Goal: Task Accomplishment & Management: Complete application form

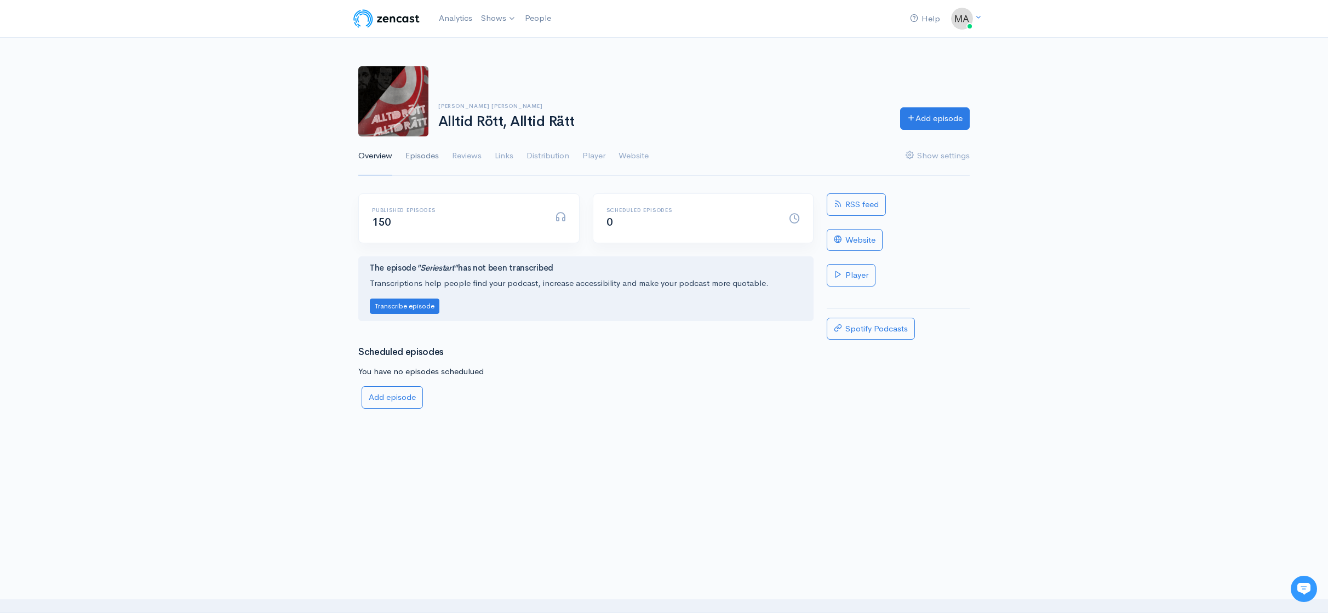
click at [439, 152] on link "Episodes" at bounding box center [421, 155] width 33 height 39
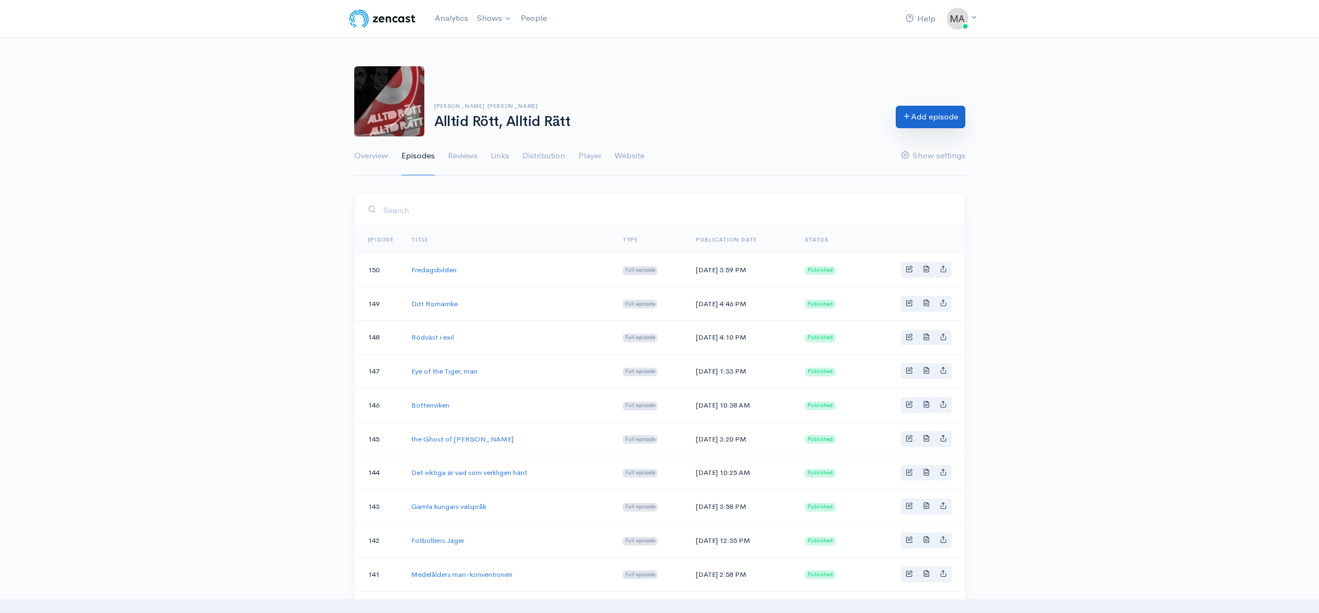
click at [933, 115] on link "Add episode" at bounding box center [931, 117] width 70 height 22
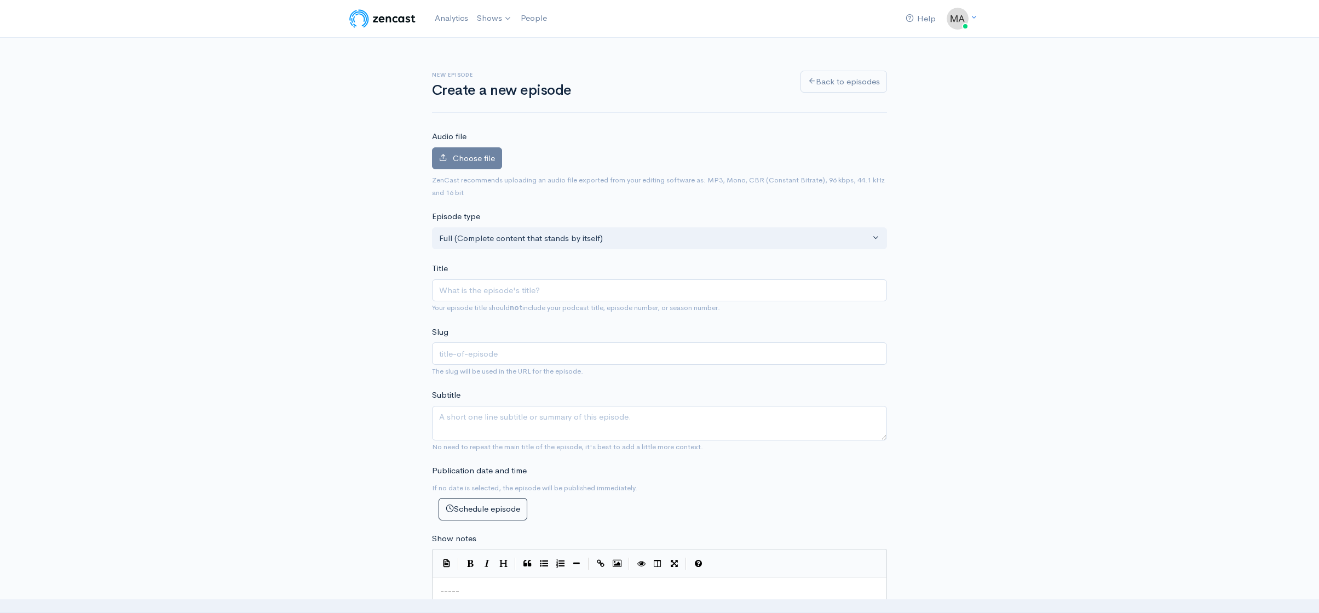
type input "E"
type input "e"
type input "Eld"
type input "eld"
type input "Elda"
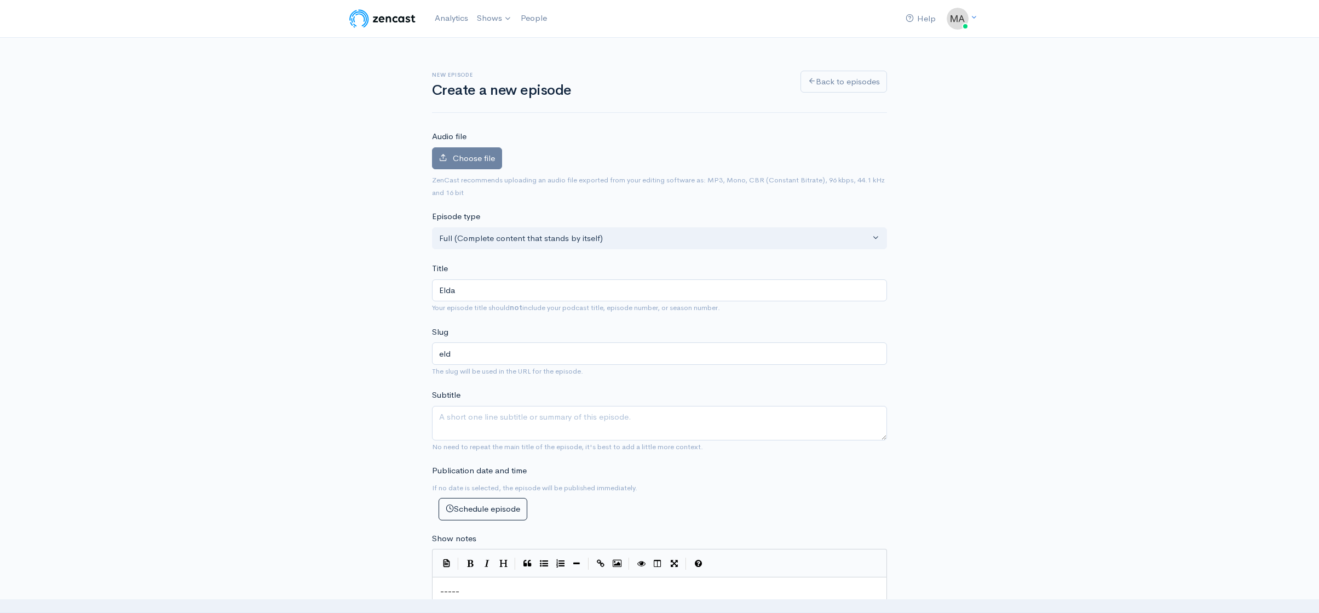
type input "elda"
type input "Eldar"
type input "eldar"
type input "Eldar A"
type input "eldar-a"
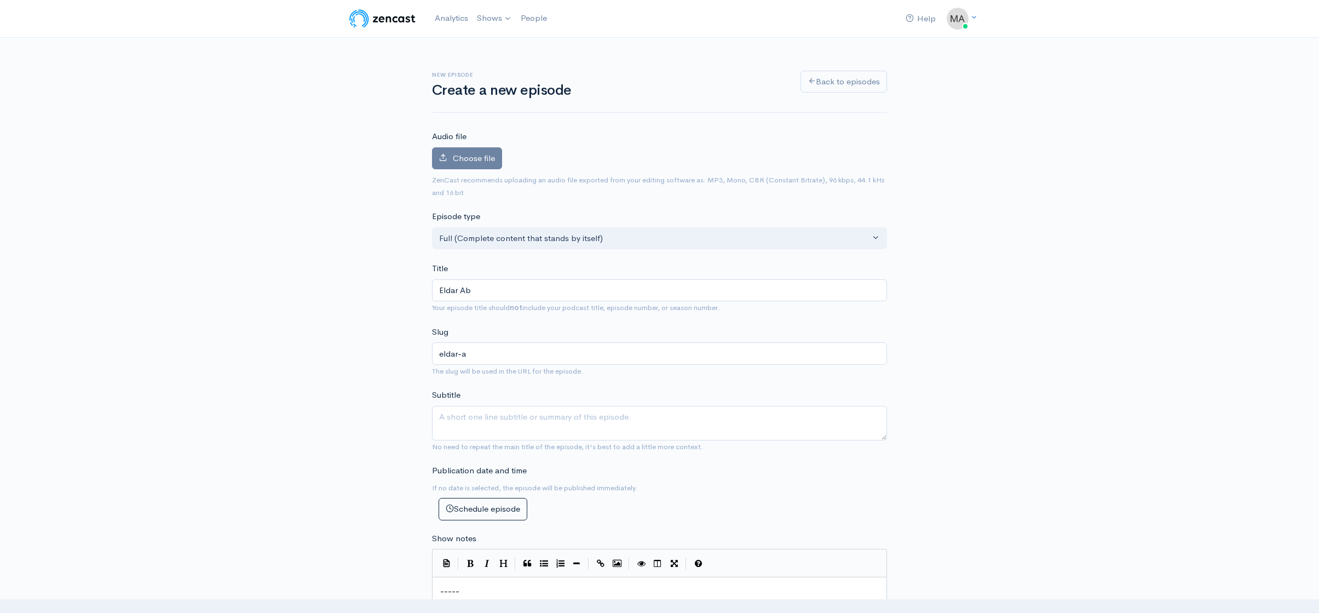
type input "Eldar Abd"
type input "eldar-[GEOGRAPHIC_DATA]"
type input "[PERSON_NAME]"
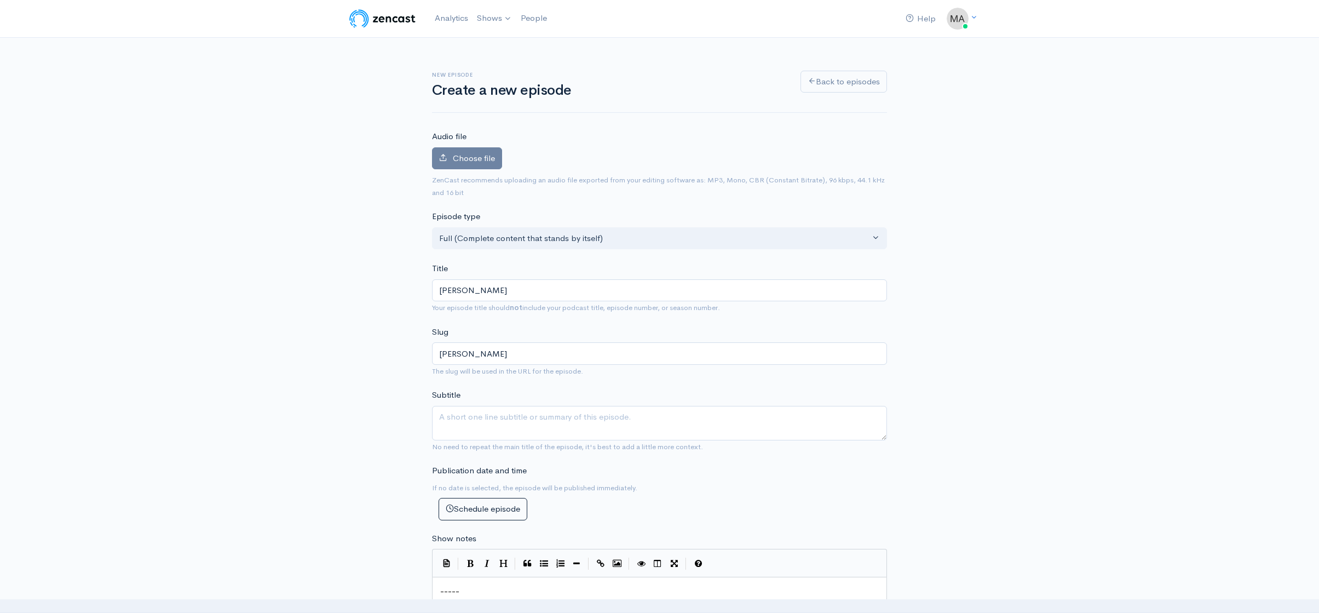
type input "[PERSON_NAME]"
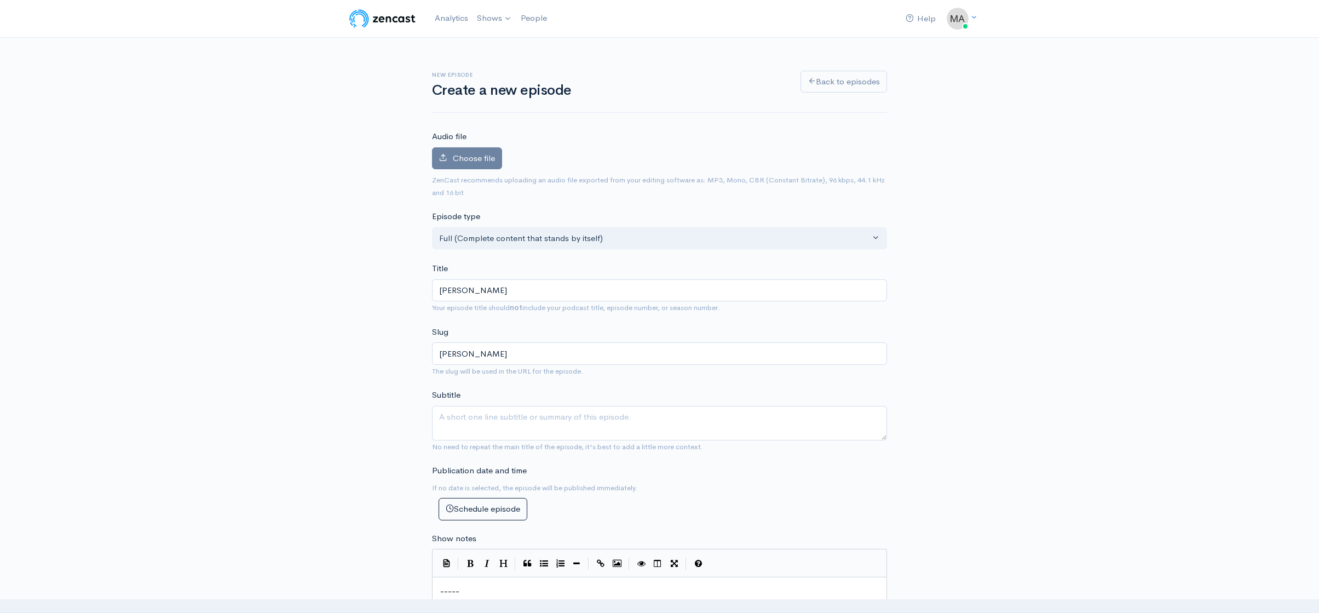
type input "[PERSON_NAME]"
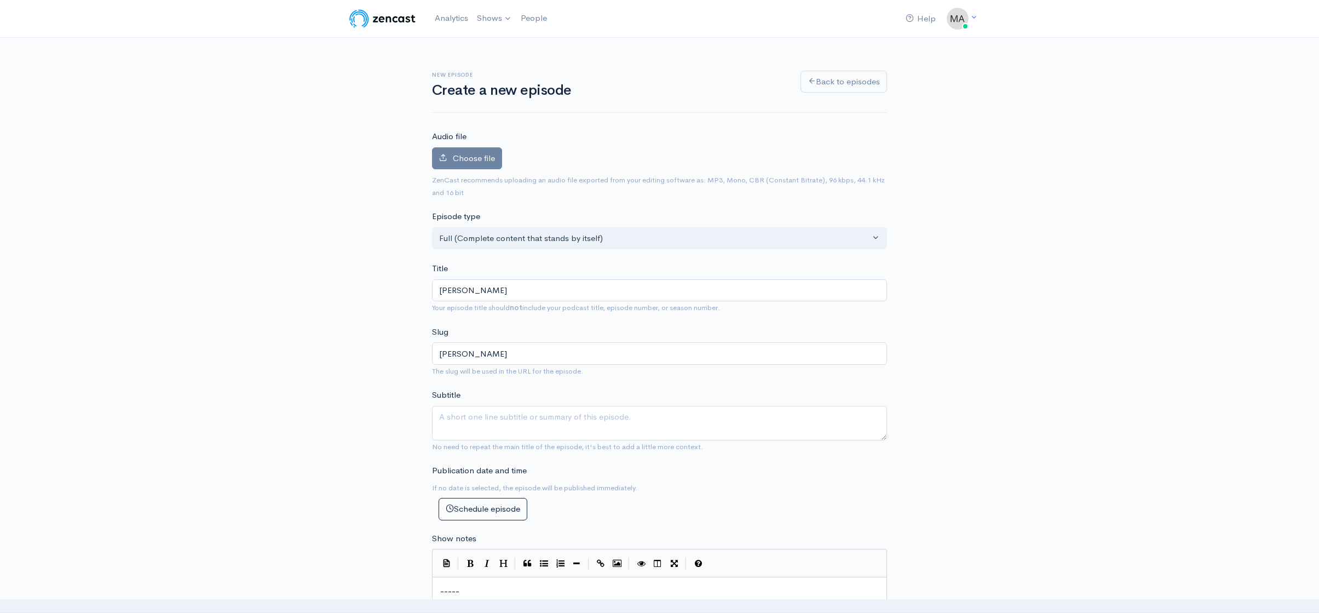
type input "[PERSON_NAME]"
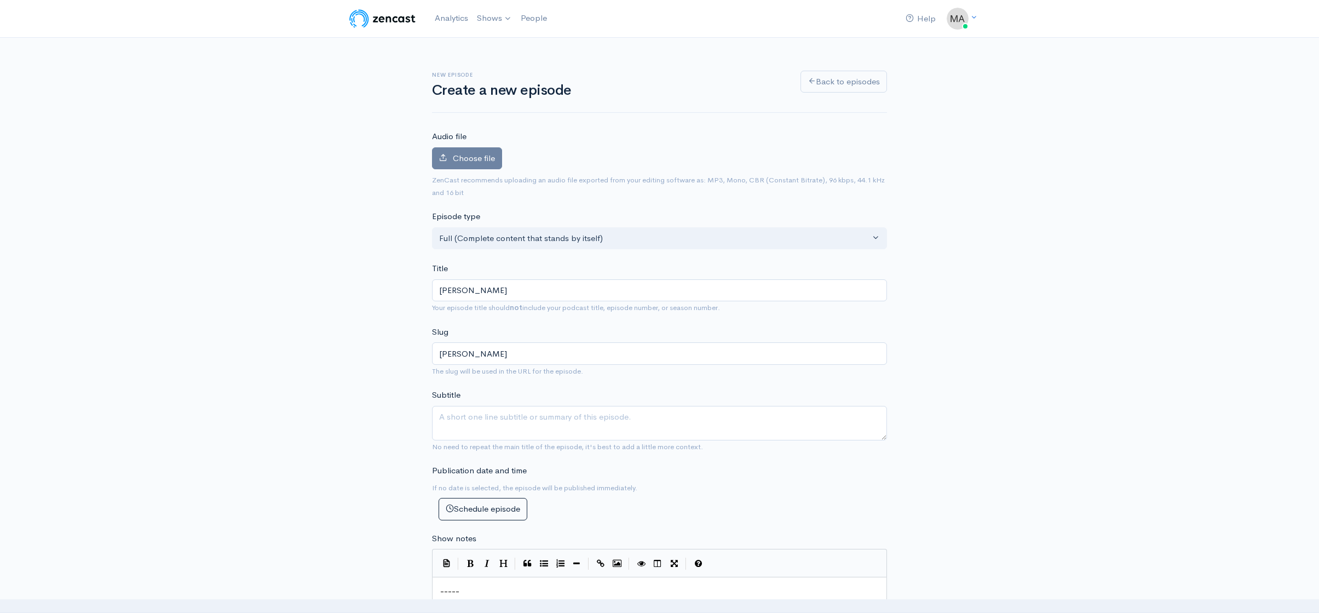
type input "[PERSON_NAME]"
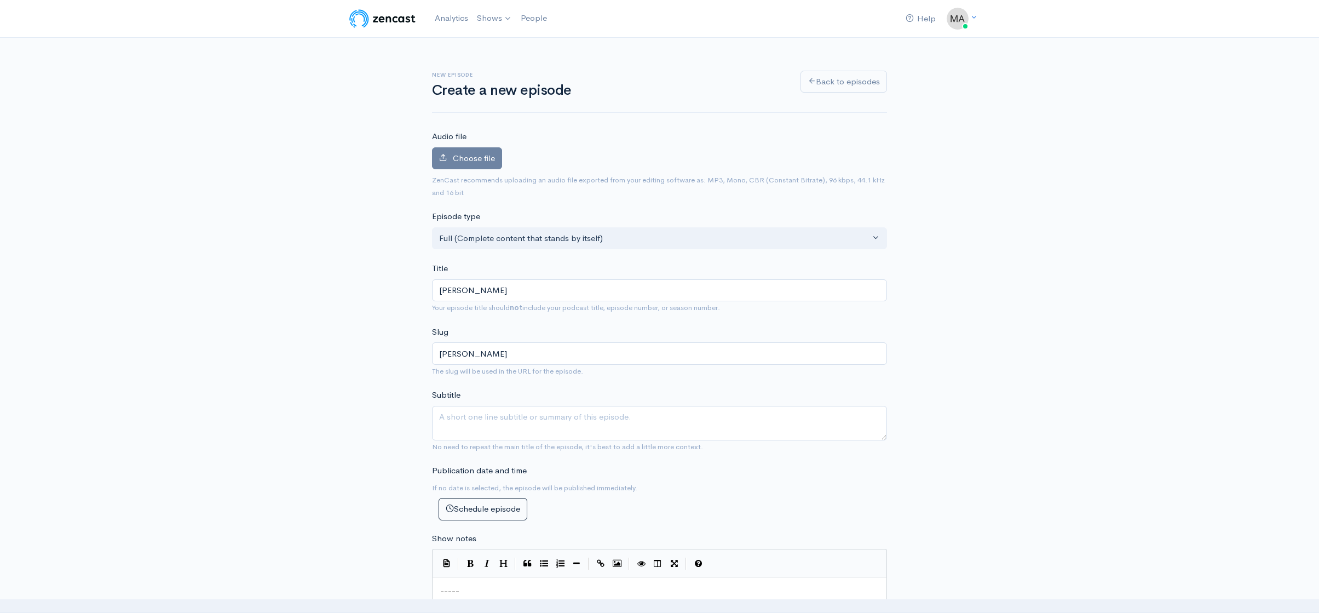
type input "[PERSON_NAME]"
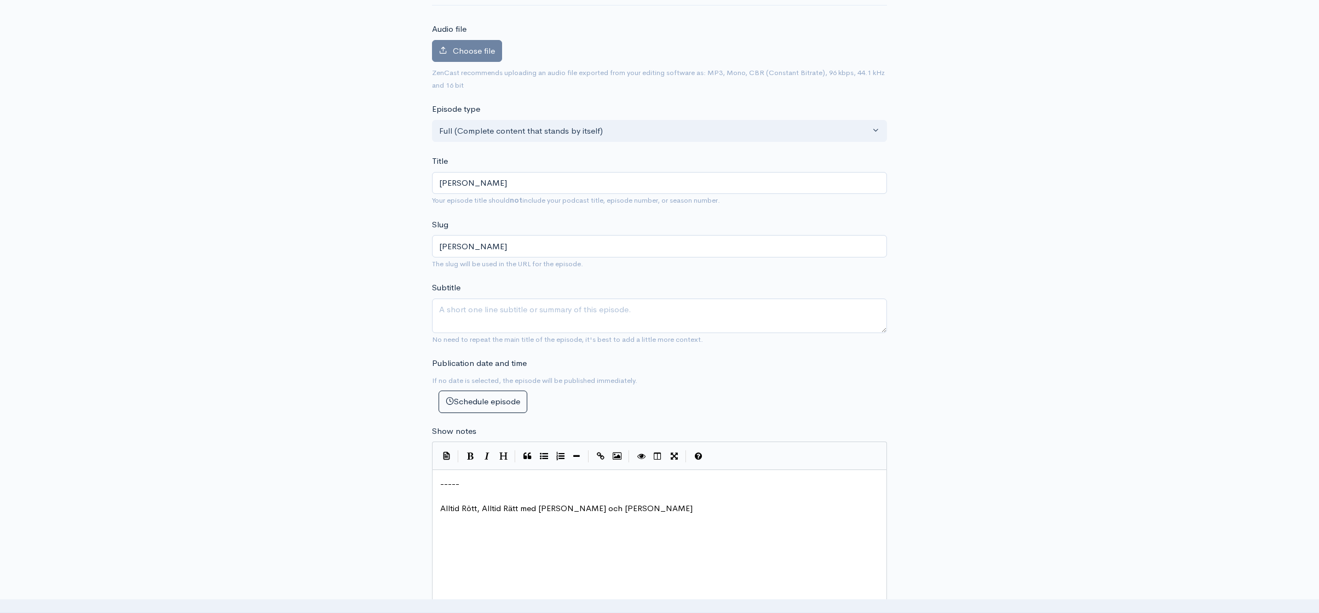
scroll to position [114, 0]
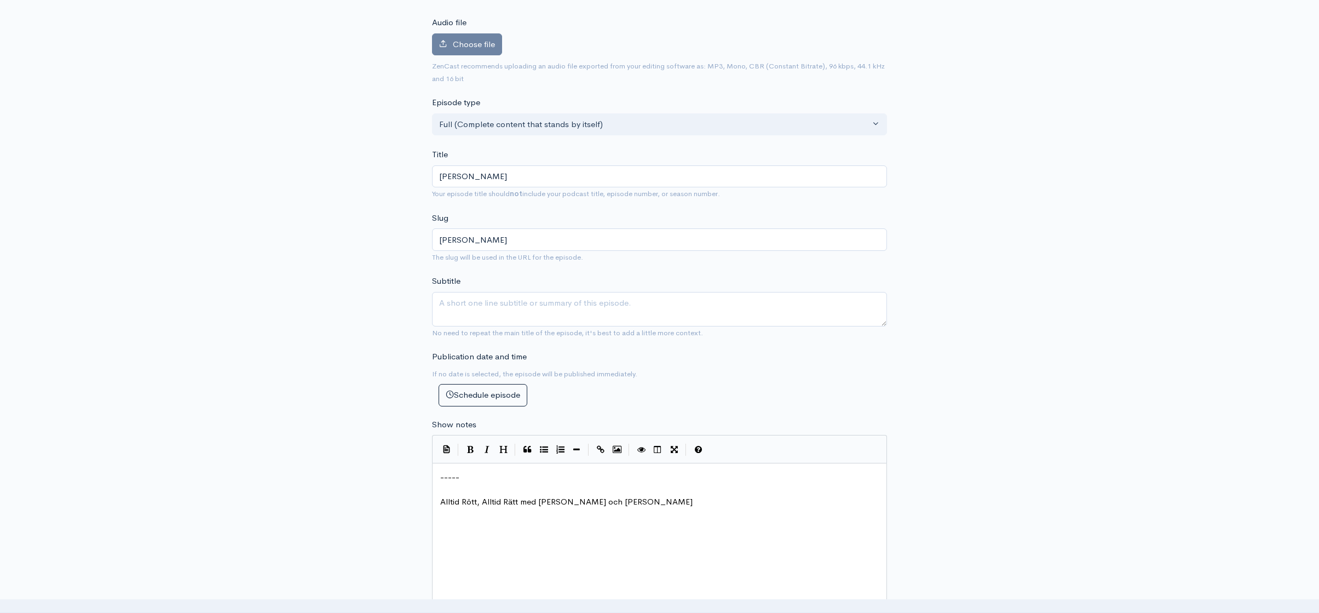
type input "[PERSON_NAME]"
click at [439, 479] on pre "-----" at bounding box center [663, 477] width 451 height 13
type textarea "Där k'"
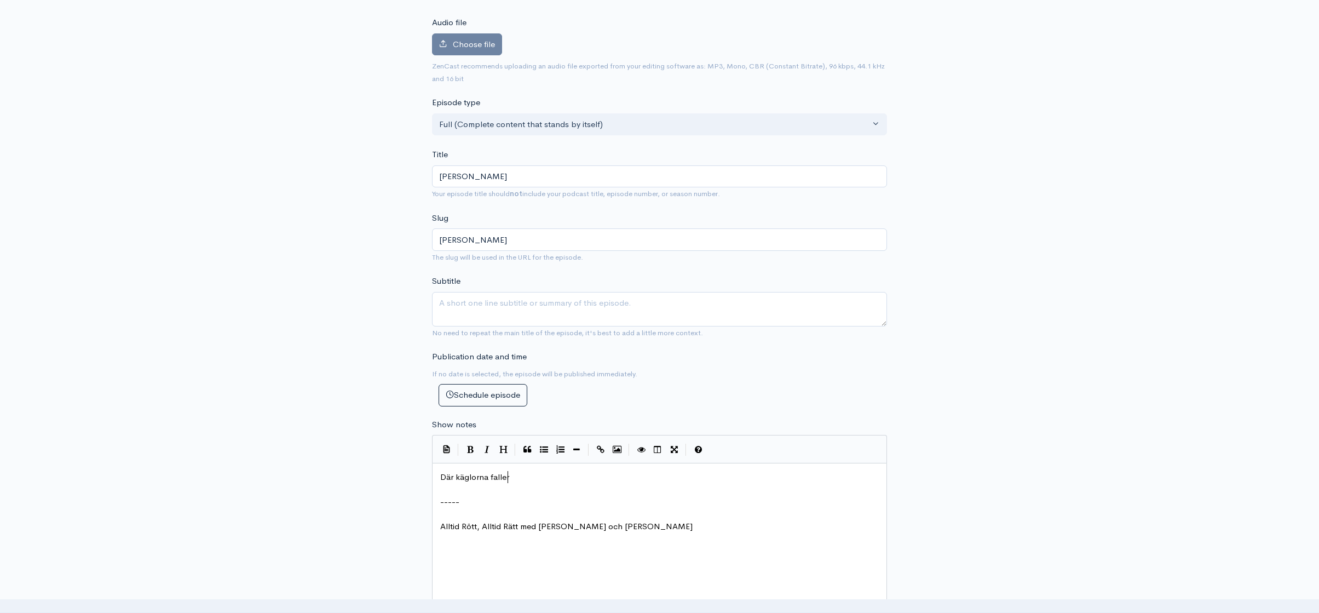
type textarea "äglorna faller"
click at [449, 474] on span "Där käglorna faller" at bounding box center [474, 477] width 69 height 10
type textarea "[GEOGRAPHIC_DATA]"
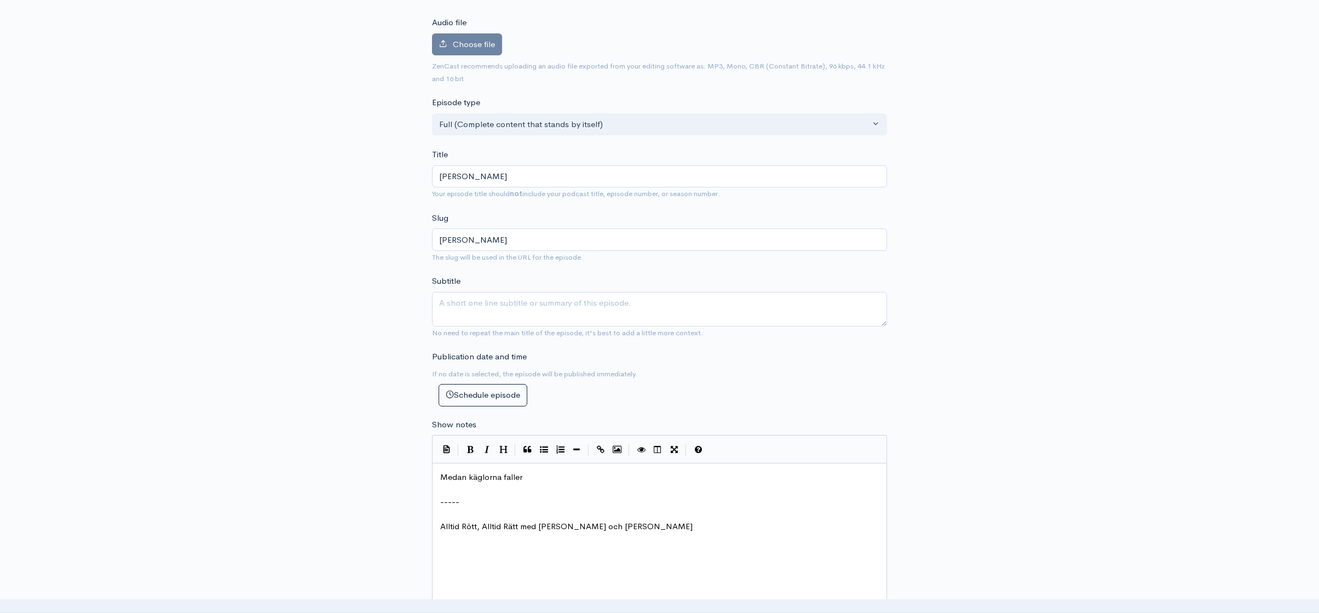
type textarea "i"
type textarea "b"
type textarea "balnd"
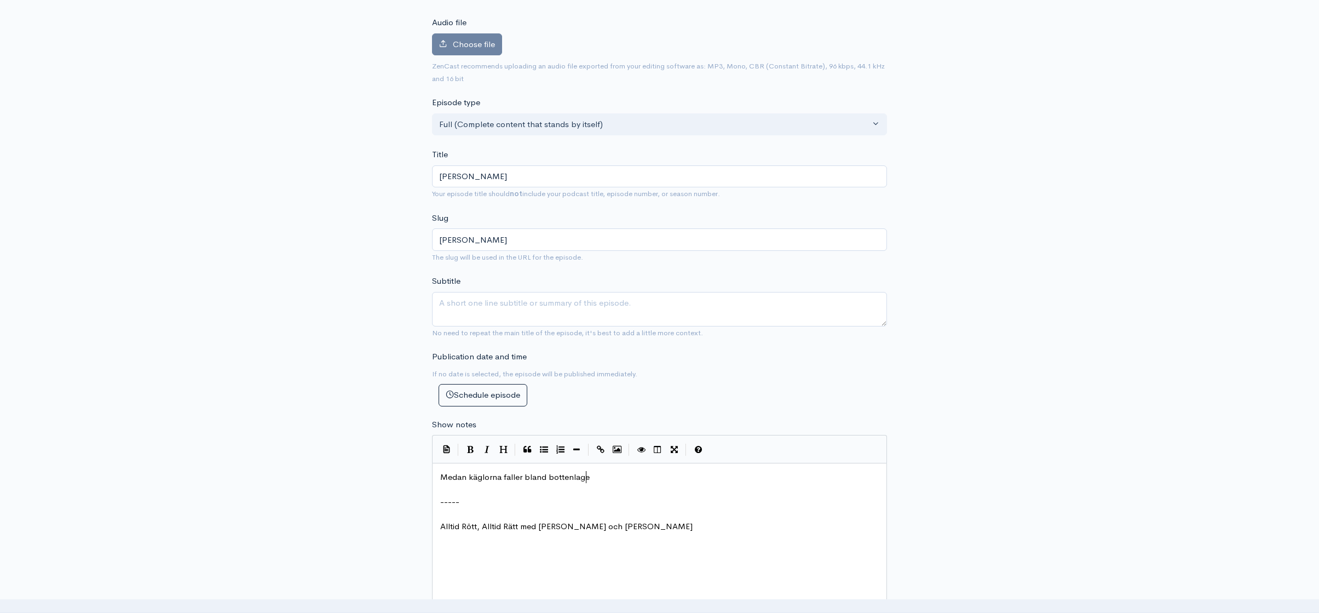
type textarea "land bottenlagen"
type textarea "k"
type textarea "stridens tränarstaber så"
type textarea "t¨r"
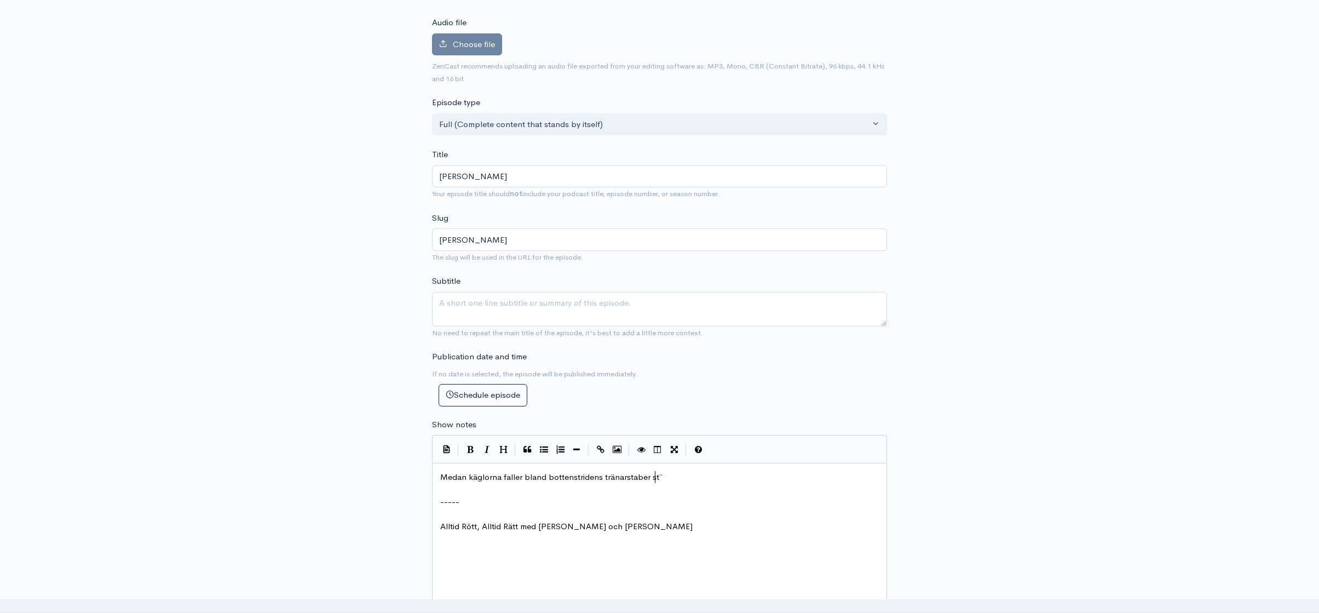
scroll to position [4, 7]
type textarea "år eld"
type textarea "Eldag"
type textarea "r Abduclic"
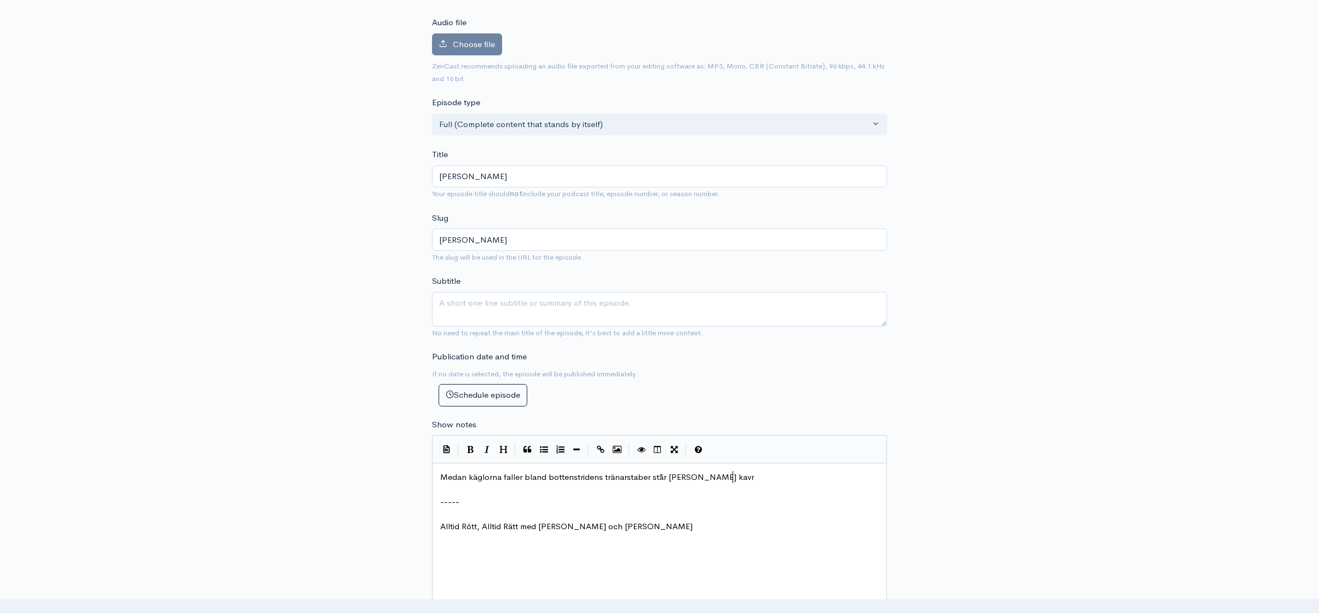
type textarea "ulic kavr som"
type textarea "var"
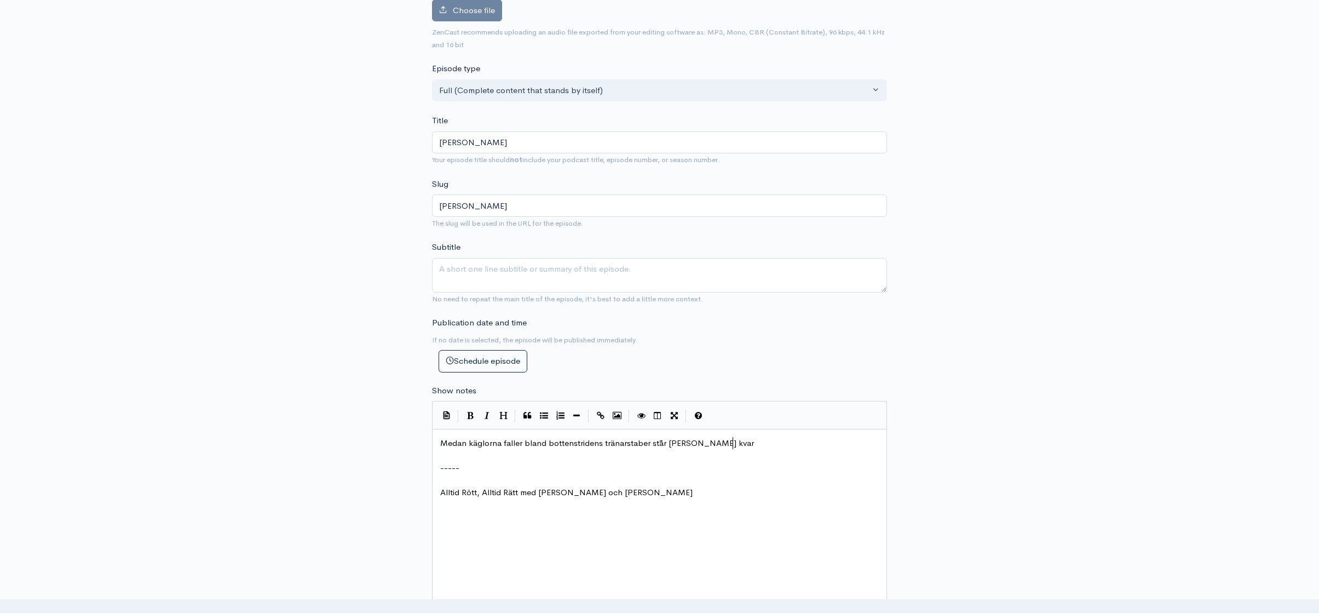
scroll to position [156, 0]
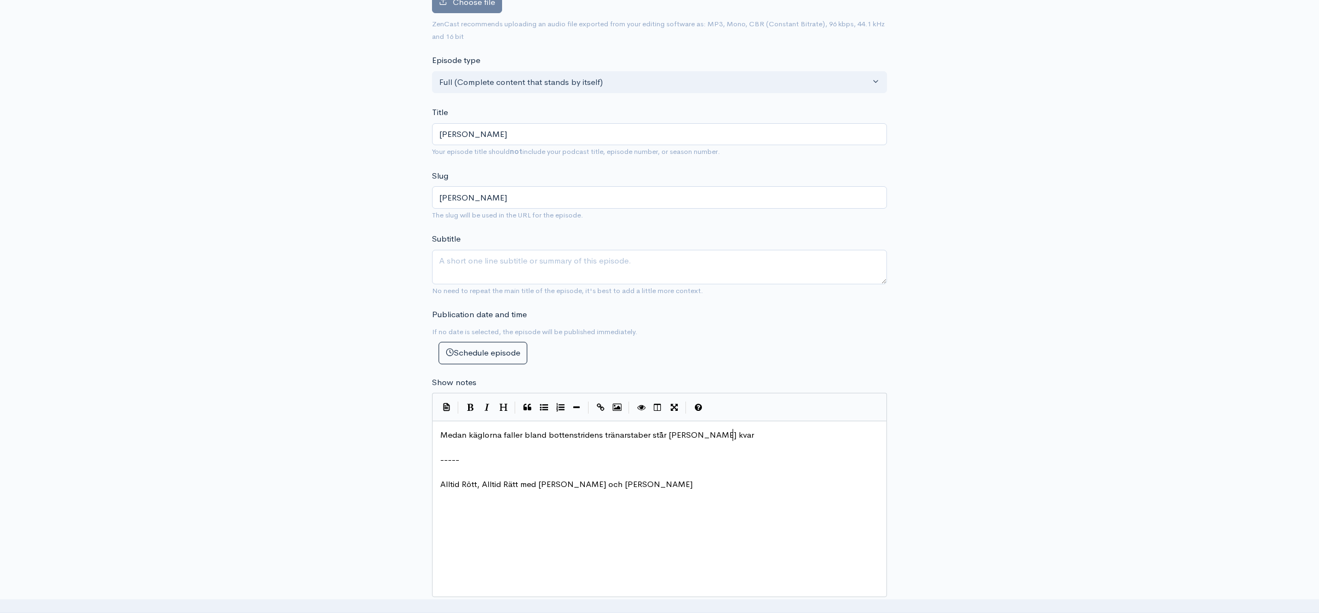
click at [715, 435] on span "Medan käglorna faller bland bottenstridens tränarstaber st¨år [PERSON_NAME] kvar" at bounding box center [597, 434] width 314 height 10
type textarea "med fyra omgångar"
drag, startPoint x: 602, startPoint y: 434, endPoint x: 571, endPoint y: 440, distance: 31.9
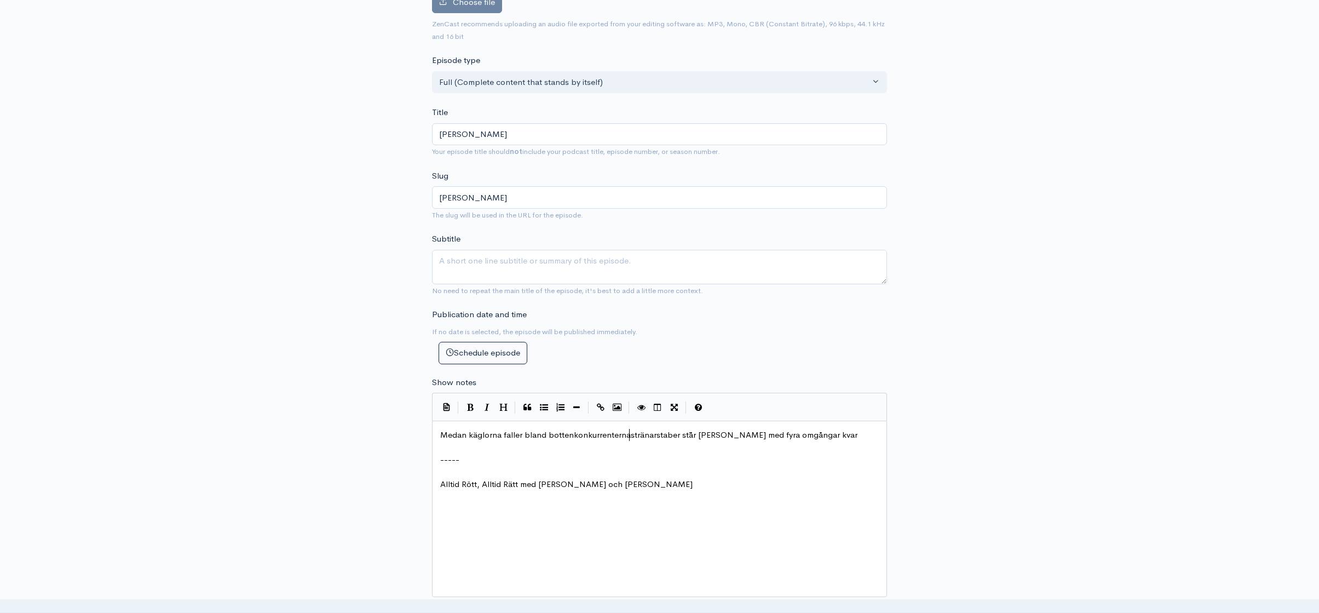
scroll to position [4, 61]
type textarea "konkurrenternas"
click at [847, 430] on pre "Medan käglorna faller bland bottenkonkurrenternas tränarstaber st¨år [PERSON_NA…" at bounding box center [663, 435] width 451 height 13
type textarea "f"
type textarea "vid rödr"
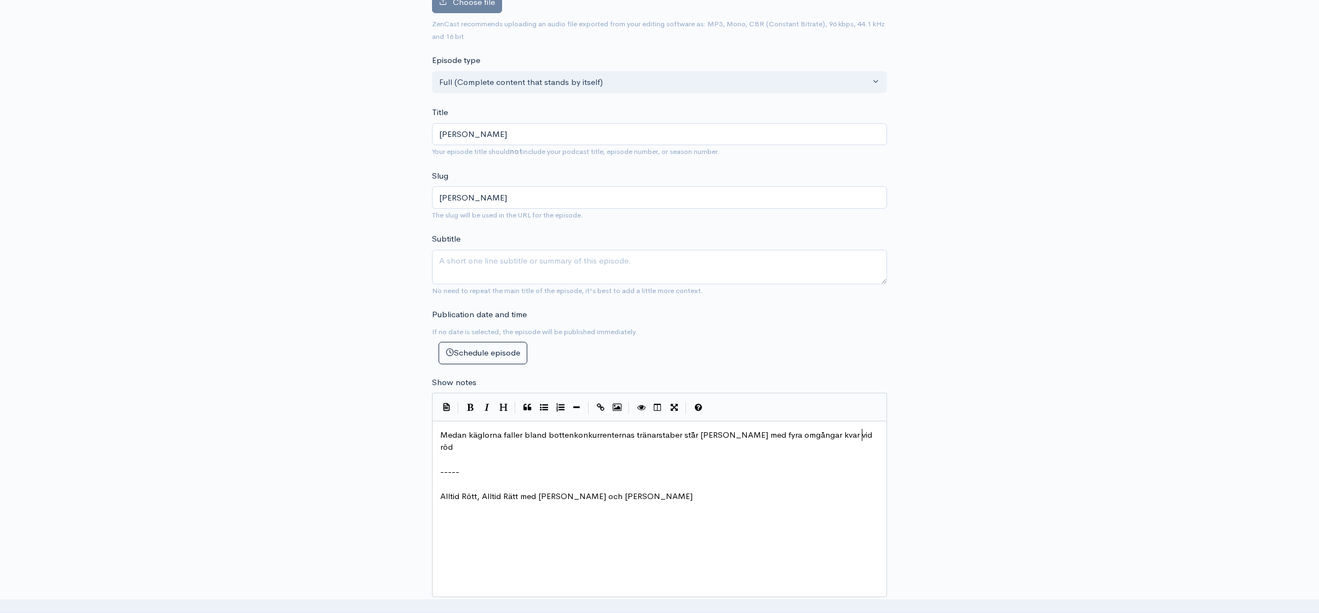
scroll to position [4, 28]
type textarea "rodret fr S"
type textarea "ör Sandvikens IF."
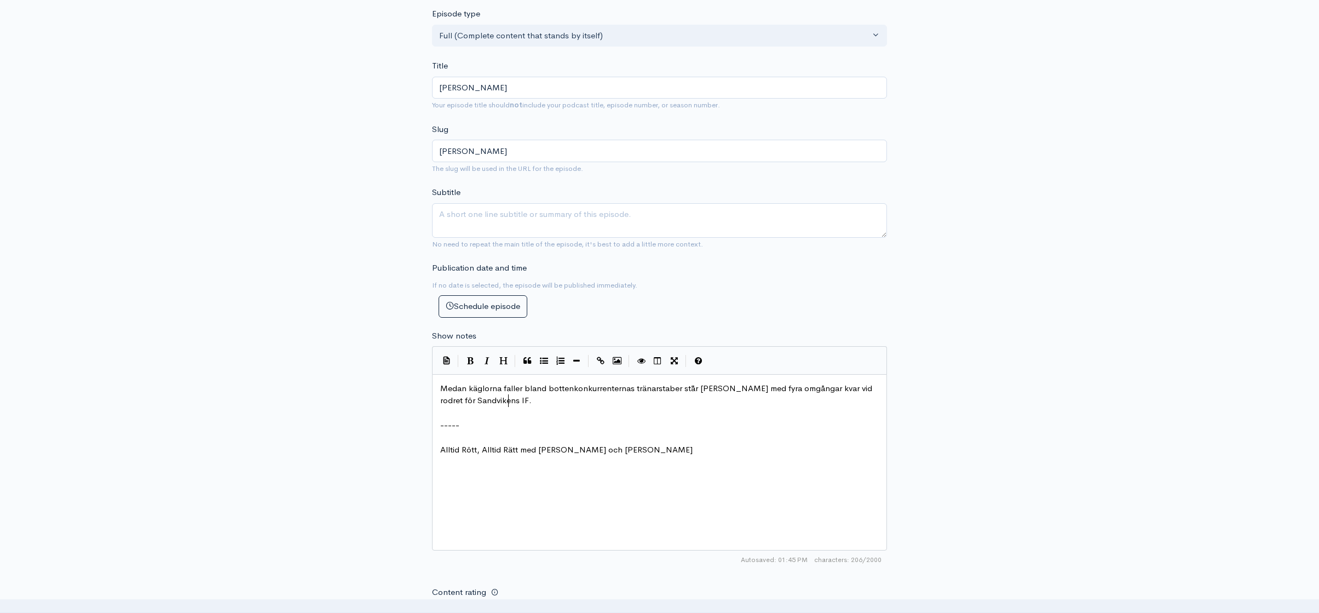
scroll to position [203, 0]
click at [872, 388] on span "Medan käglorna faller bland bottenkonkurrenternas tränarstaber st¨år [PERSON_NA…" at bounding box center [657, 393] width 434 height 23
click at [838, 388] on span "Medan käglorna faller bland bottenkonkurrenternas tränarstaber st¨år [PERSON_NA…" at bounding box center [657, 393] width 434 height 23
type textarea ", surrad vu"
type textarea "id mastten"
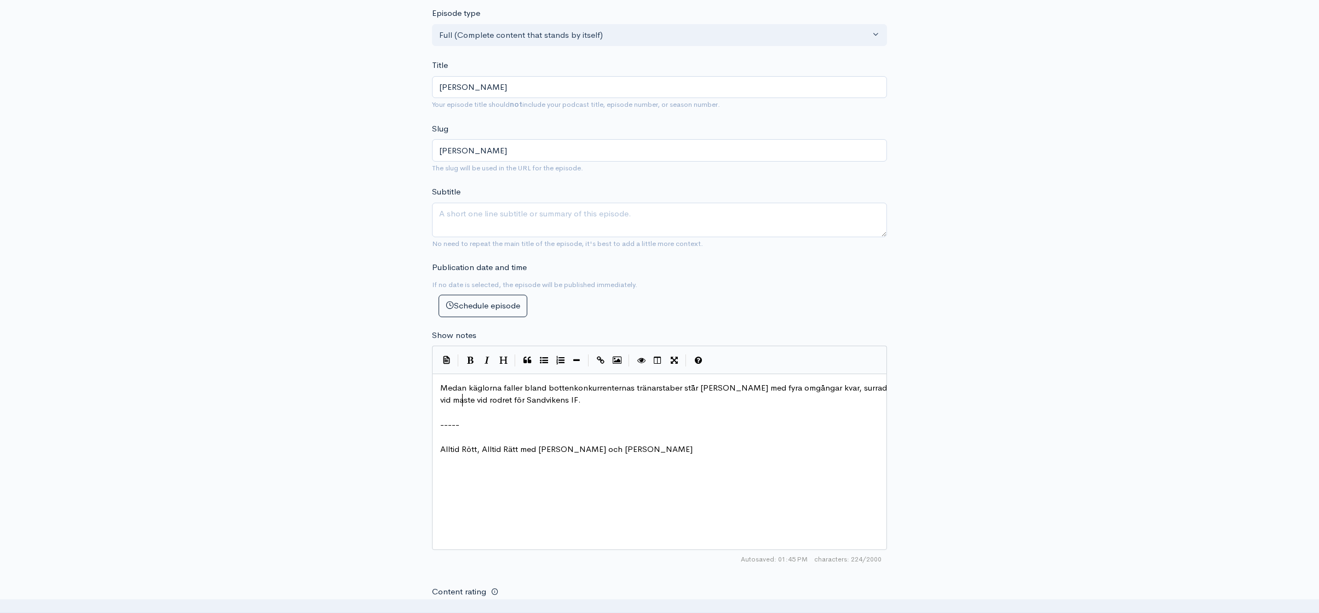
type textarea "en"
type textarea "och"
type textarea "Vi får e"
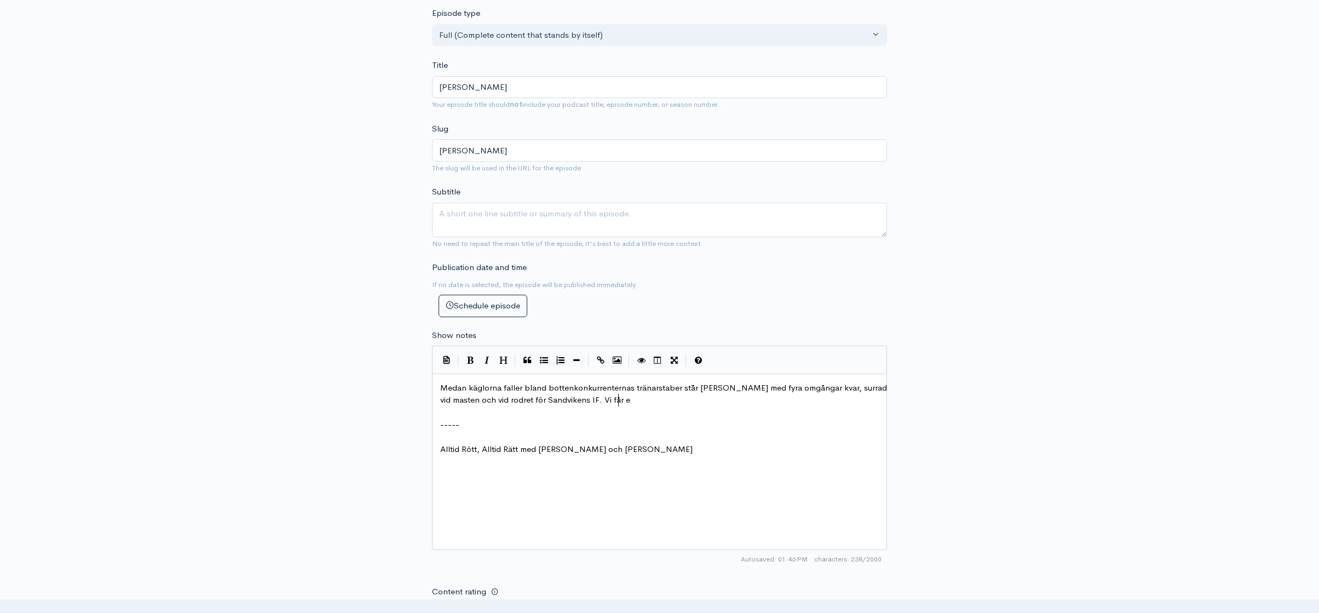
scroll to position [4, 28]
click at [745, 388] on span "Medan käglorna faller bland bottenkonkurrenternas tränarstaber st¨år [PERSON_NA…" at bounding box center [664, 393] width 449 height 23
type textarea ","
click at [485, 397] on span "Medan käglorna faller bland bottenkonkurrenternas tränarstaber st¨år [PERSON_NA…" at bounding box center [653, 393] width 427 height 23
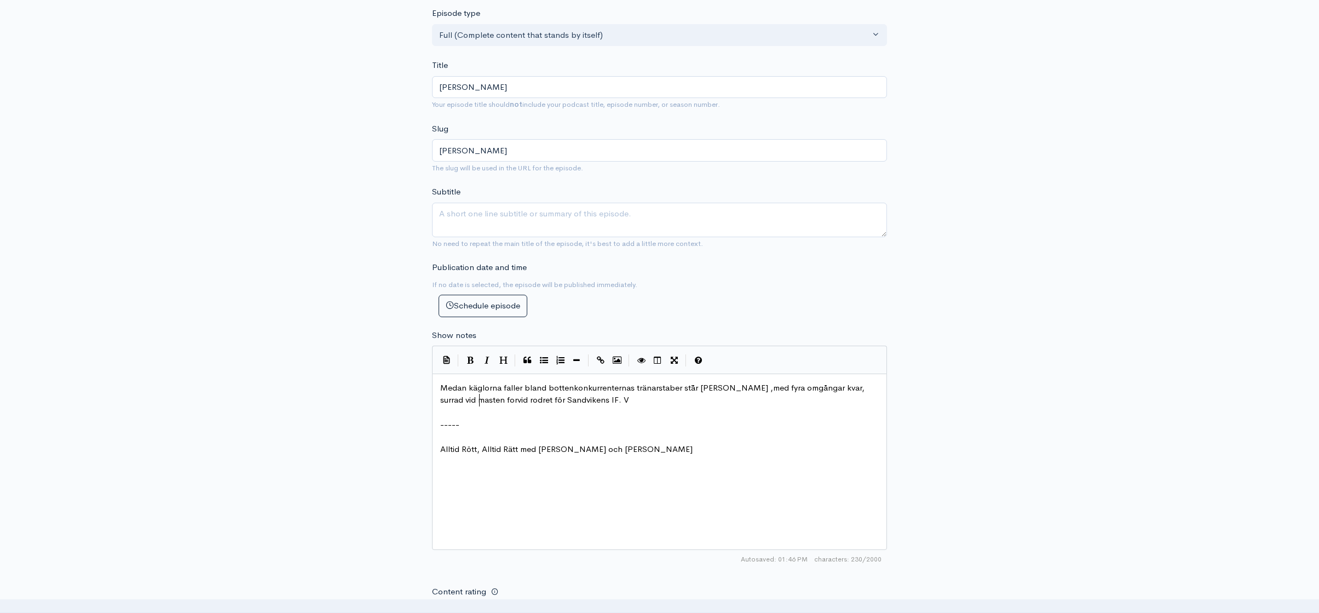
type textarea "fore"
type textarea "och fortfarande"
type textarea "Vi"
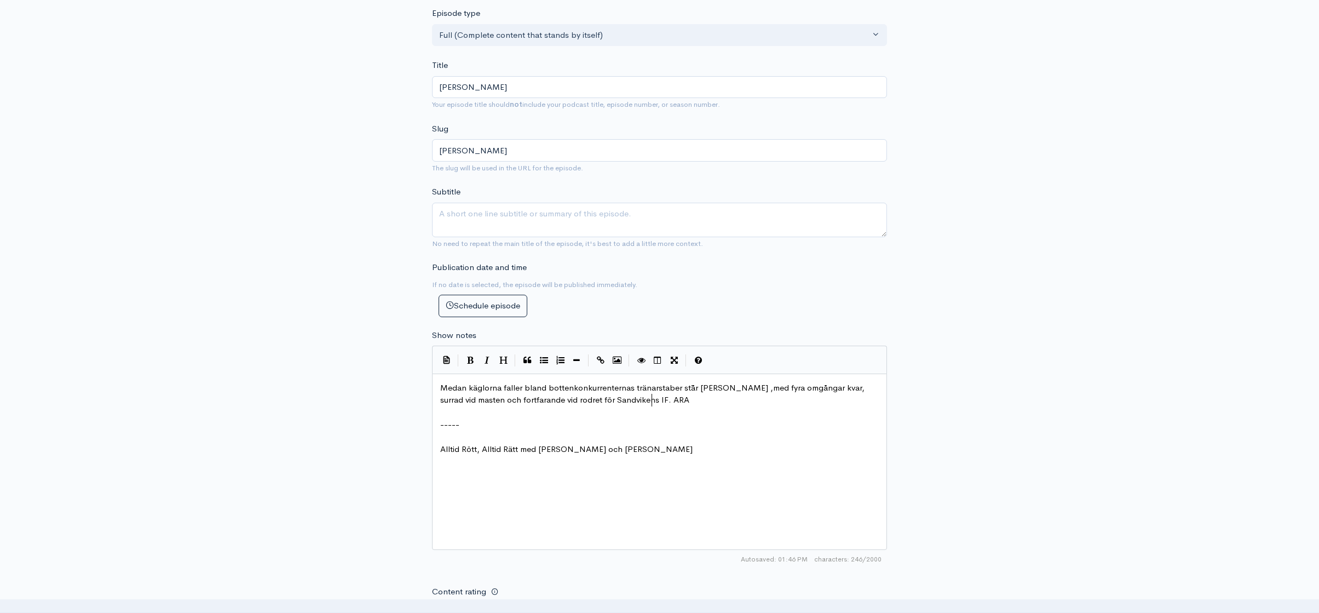
type textarea "ARA R"
type textarea "R får en"
click at [510, 87] on input "[PERSON_NAME]" at bounding box center [659, 87] width 455 height 22
click at [733, 407] on pre "​" at bounding box center [663, 412] width 451 height 13
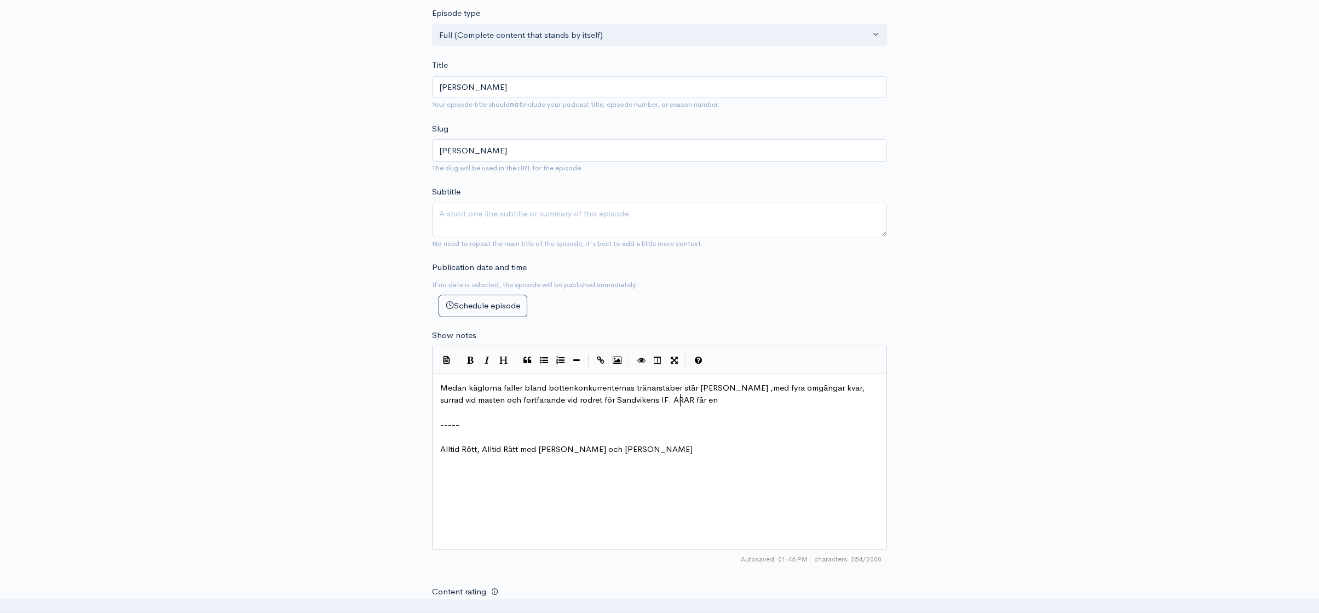
click at [722, 400] on pre "Medan käglorna faller bland bottenkonkurrenternas tränarstaber st¨år [PERSON_NA…" at bounding box center [663, 394] width 451 height 25
type textarea "intervju e"
type textarea "udn"
type textarea "t"
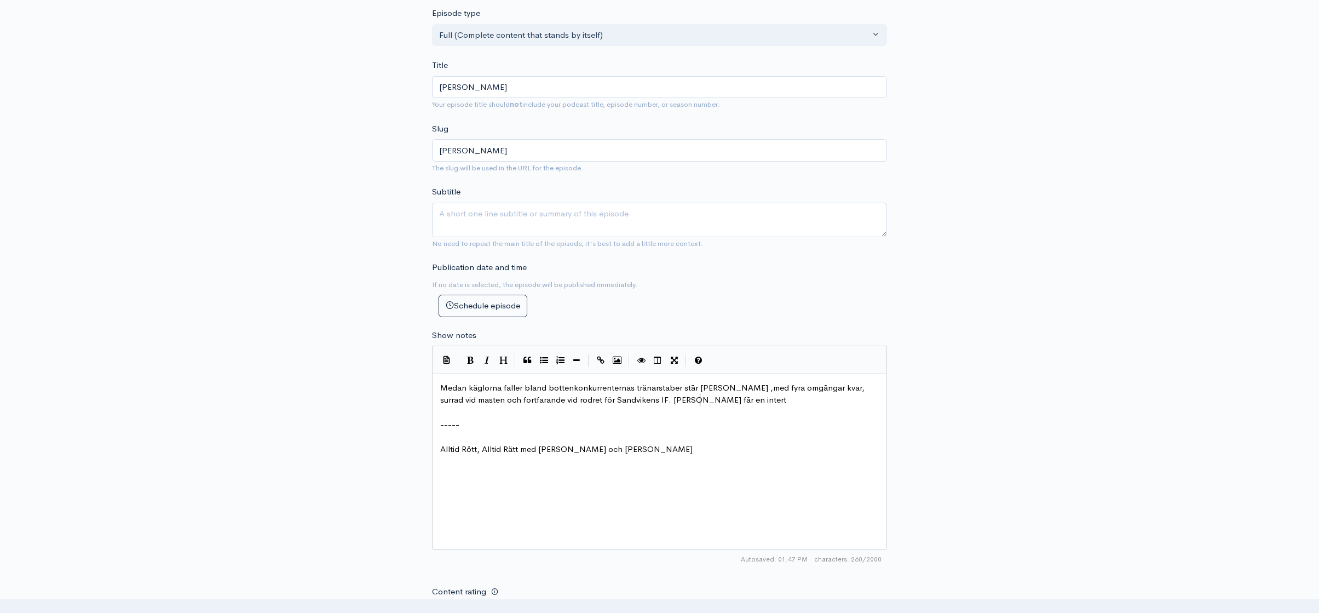
scroll to position [4, 3]
type textarea "t"
type textarea "vju om känslora"
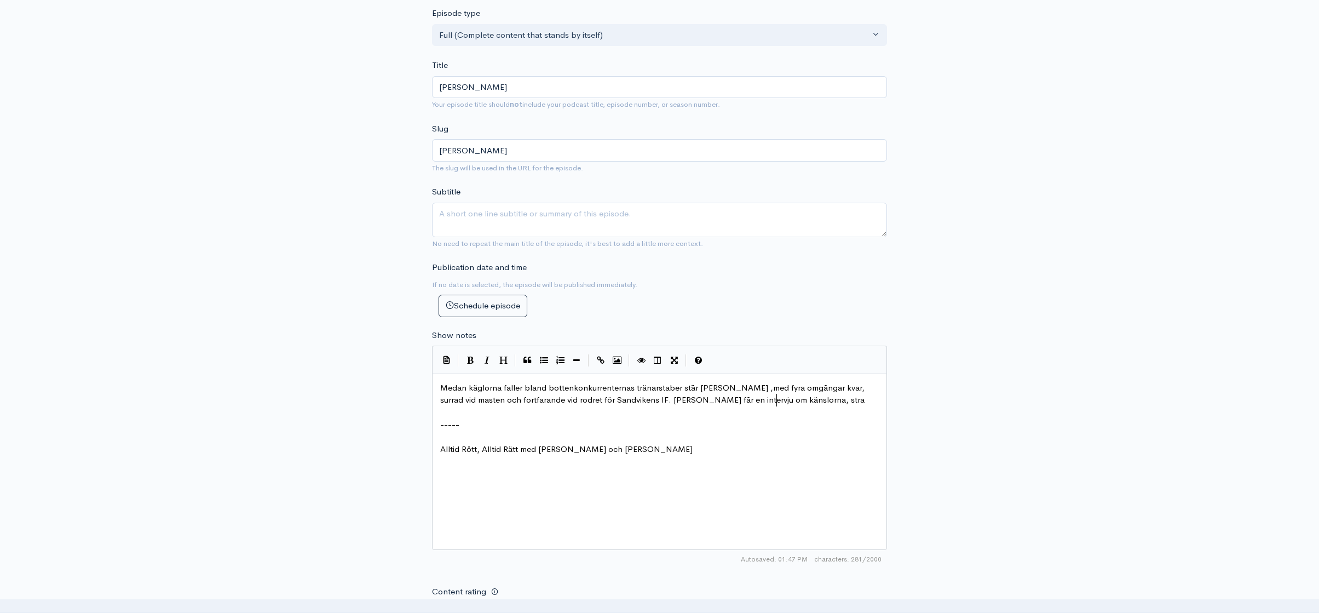
type textarea "na, strage"
type textarea "t"
type textarea "tegin och läget inför den dramatik so"
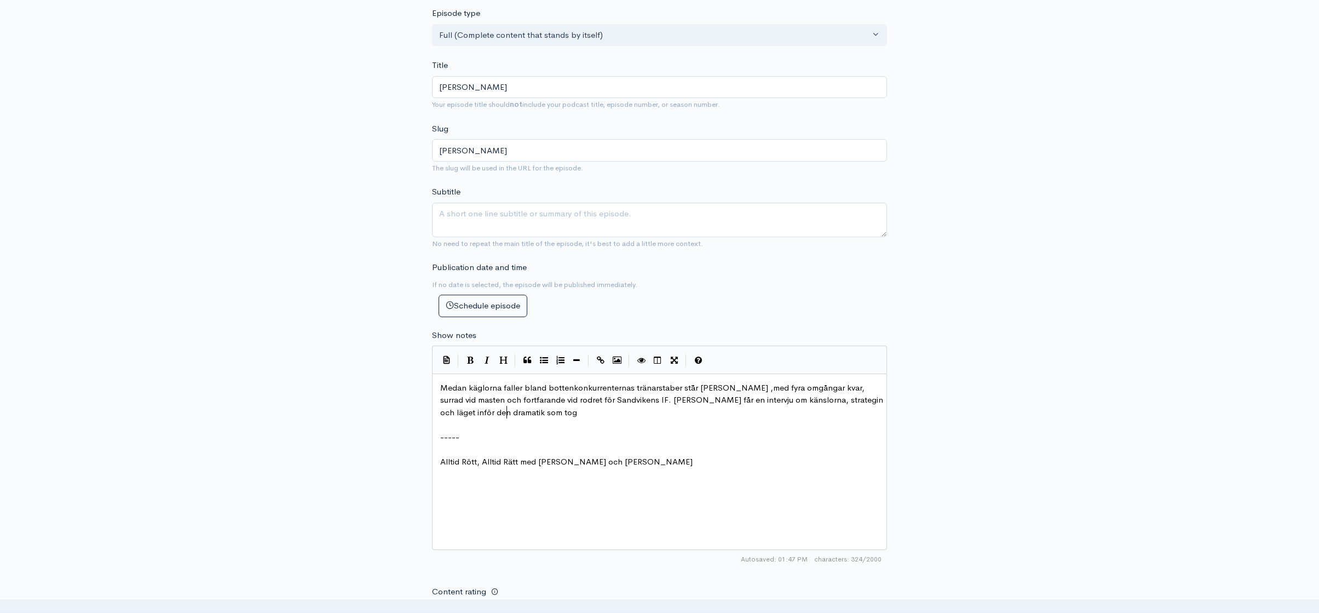
type textarea "m tog l"
type textarea "pause"
type textarea "aus"
type textarea "för den dramatik som tog paus"
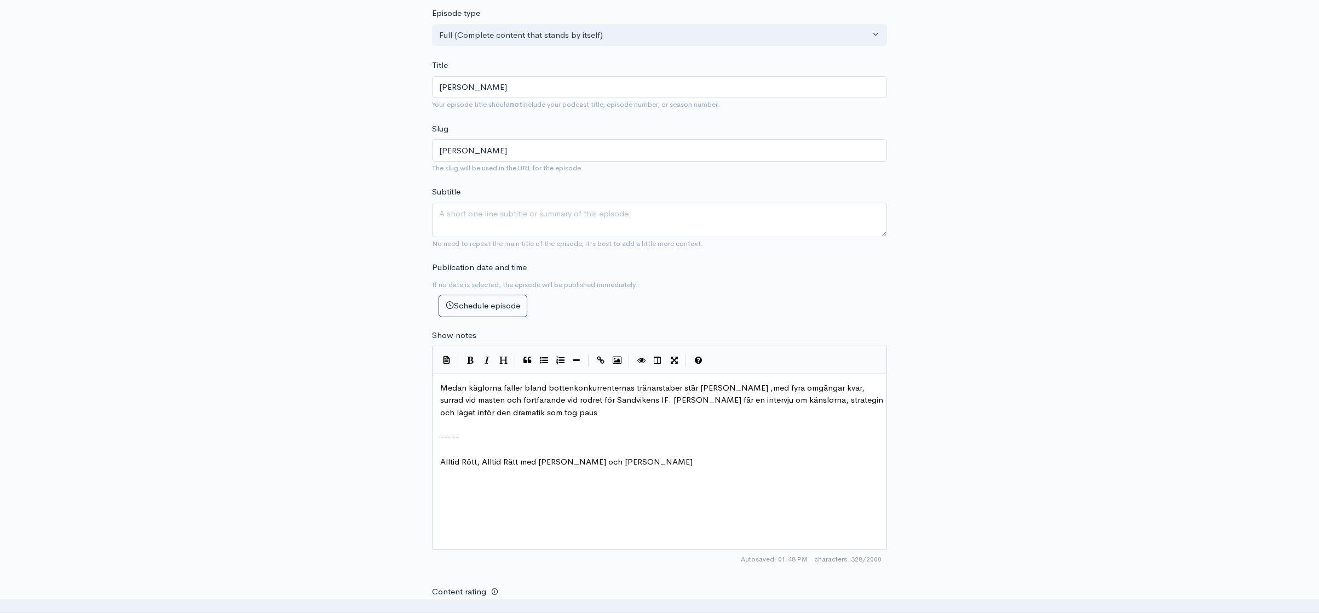
drag, startPoint x: 544, startPoint y: 412, endPoint x: 839, endPoint y: 410, distance: 295.2
click at [830, 416] on pre "Medan käglorna faller bland bottenkonkurrenternas tränarstaber st¨år [PERSON_NA…" at bounding box center [663, 400] width 451 height 37
click at [815, 399] on span "Medan käglorna faller bland bottenkonkurrenternas tränarstaber st¨år [PERSON_NA…" at bounding box center [662, 399] width 445 height 35
type textarea "skade"
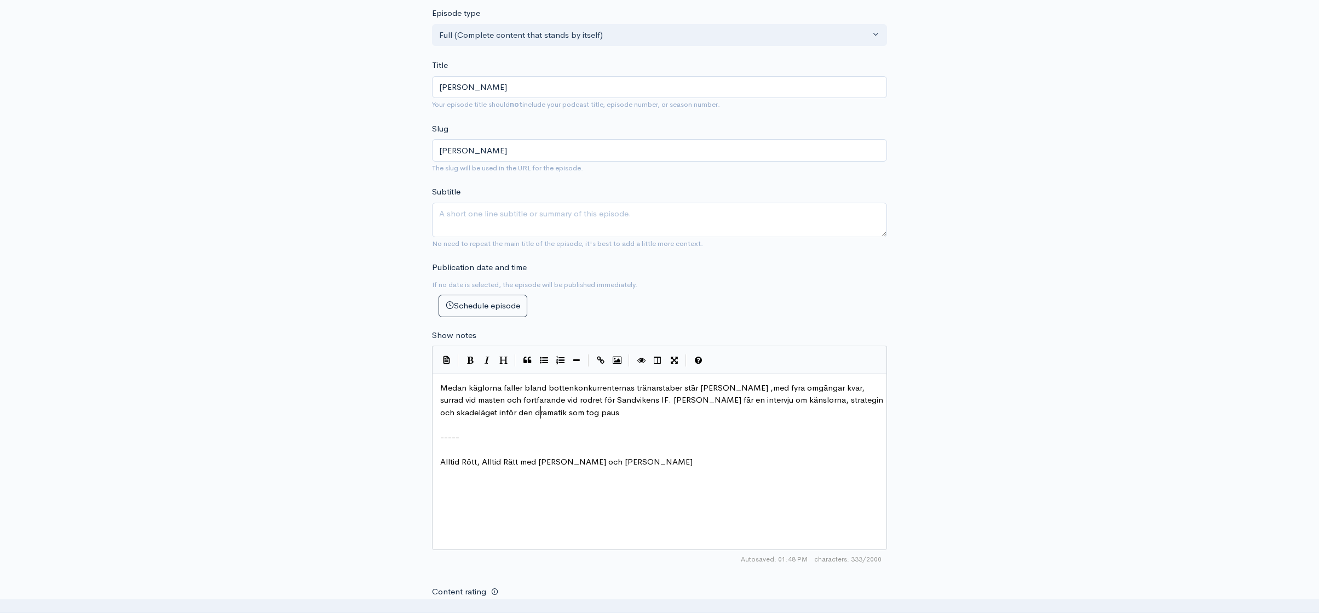
click at [573, 414] on pre "Medan käglorna faller bland bottenkonkurrenternas tränarstaber st¨år [PERSON_NA…" at bounding box center [663, 400] width 451 height 37
click at [507, 411] on span "Medan käglorna faller bland bottenkonkurrenternas tränarstaber st¨år [PERSON_NA…" at bounding box center [662, 399] width 445 height 35
type textarea "ju"
type textarea "för landslagsfiasko"
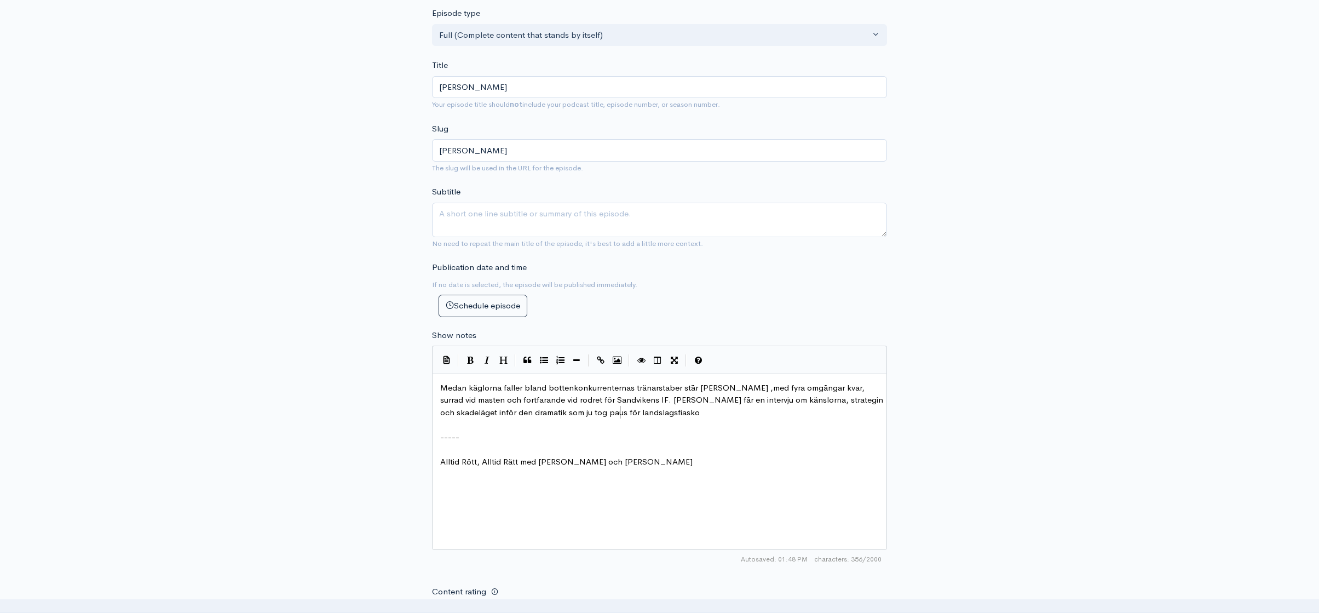
scroll to position [220, 0]
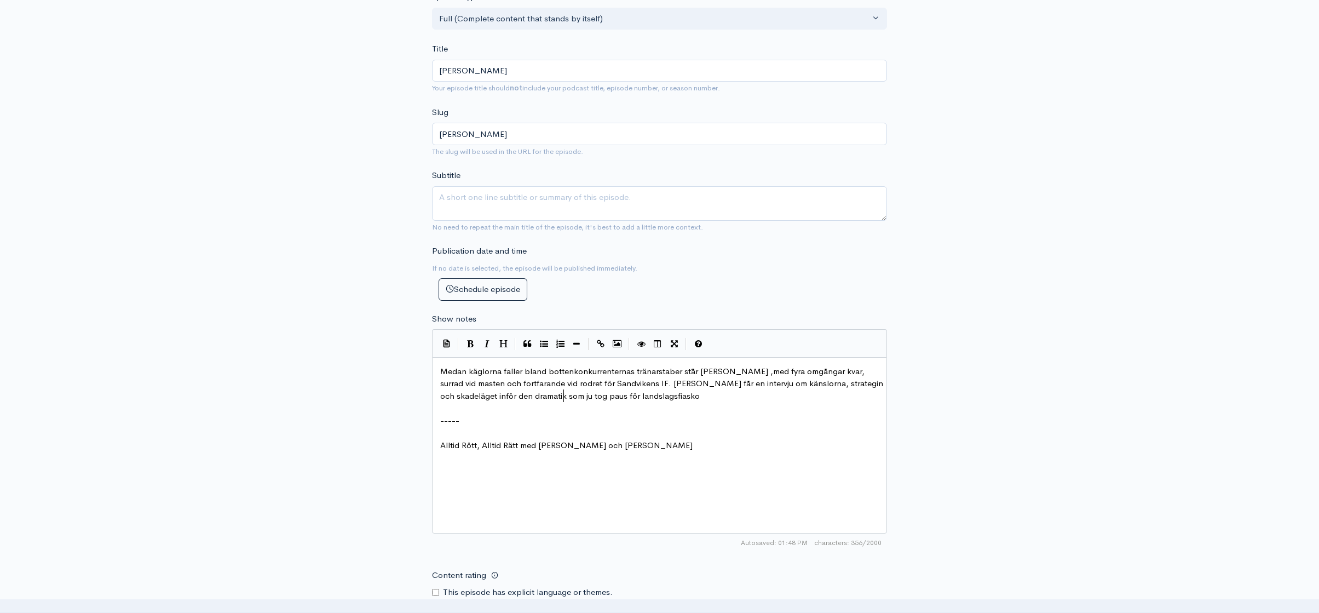
click at [564, 395] on span "Medan käglorna faller bland bottenkonkurrenternas tränarstaber st¨år [PERSON_NA…" at bounding box center [662, 383] width 445 height 35
type textarea "vårt ständigt pågående"
click at [748, 397] on pre "Medan käglorna faller bland bottenkonkurrenternas tränarstaber st¨år [PERSON_NA…" at bounding box center [663, 383] width 451 height 37
type textarea "."
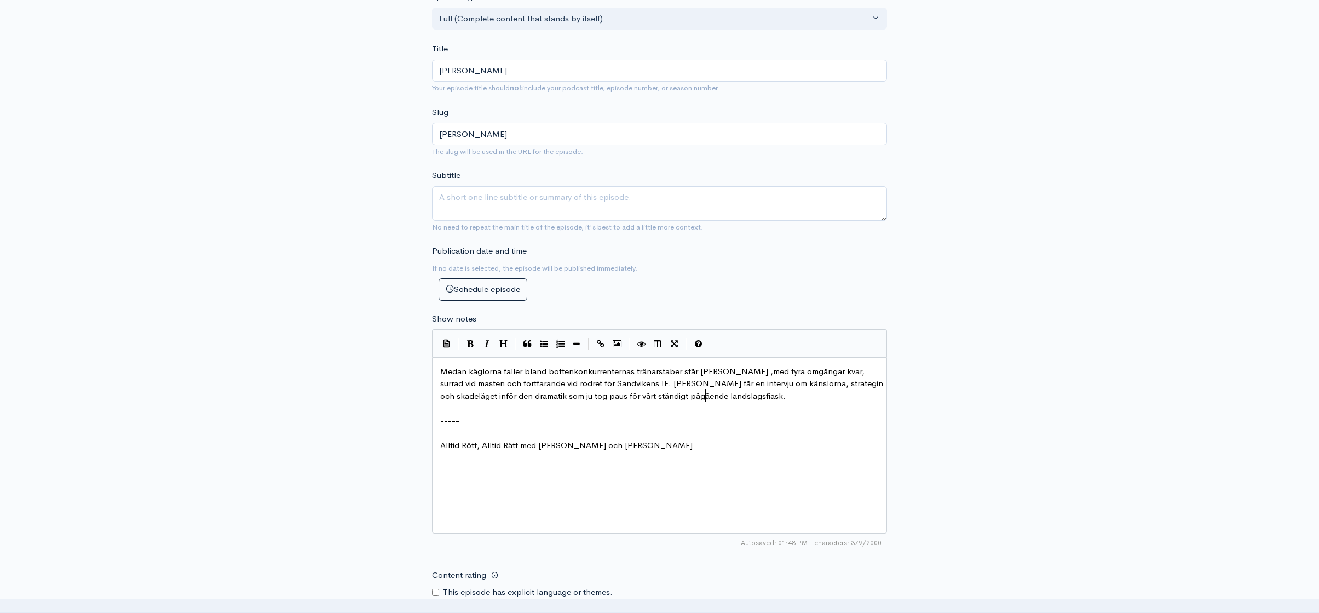
scroll to position [4, 3]
type textarea "o."
click at [694, 388] on pre "Medan käglorna faller bland bottenkonkurrenternas tränarstaber st¨år [PERSON_NA…" at bounding box center [663, 383] width 451 height 37
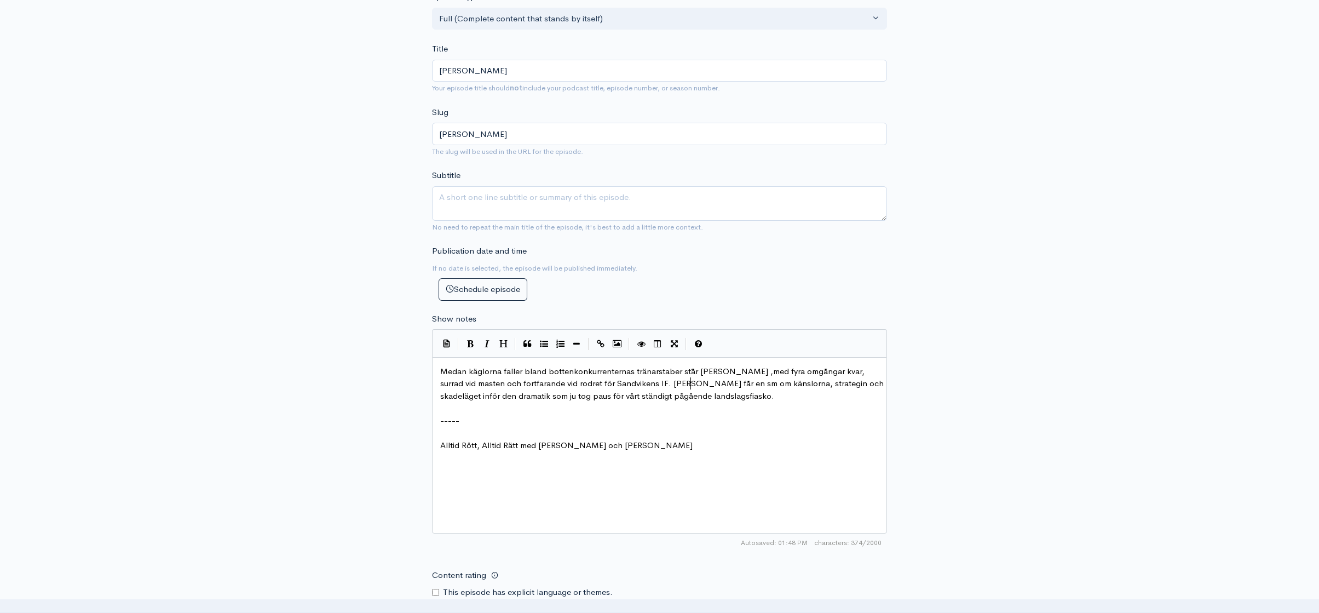
type textarea "sma"
type textarea "samtal med honom"
click at [676, 383] on span "Medan käglorna faller bland bottenkonkurrenternas tränarstaber st¨år [PERSON_NA…" at bounding box center [653, 383] width 427 height 35
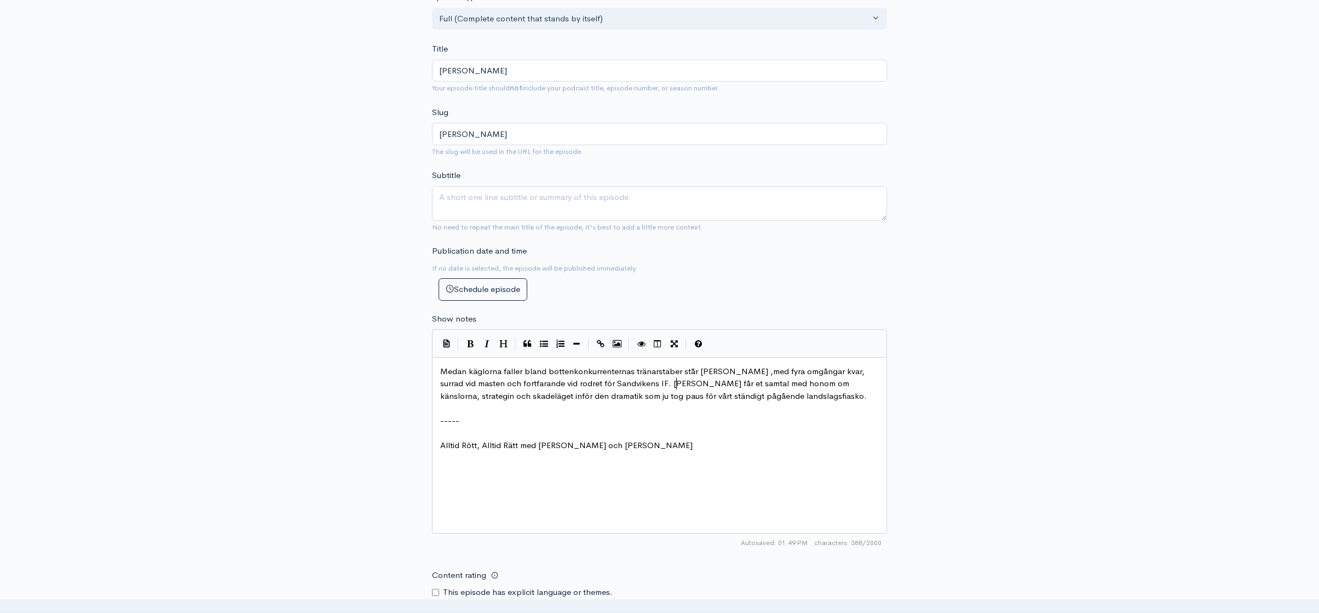
scroll to position [4, 5]
type textarea "tt"
click at [797, 382] on span "Medan käglorna faller bland bottenkonkurrenternas tränarstaber st¨år [PERSON_NA…" at bounding box center [653, 383] width 427 height 35
click at [797, 391] on pre "Medan käglorna faller bland bottenkonkurrenternas tränarstaber st¨år [PERSON_NA…" at bounding box center [663, 383] width 451 height 37
click at [443, 370] on span "Medan käglorna faller bland bottenkonkurrenternas tränarstaber st¨år [PERSON_NA…" at bounding box center [653, 383] width 427 height 35
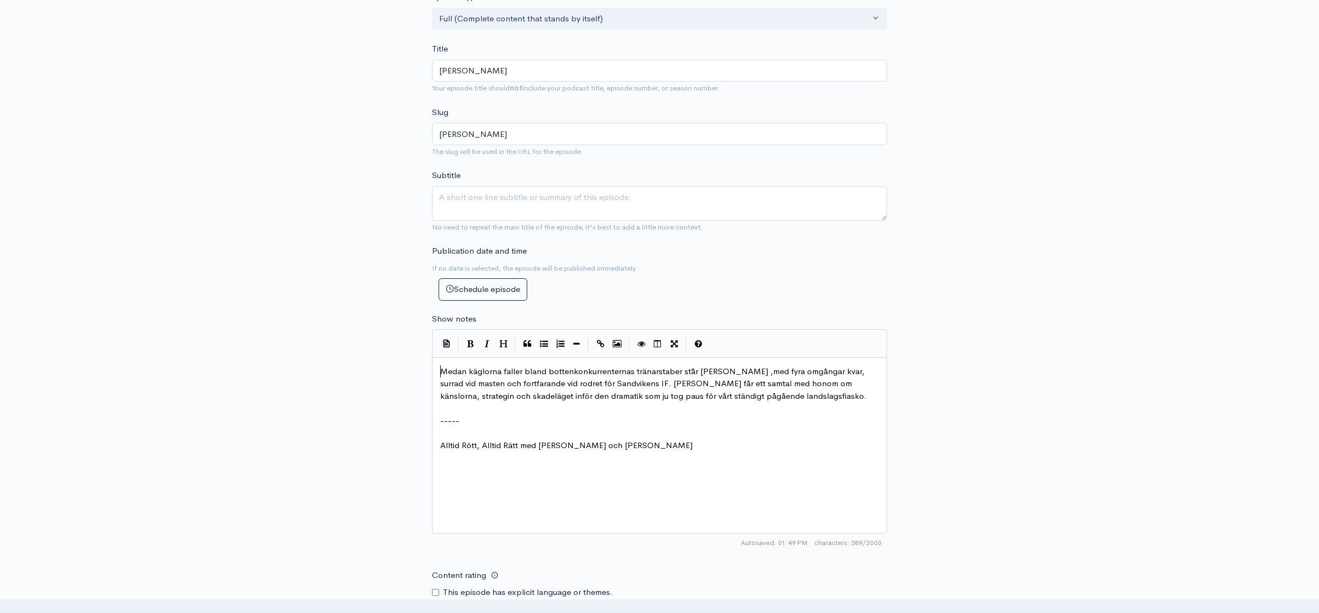
click at [464, 406] on pre "​" at bounding box center [663, 408] width 451 height 13
type textarea "I"
type textarea "I en d"
type textarea "[PERSON_NAME]"
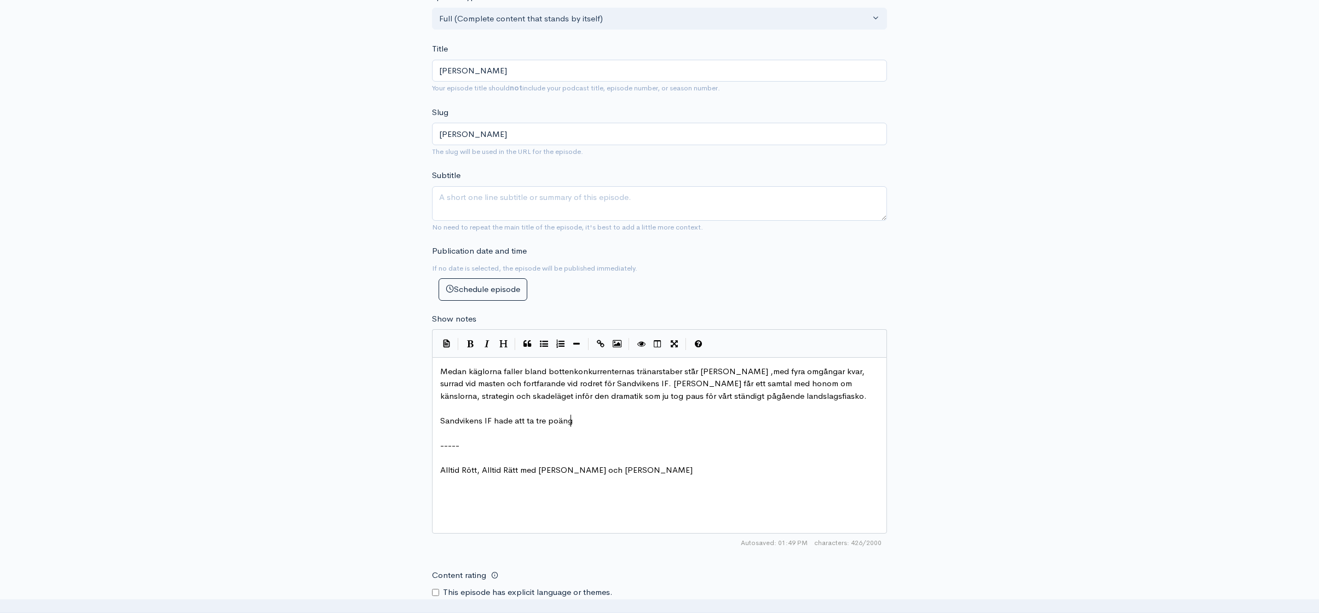
scroll to position [4, 133]
type textarea "Sandvikens IF hade att ta tre poäng under f"
type textarea "de återstående två"
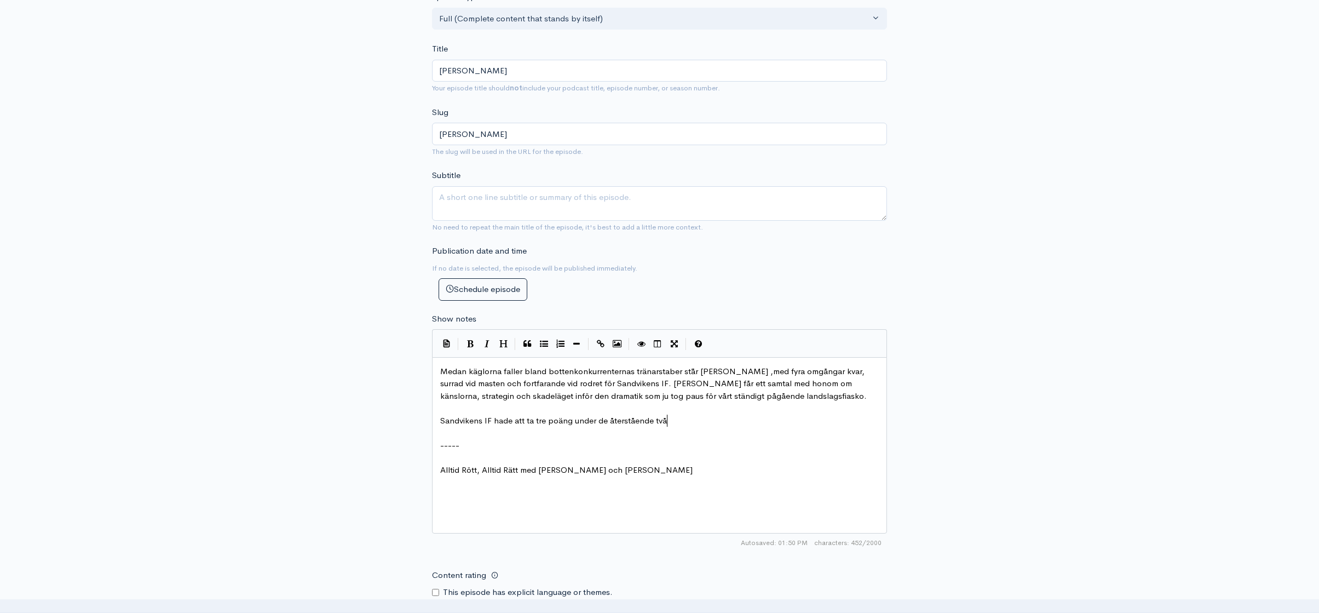
click at [445, 421] on span "Sandvikens IF hade att ta tre poäng under de återstående två" at bounding box center [553, 420] width 227 height 10
type textarea "I en annan del"
type textarea "av en annan tabell hade"
click at [644, 422] on span "I en annan del av en annan tabell hade Sandvikens IF hade att ta tre poäng unde…" at bounding box center [627, 420] width 375 height 10
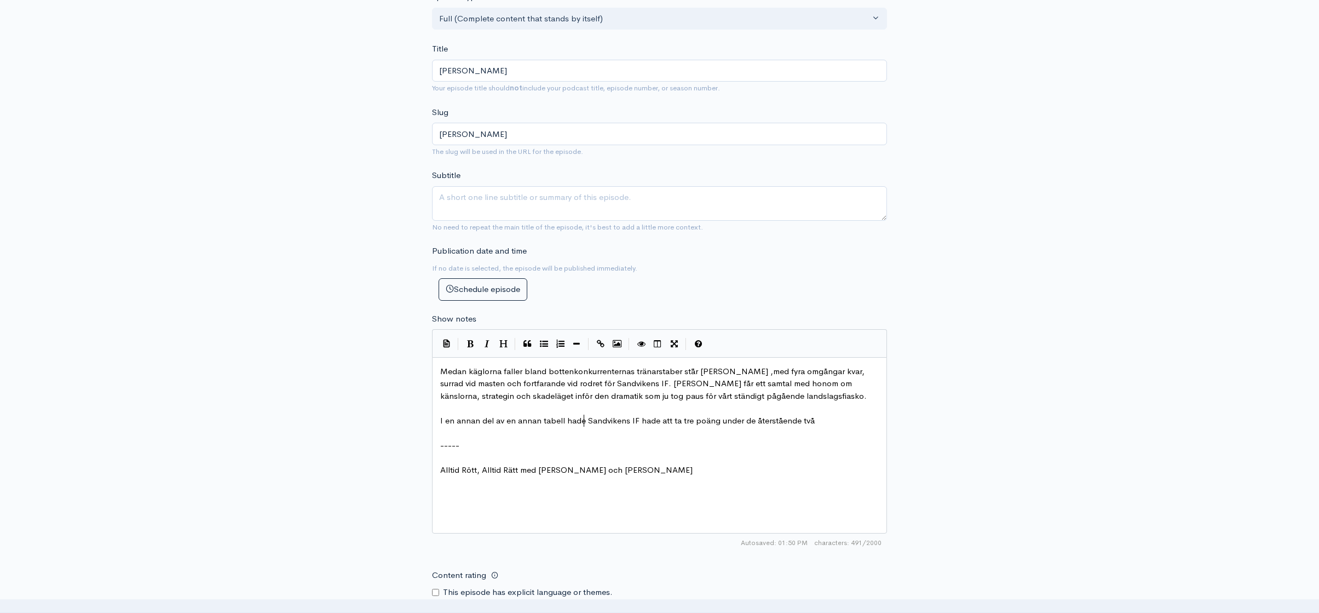
click at [644, 422] on span "I en annan del av en annan tabell hade Sandvikens IF hade att ta tre poäng unde…" at bounding box center [627, 420] width 375 height 10
type textarea "hade"
click at [843, 427] on pre "​" at bounding box center [663, 433] width 451 height 13
click at [832, 424] on pre "I en annan del av en annan tabell hade [PERSON_NAME] IF att ta tre poäng under …" at bounding box center [663, 421] width 451 height 13
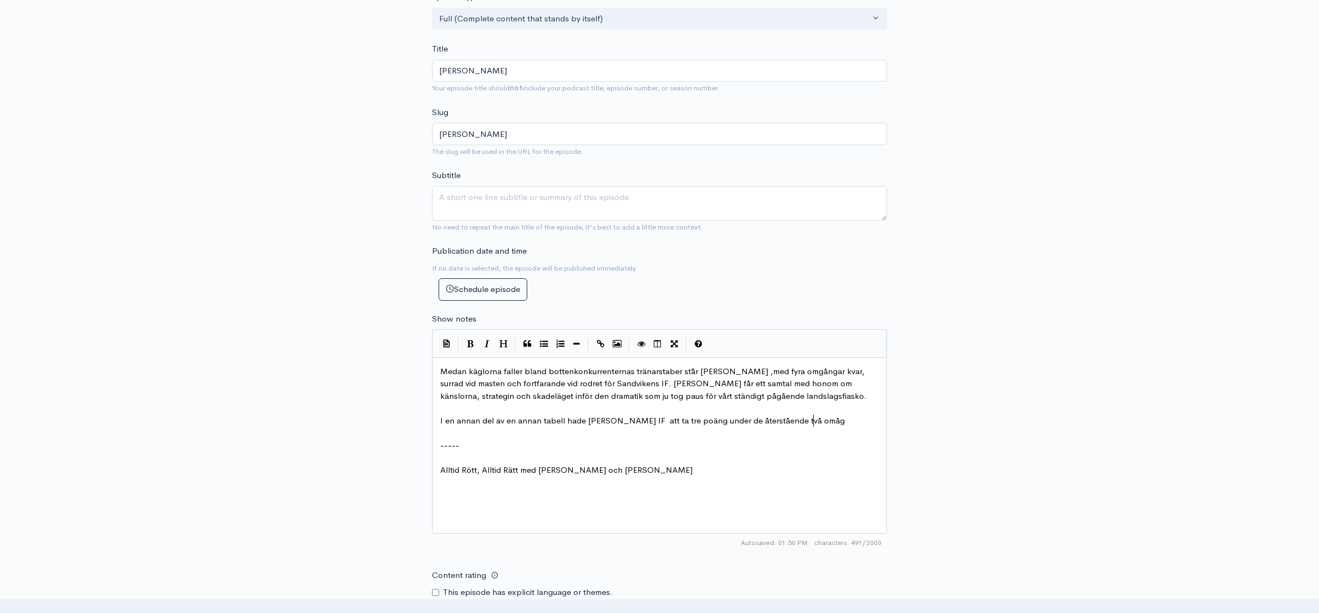
type textarea "omågn"
type textarea "gångarna för att g"
type textarea "h¨"
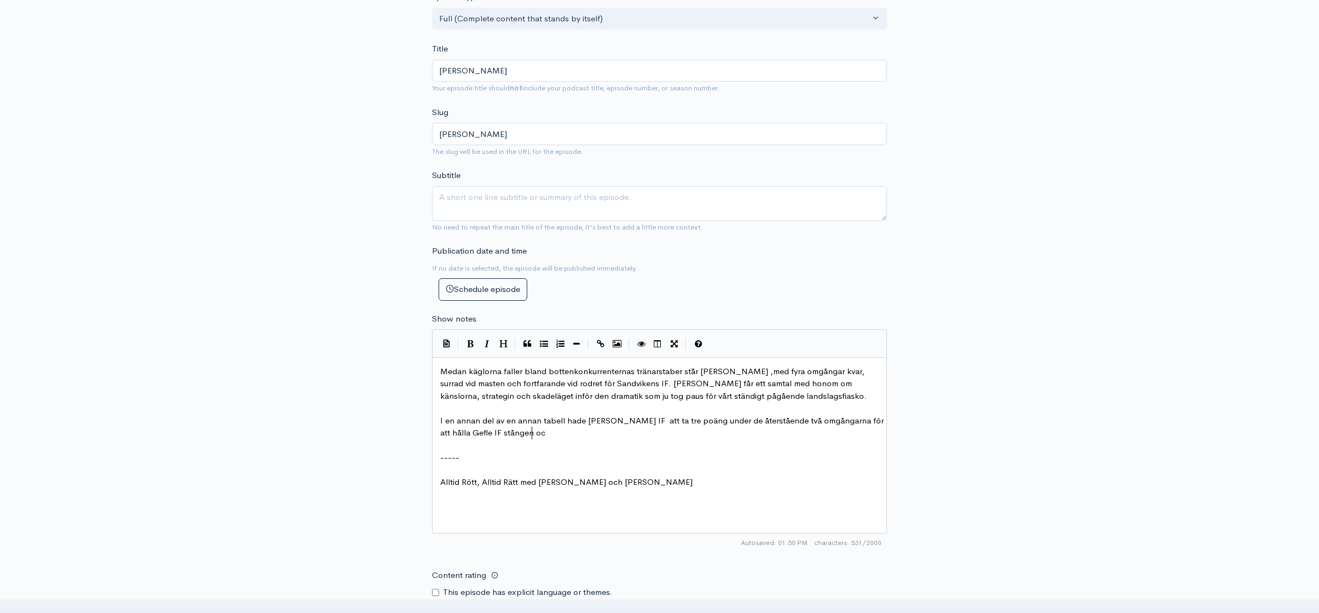
scroll to position [4, 93]
type textarea "ålla Gefle IF stången och ku"
drag, startPoint x: 562, startPoint y: 432, endPoint x: 437, endPoint y: 433, distance: 126.0
type textarea "kunna t"
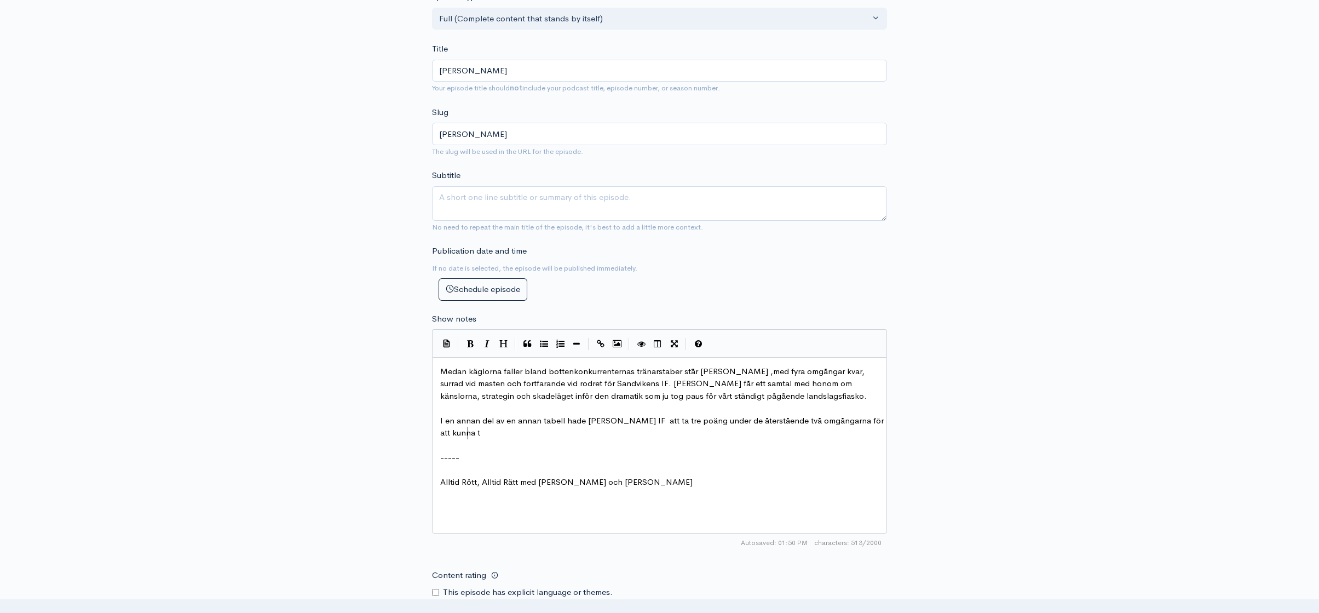
scroll to position [4, 26]
type textarea "garanet"
type textarea "tera"
click at [495, 437] on span "I en annan del av en annan tabell hade Sandvikens IF att ta tre poäng under de …" at bounding box center [656, 426] width 432 height 23
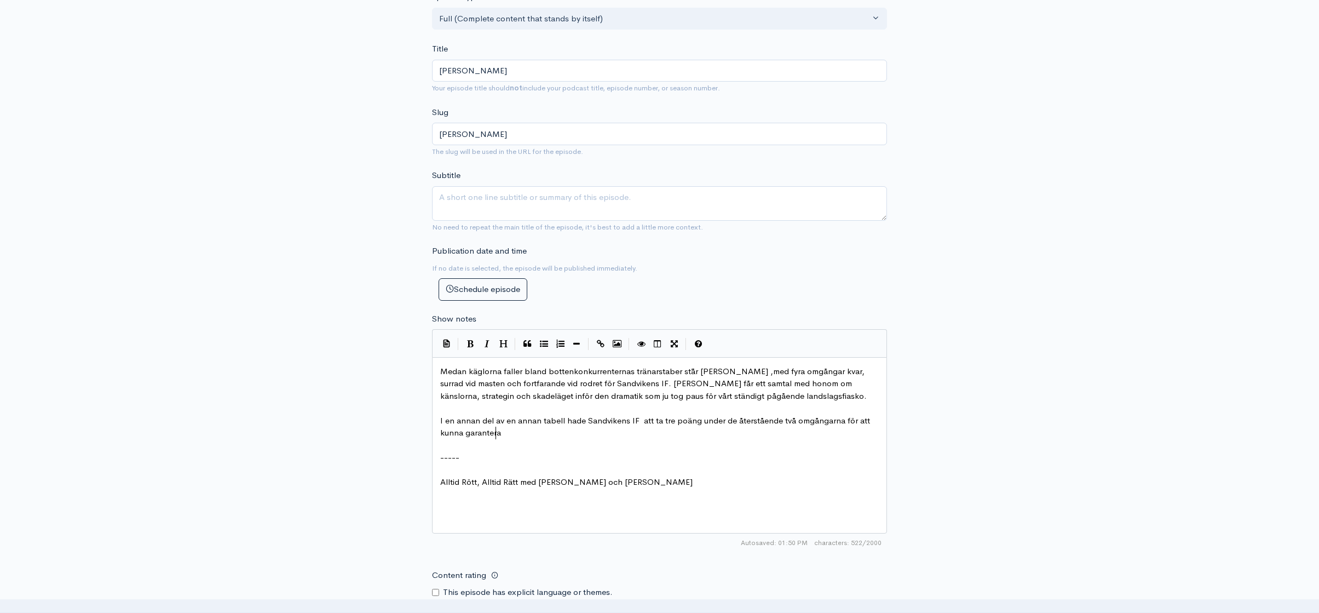
type textarea "garantera"
type textarea "serieseher"
type textarea "gern och abva"
type textarea "vancemanget till Elitell"
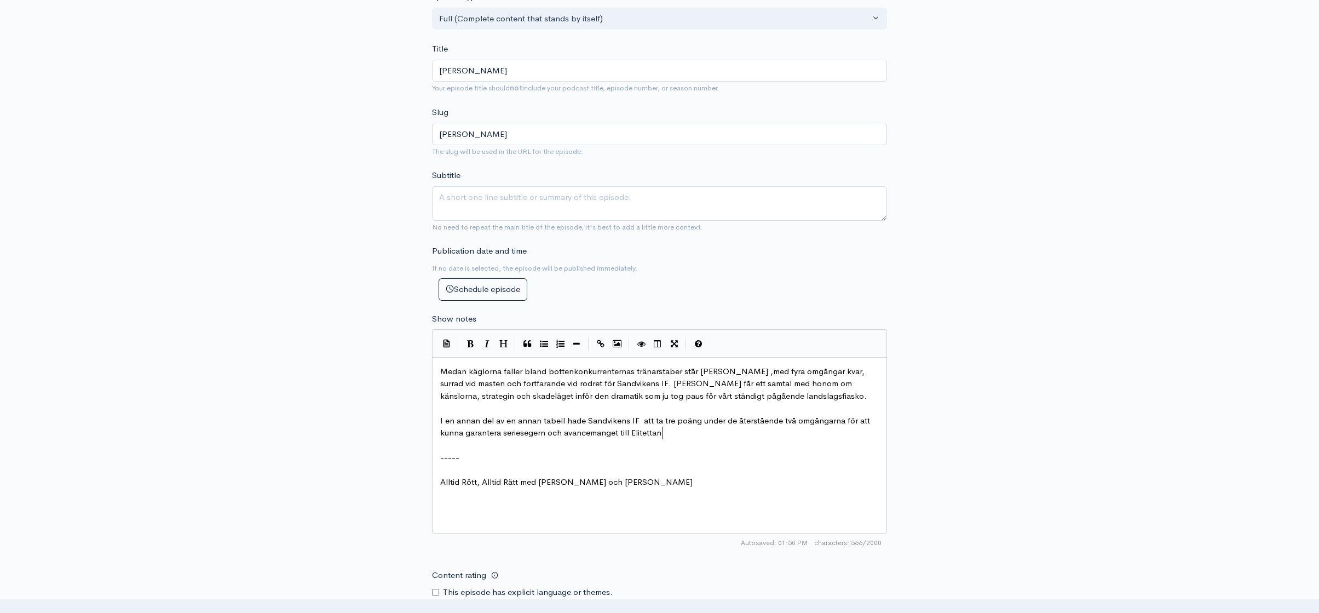
type textarea "ttan."
click at [567, 434] on span "I en annan del av en annan tabell hade Sandvikens IF att ta tre poäng under de …" at bounding box center [656, 426] width 432 height 23
type textarea "därmed"
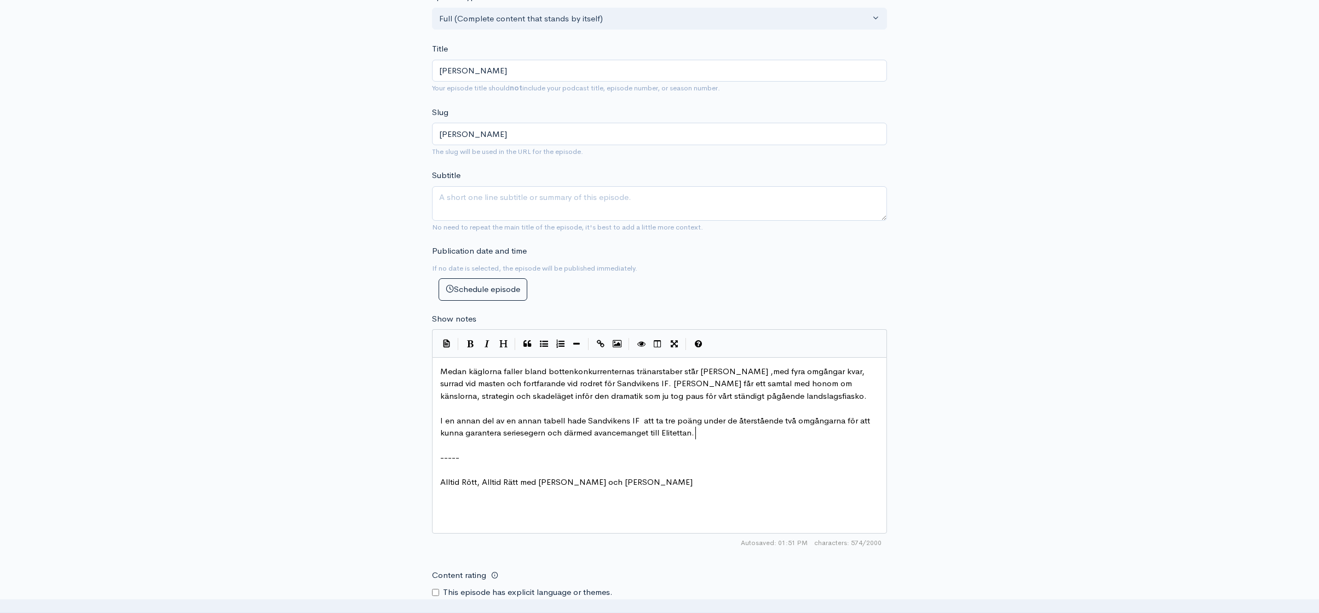
click at [742, 429] on pre "I en annan del av en annan tabell hade Sandvikens IF att ta tre poäng under de …" at bounding box center [663, 427] width 451 height 25
type textarea "Fe"
type textarea "Dett"
type textarea "a gjrd"
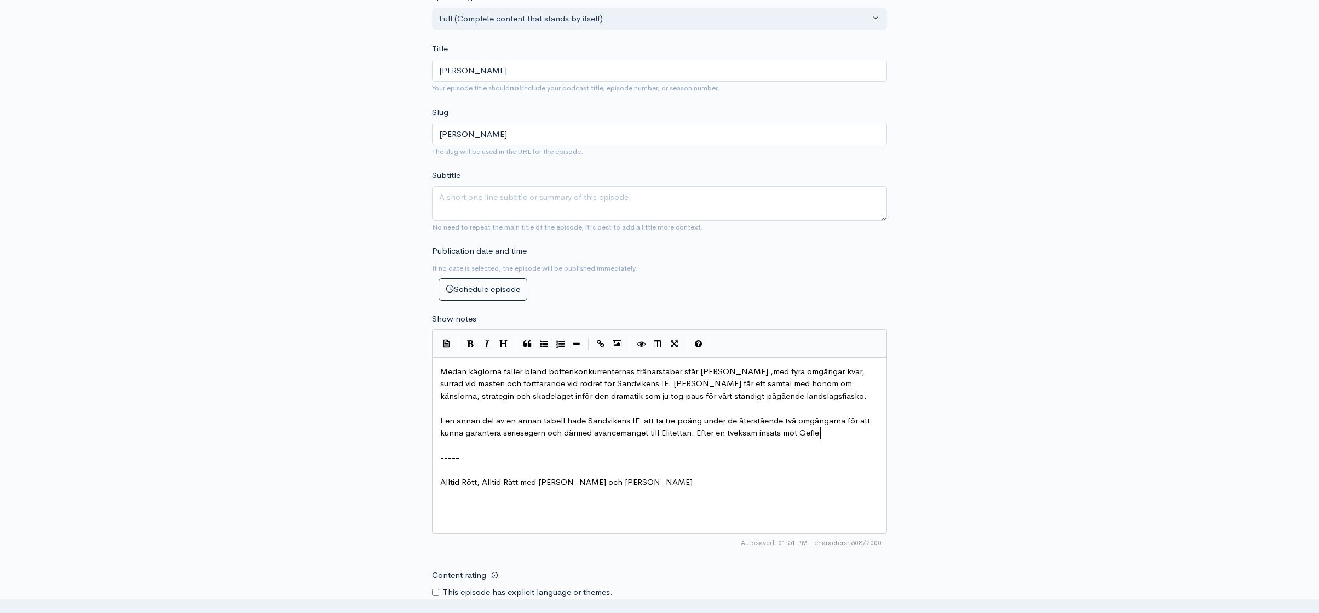
type textarea "Efter en tveksam insats mot Gefle IF"
click at [784, 432] on span "I en annan del av en annan tabell hade Sandvikens IF att ta tre poäng under de …" at bounding box center [656, 426] width 432 height 23
type textarea "i derbyt"
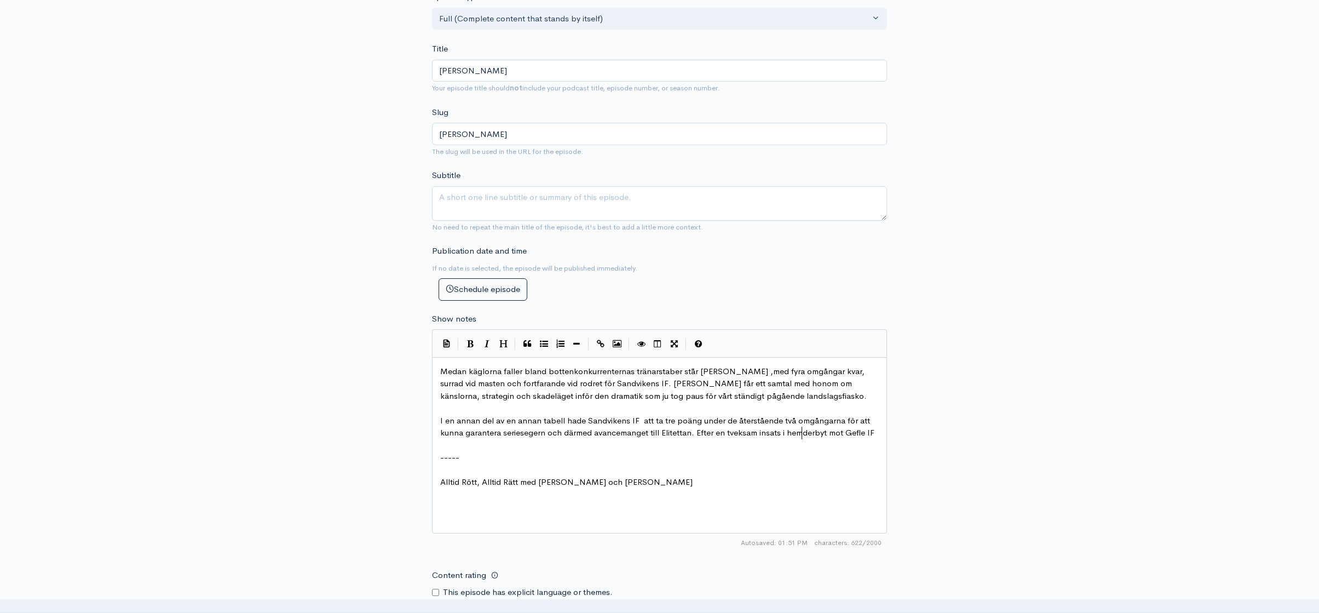
type textarea "hemma"
click at [546, 439] on pre "I en annan del av en annan tabell hade Sandvikens IF att ta tre poäng under de …" at bounding box center [663, 427] width 451 height 25
type textarea ","
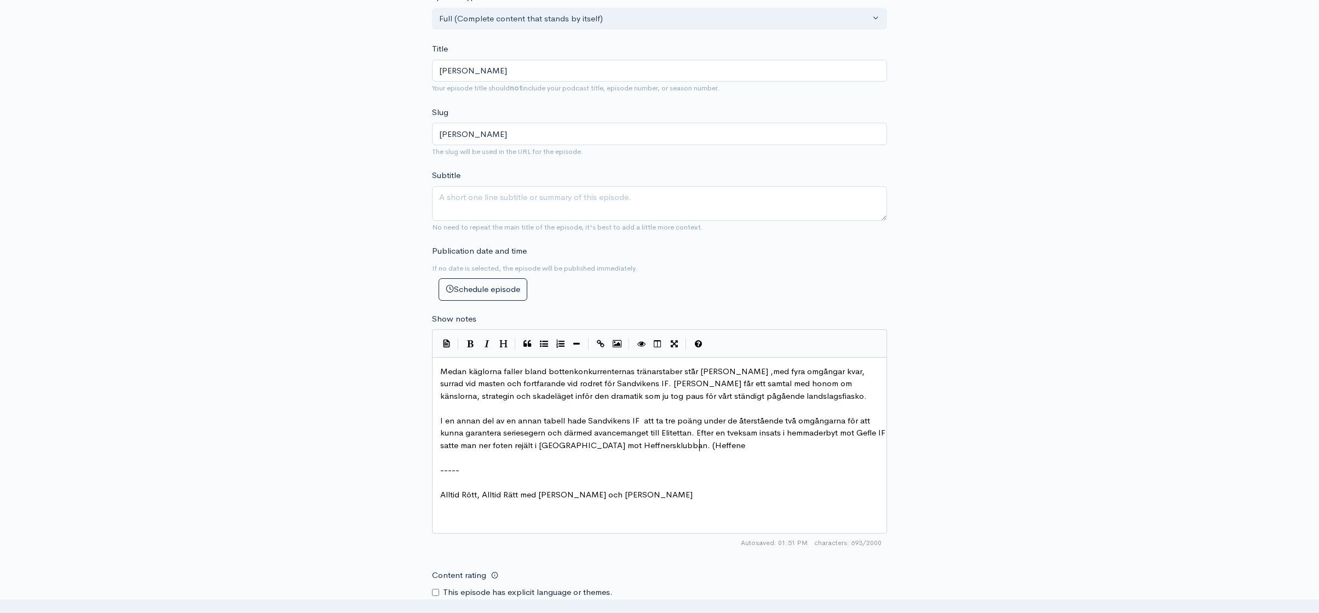
type textarea "satte man ner foten rejält i [GEOGRAPHIC_DATA] mot Heffnersklubban. (Heffener"
type textarea "nersklubban?"
type textarea ", vad är det för namn [PERSON_NAME]"
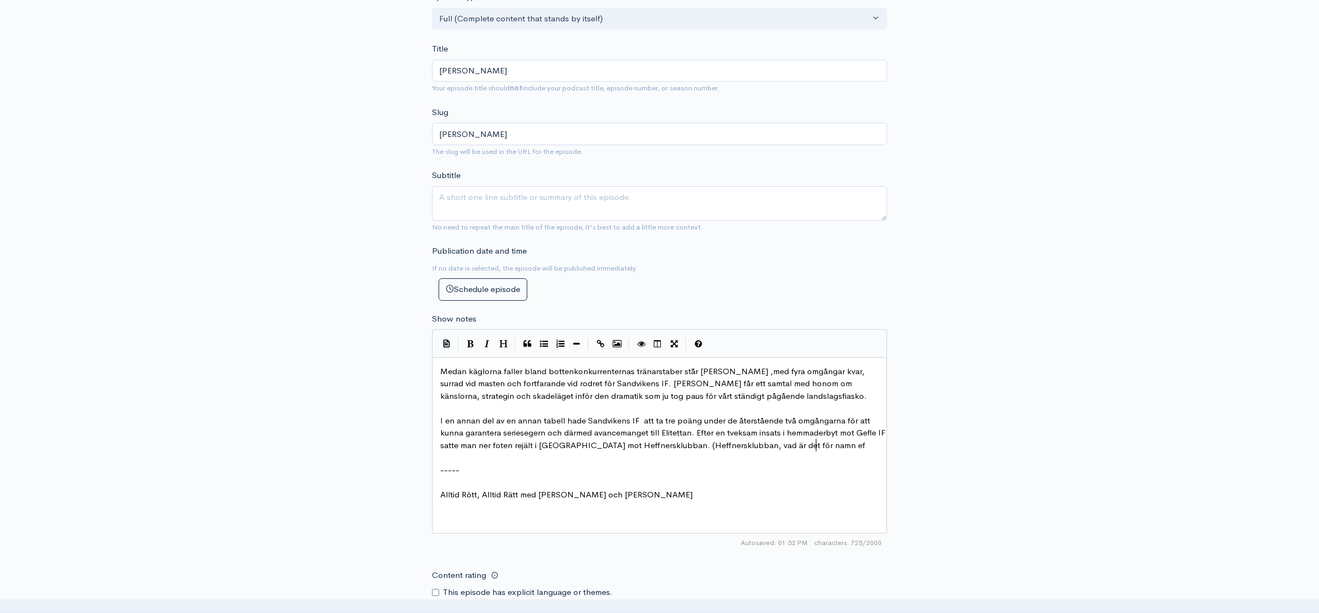
scroll to position [4, 94]
type textarea "egenet"
type textarea "ntlie"
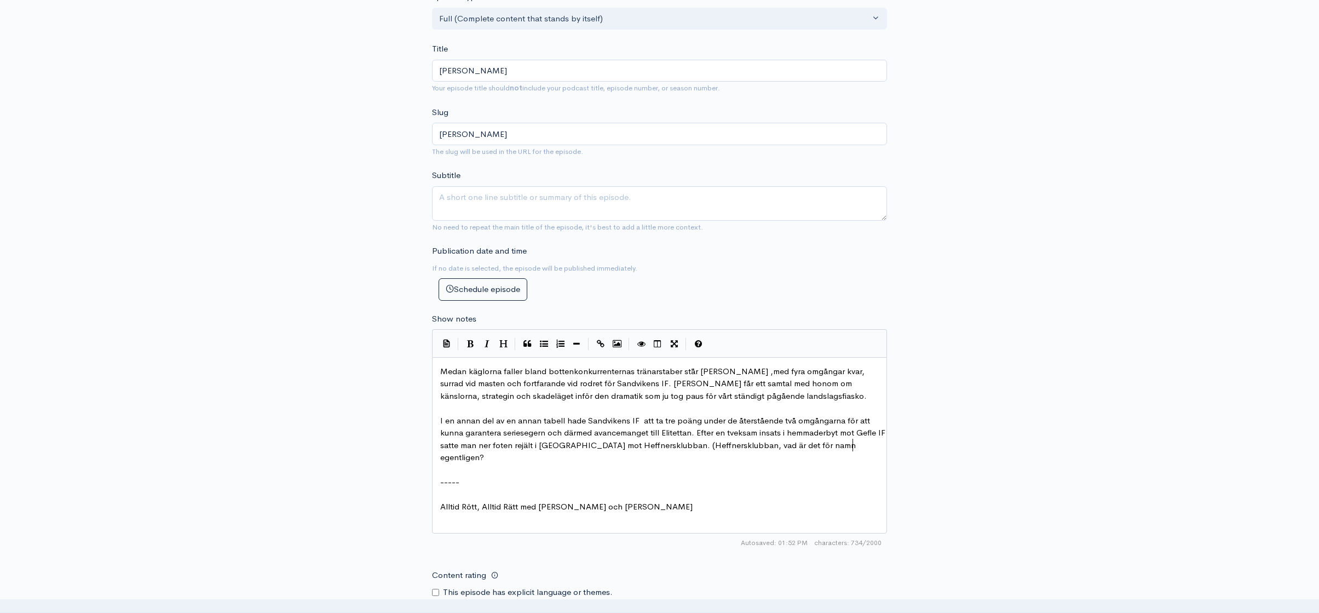
type textarea "igen?)"
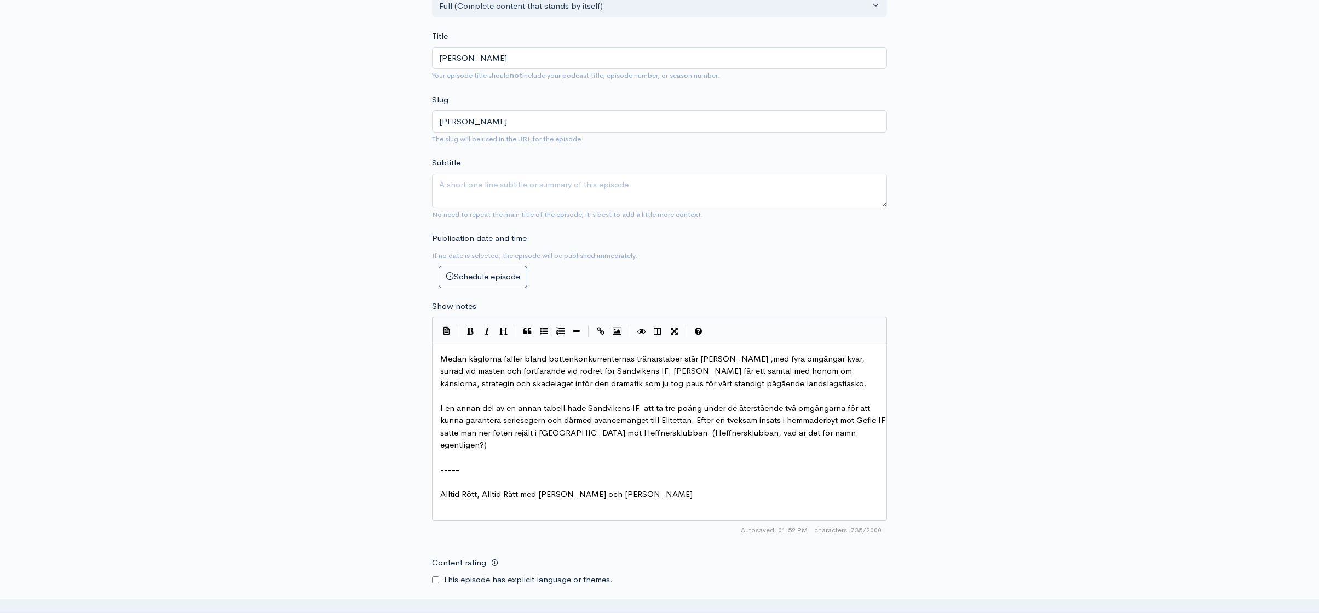
scroll to position [233, 0]
click at [476, 370] on span "Medan käglorna faller bland bottenkonkurrenternas tränarstaber st¨år [PERSON_NA…" at bounding box center [653, 370] width 427 height 35
type textarea "och"
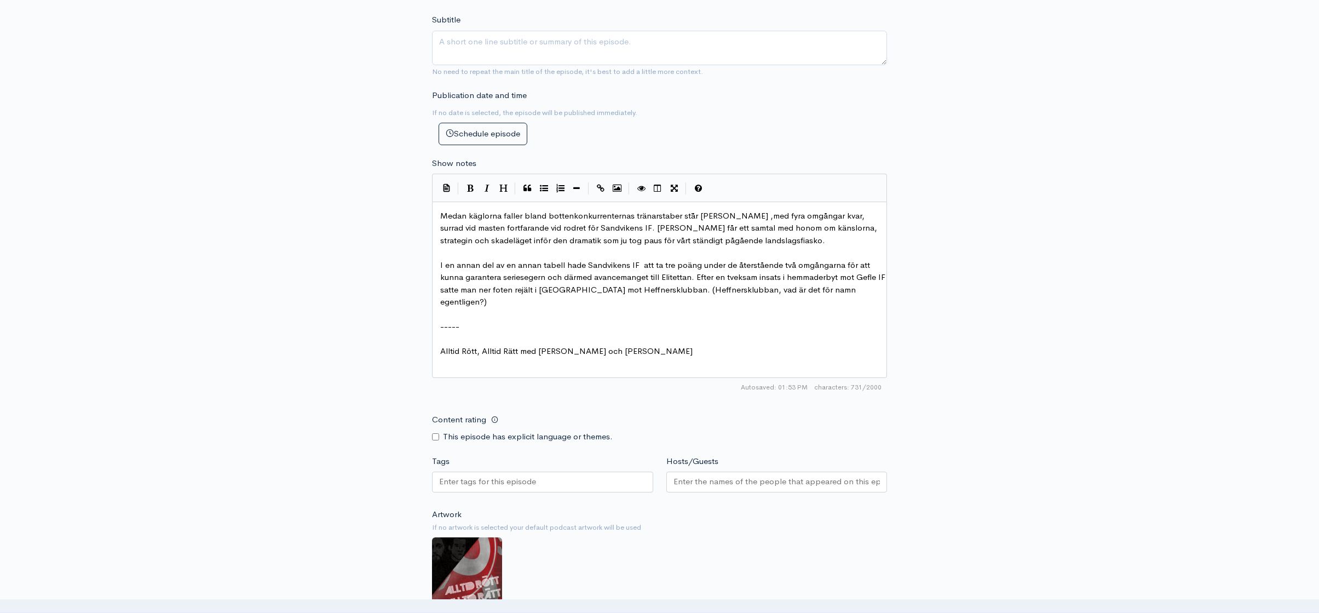
scroll to position [386, 0]
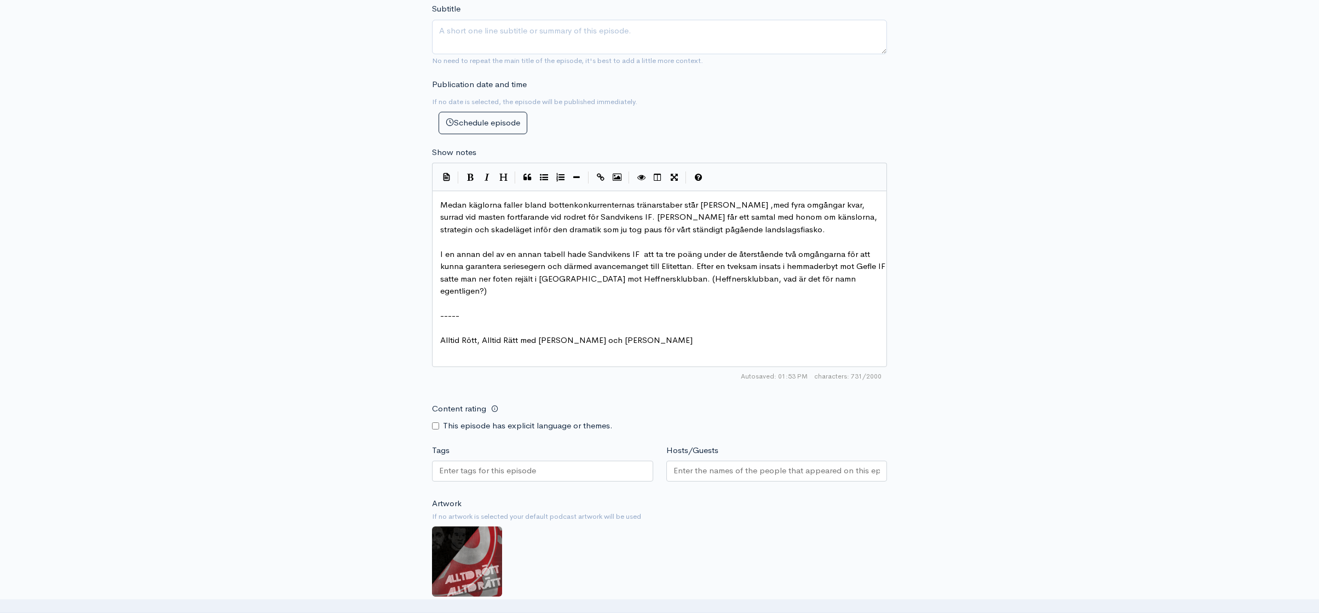
click at [548, 473] on div at bounding box center [542, 471] width 221 height 21
type input "elite"
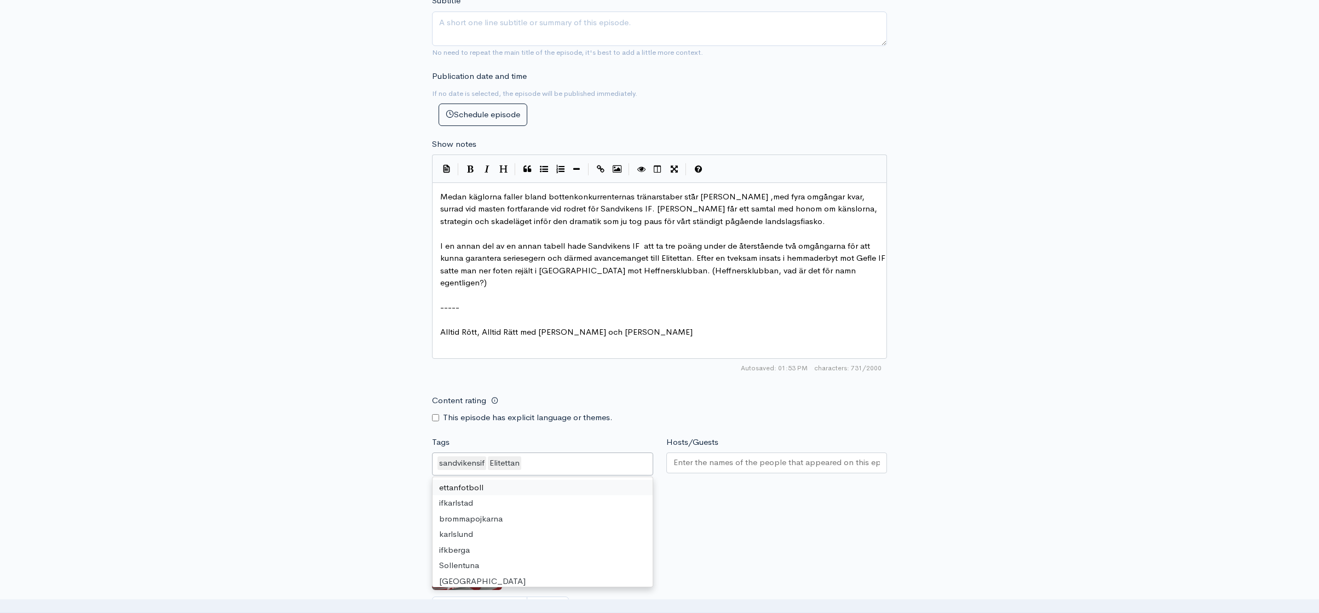
scroll to position [403, 0]
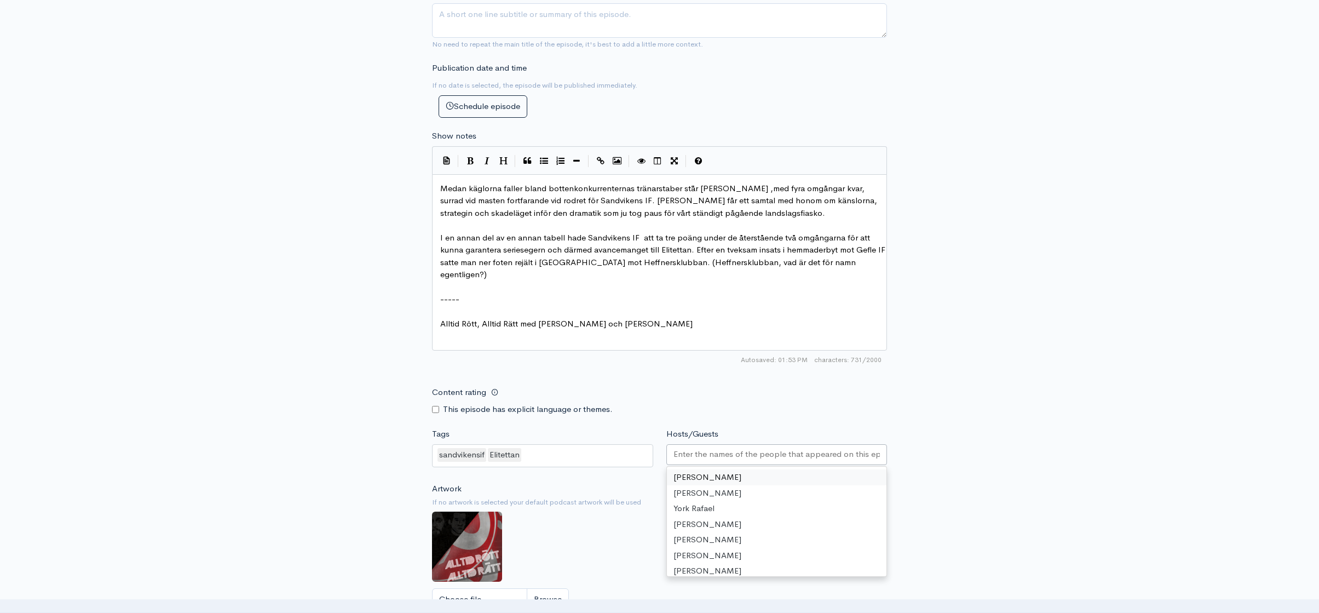
click at [734, 456] on input "Hosts/Guests" at bounding box center [777, 454] width 207 height 13
click at [1015, 467] on div "New episode Create a new episode Back to episodes Audio file Choose file 0 ZenC…" at bounding box center [659, 184] width 1319 height 1099
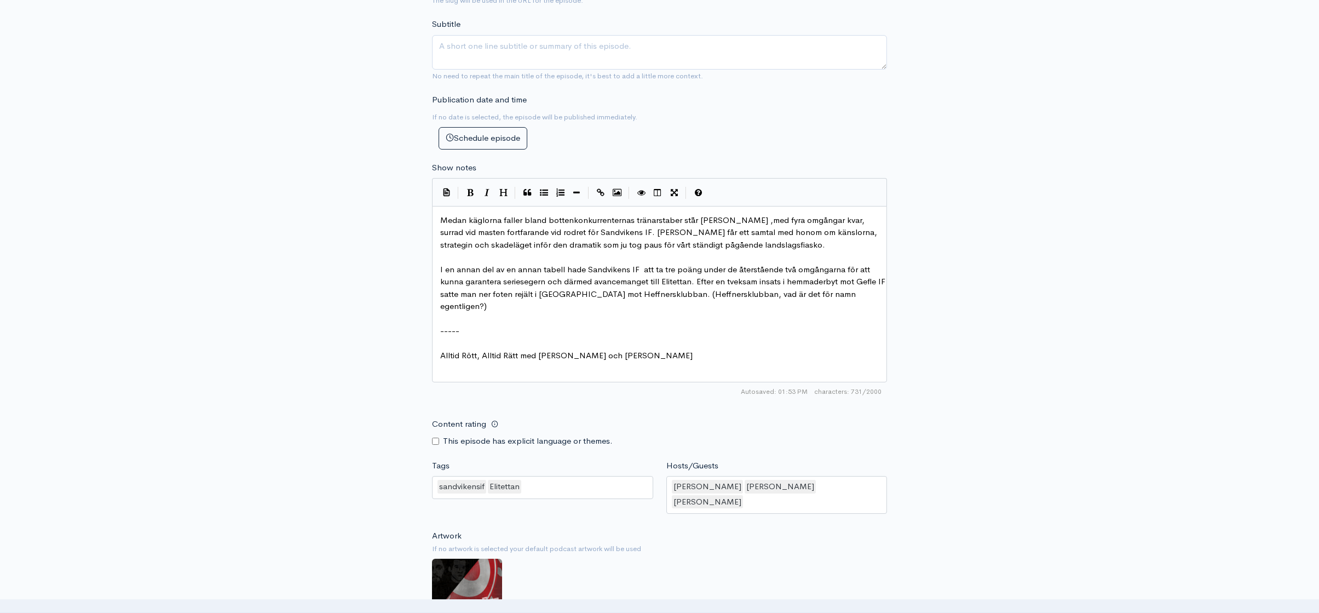
scroll to position [31, 0]
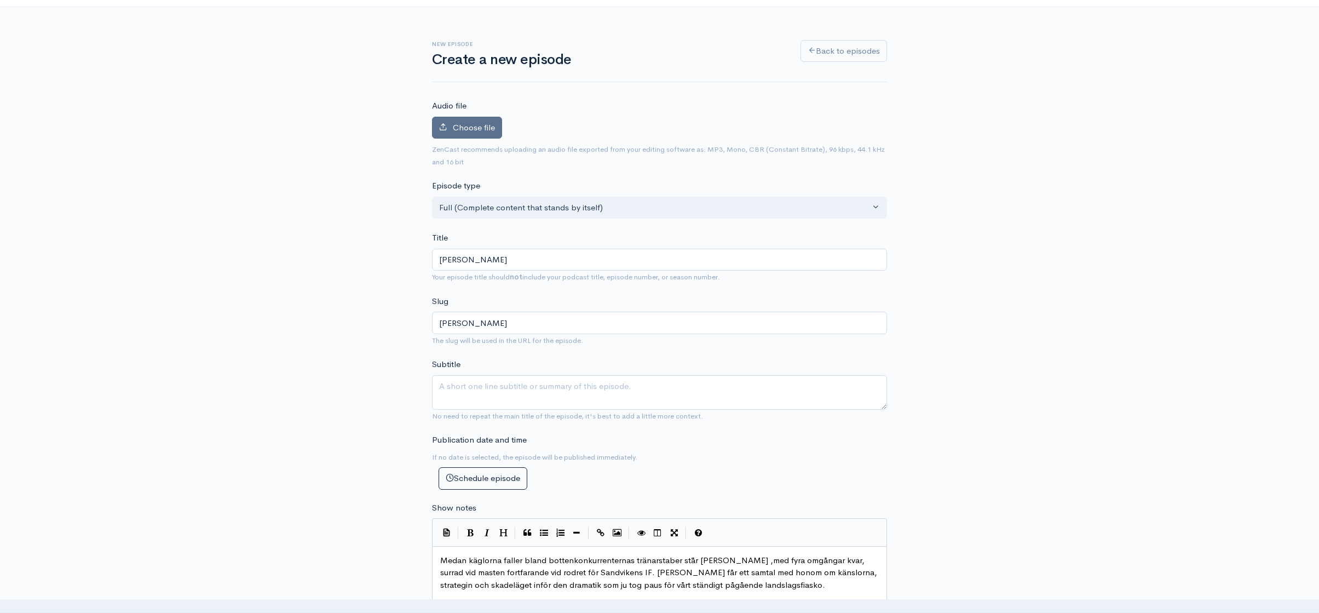
click at [468, 131] on span "Choose file" at bounding box center [474, 127] width 42 height 10
click at [0, 0] on input "Choose file" at bounding box center [0, 0] width 0 height 0
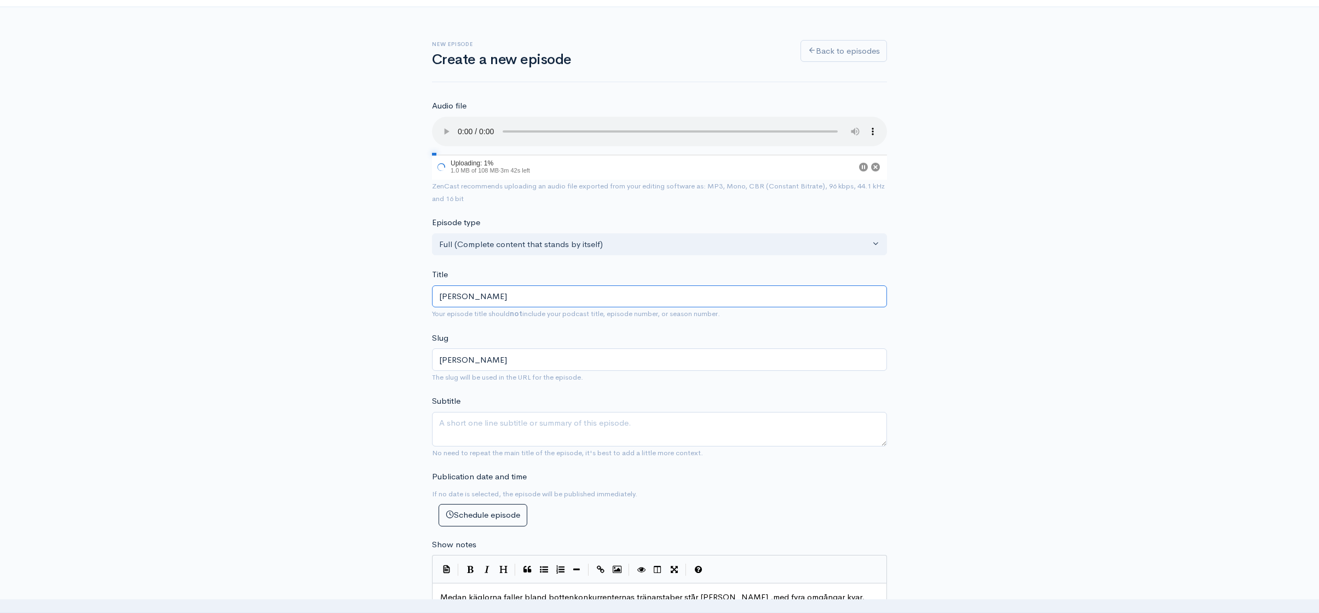
click at [510, 297] on input "[PERSON_NAME]" at bounding box center [659, 296] width 455 height 22
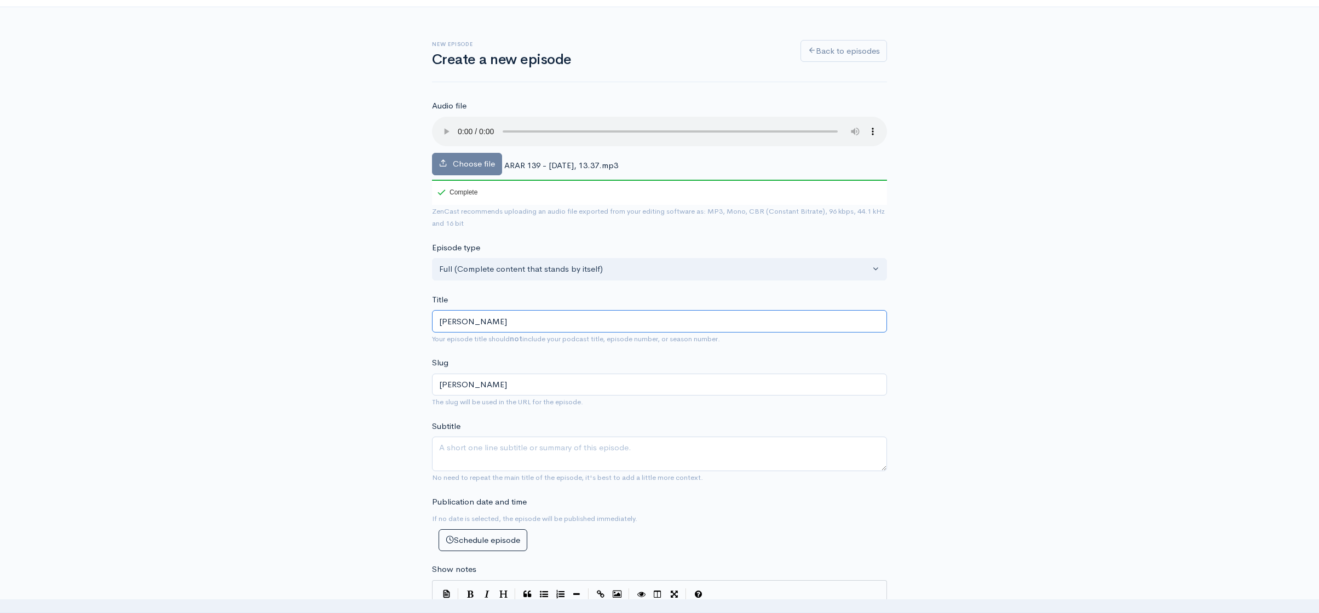
click at [453, 325] on input "[PERSON_NAME]" at bounding box center [659, 321] width 455 height 22
click at [492, 319] on input "[PERSON_NAME]" at bounding box center [659, 321] width 455 height 22
click at [440, 319] on input "[PERSON_NAME]" at bounding box center [659, 321] width 455 height 22
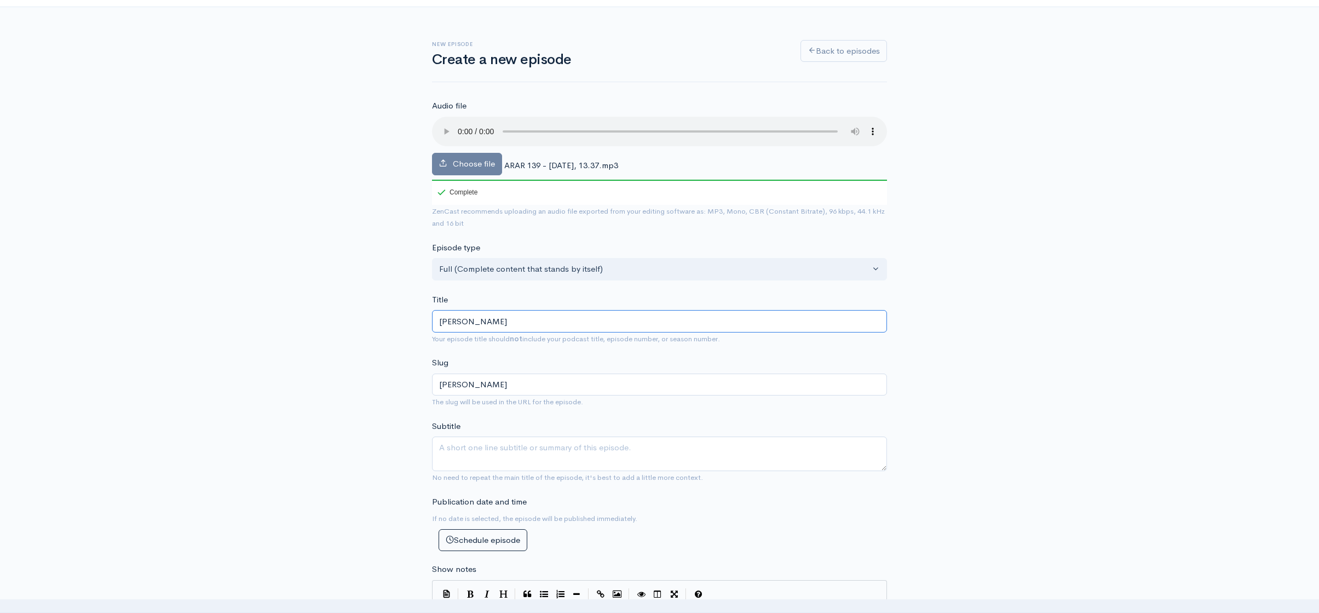
type input "Abdulic"
type input "abdulic"
click at [550, 325] on input "Abdulic" at bounding box center [659, 321] width 455 height 22
type input "Abdulic s"
type input "abdulic-s"
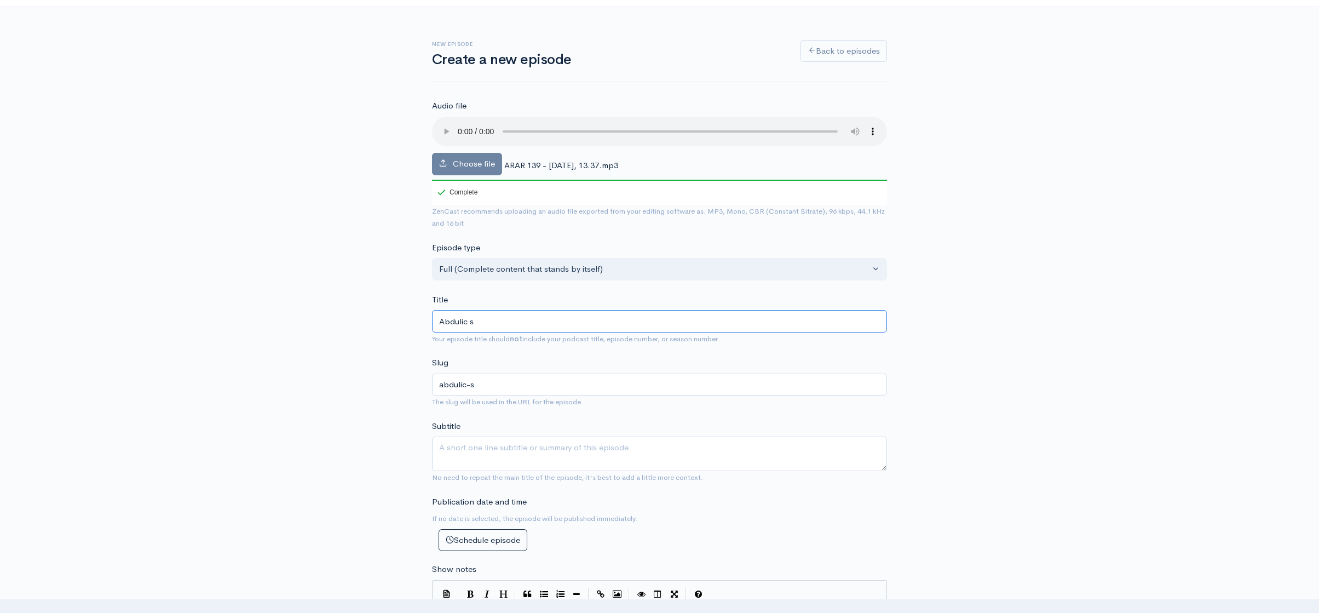
type input "Abdulic st"
type input "abdulic-st"
type input "Abdulic strå"
type input "abdulic-stra"
type input "Abdulic str"
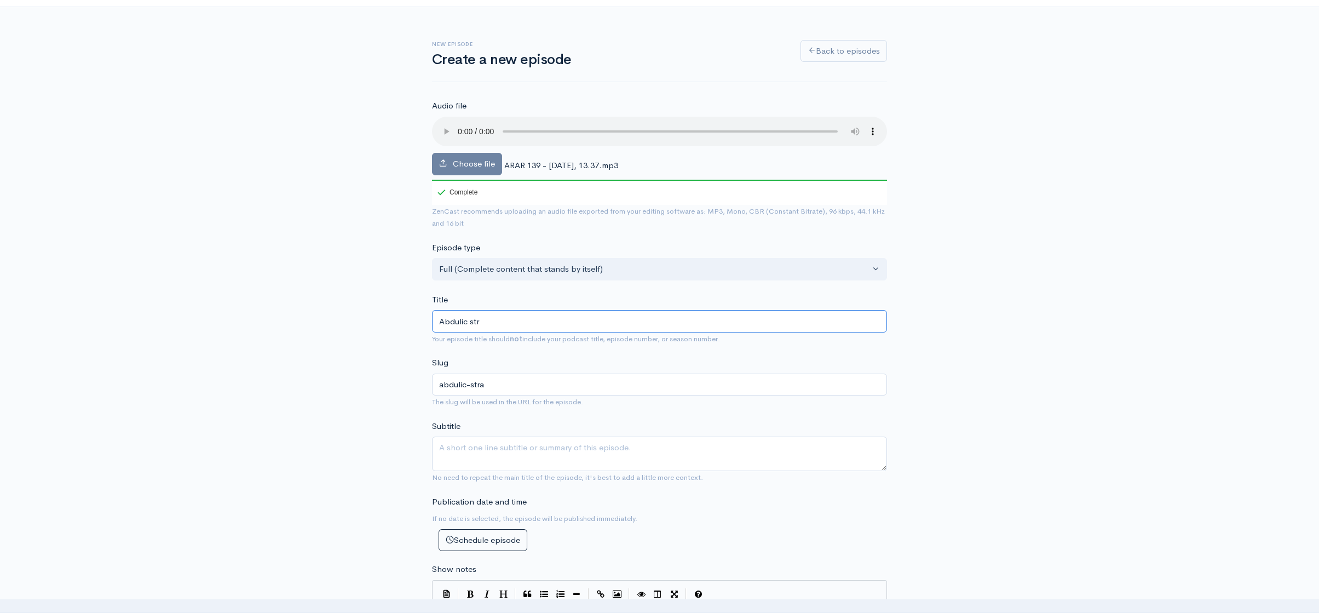
type input "abdulic-str"
type input "Abdulic st"
type input "abdulic-st"
type input "Abdulic står"
type input "abdulic-sta"
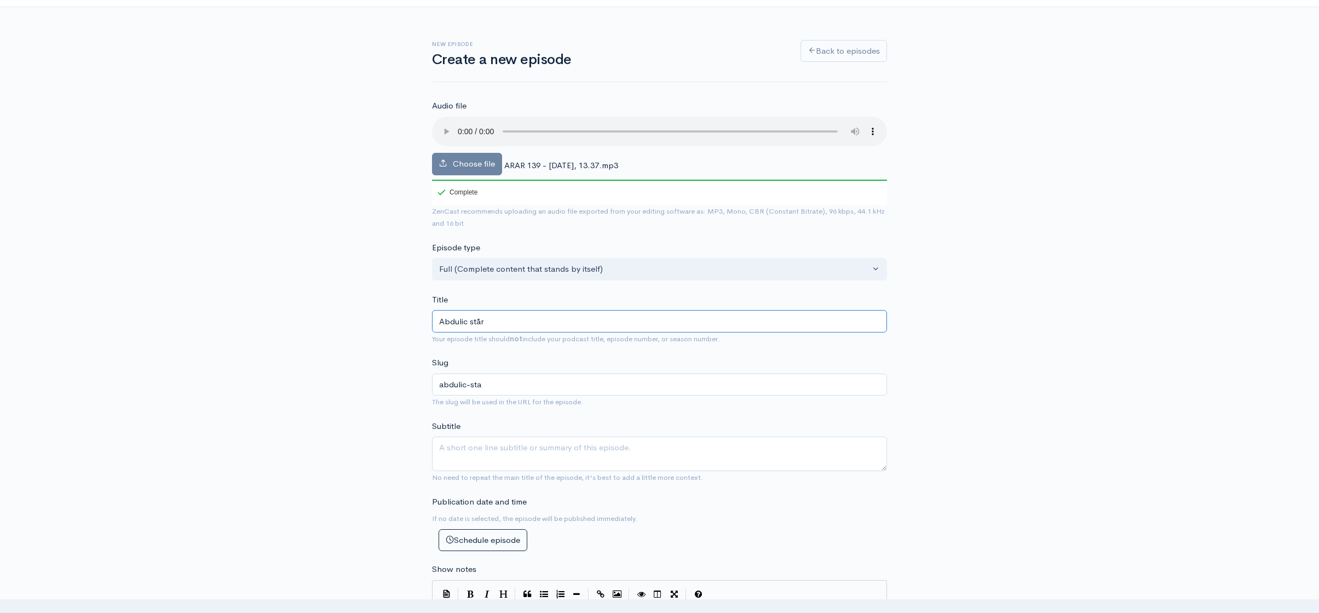
type input "Abdulic står"
type input "abdulic-star"
type input "Abdulic står n"
type input "abdulic-star-n"
type input "Abdulic står nä"
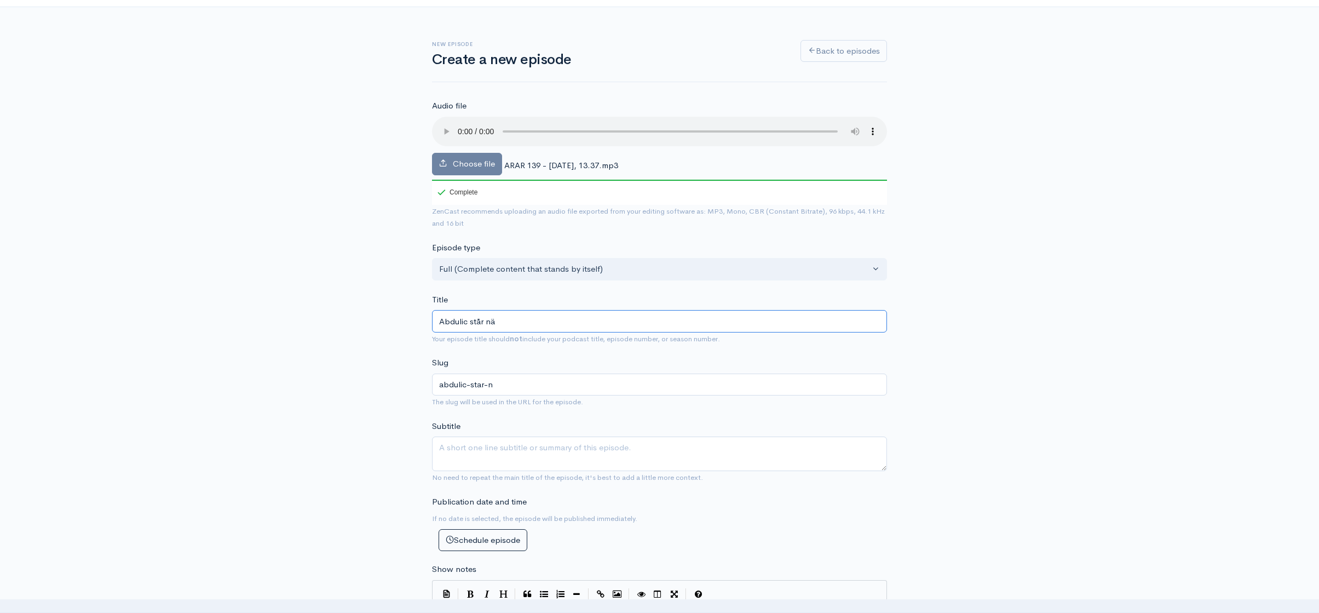
type input "abdulic-star-na"
type input "Abdulic står när"
type input "abdulic-star-nar"
type input "Abdulic står när a"
type input "abdulic-star-nar-a"
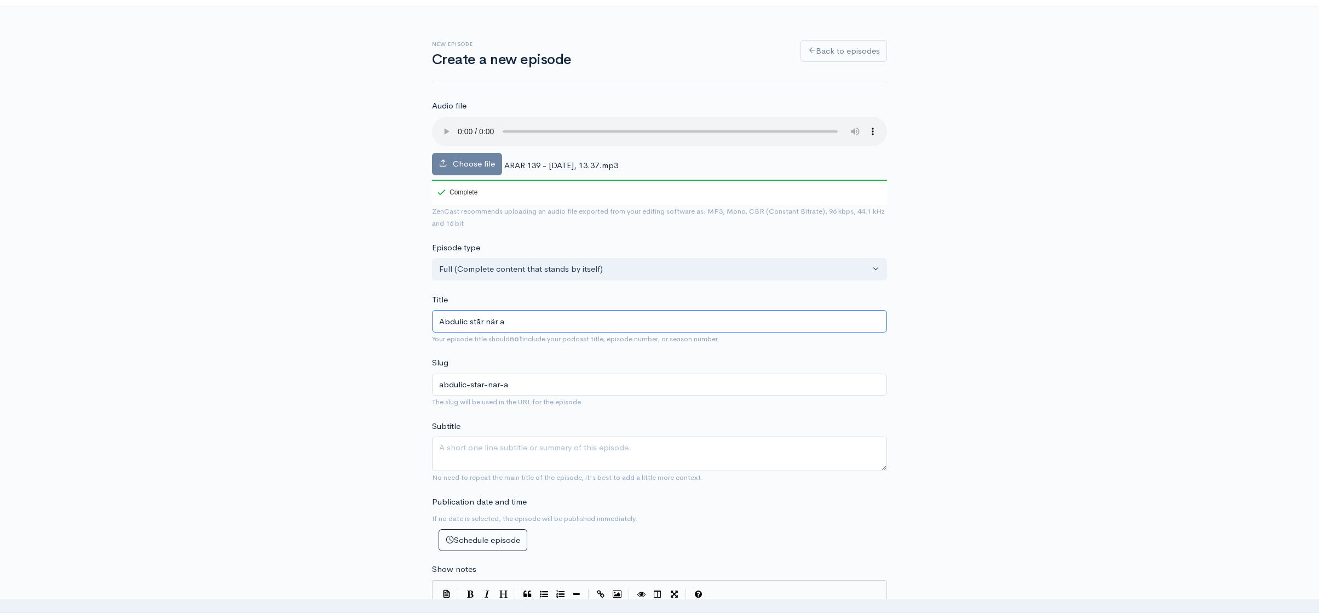
type input "Abdulic står när an"
type input "abdulic-star-nar-an"
type input "Abdulic står när and"
type input "abdulic-star-nar-and"
type input "Abdulic står när andr"
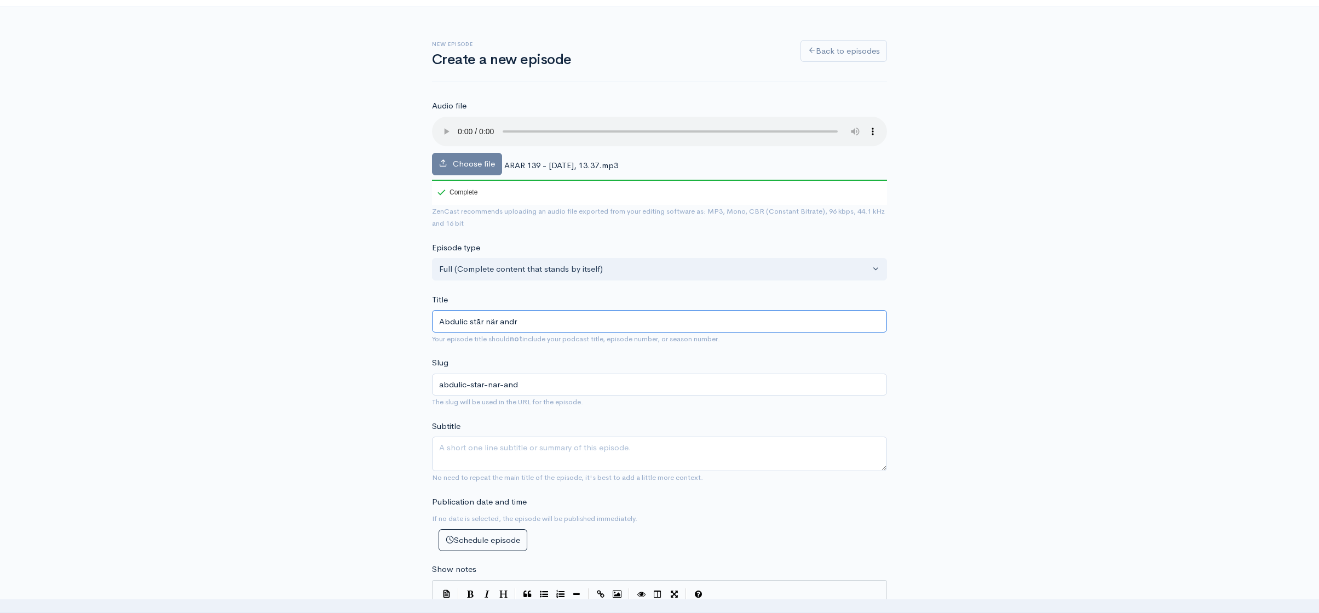
type input "abdulic-star-nar-andr"
type input "Abdulic står när andra"
type input "abdulic-star-nar-andra"
type input "Abdulic står när"
type input "abdulic-star-nar"
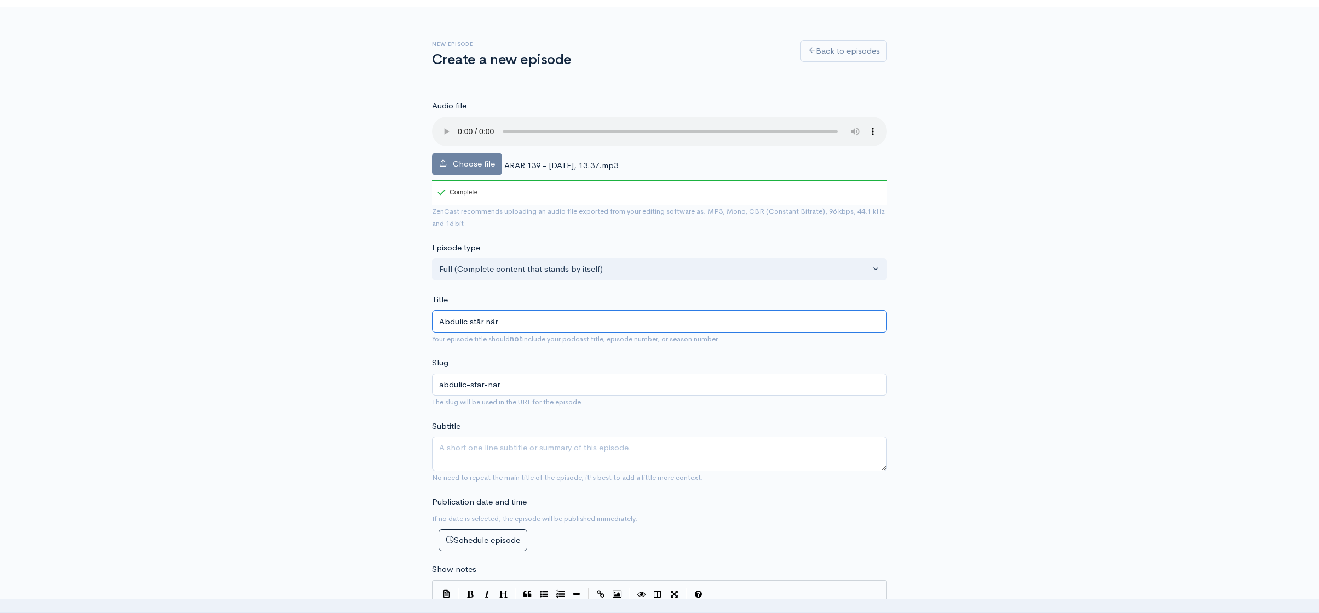
type input "Abdulic står nä"
type input "abdulic-star-na"
type input "Abdulic står n"
type input "abdulic-star-n"
type input "Abdulic står"
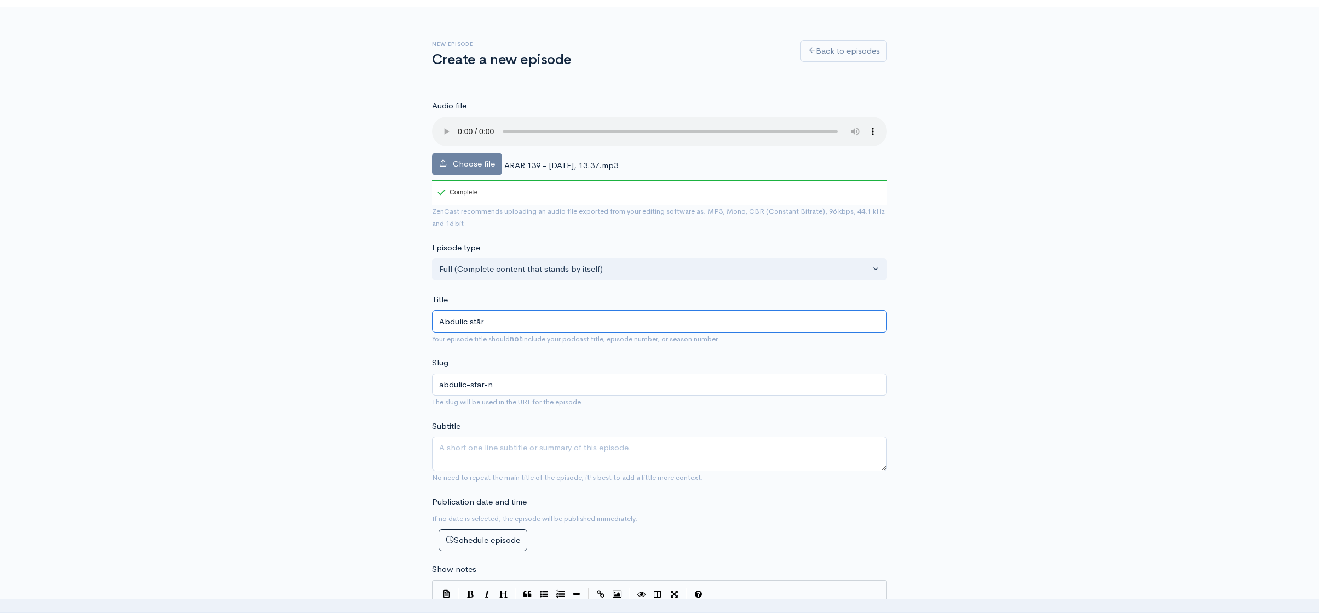
type input "abdulic-star"
type input "Abdulic stå"
type input "abdulic-sta"
type input "Abdulic st"
type input "abdulic-st"
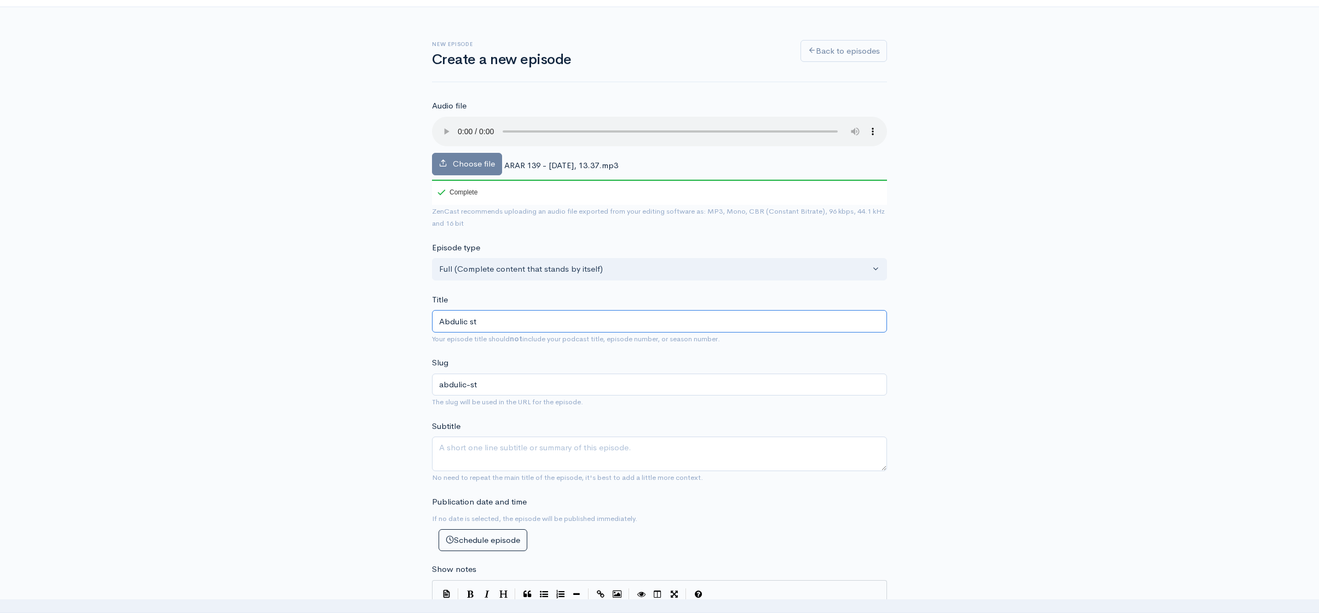
type input "Abdulic s"
type input "abdulic-s"
type input "Abdulic"
type input "abdulic"
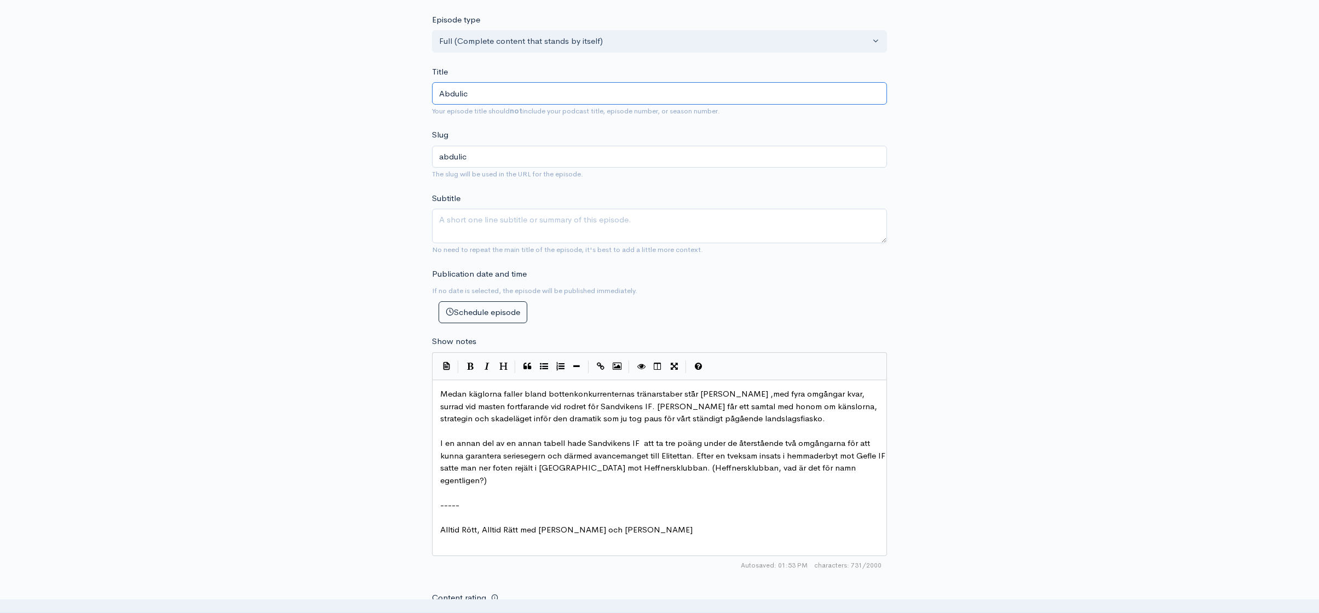
scroll to position [118, 0]
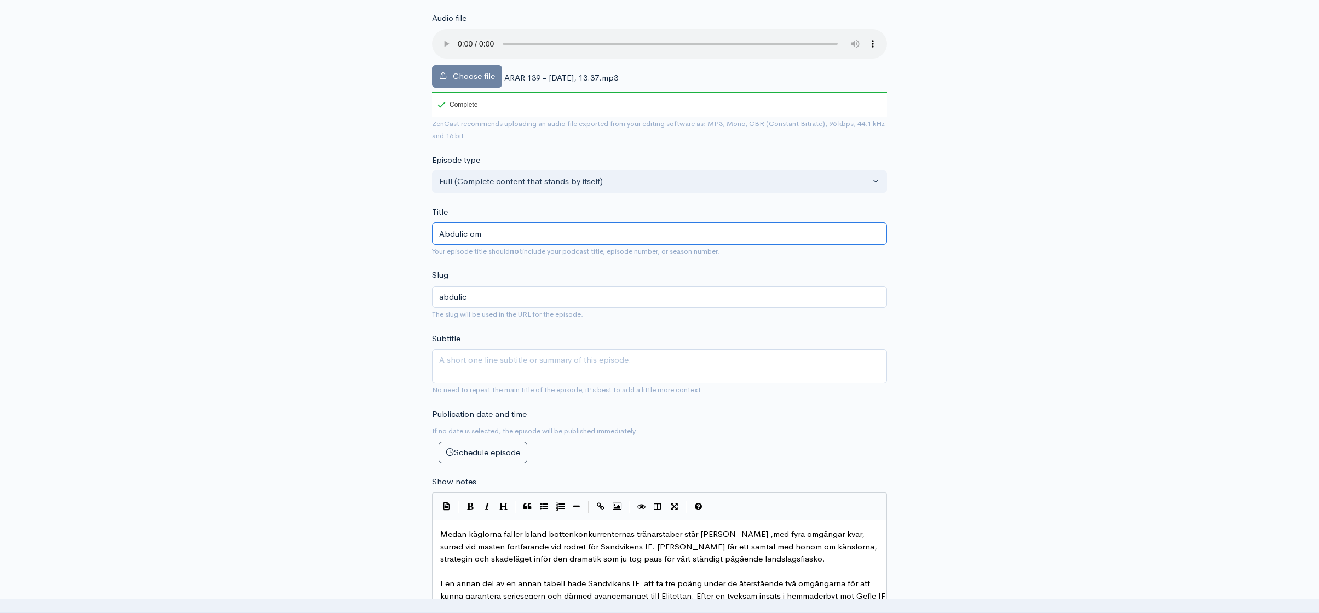
type input "Abdulic om"
type input "abdulic-om"
type input "Abdulic om a"
type input "abdulic-om-a"
type input "Abdulic om av"
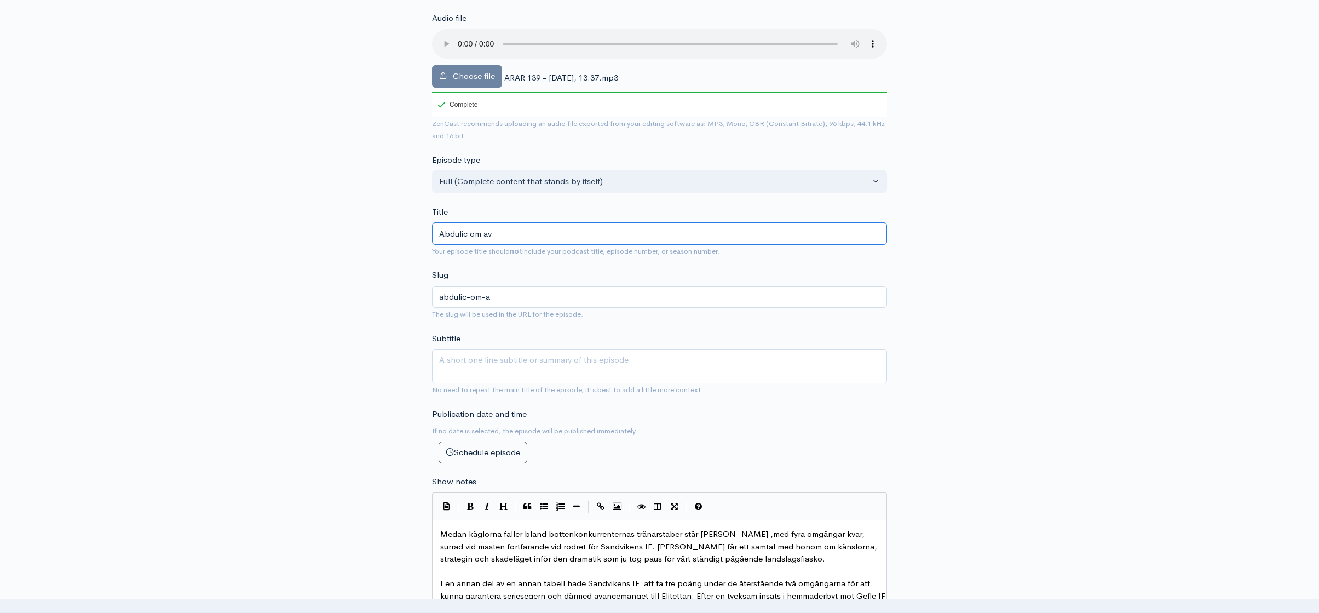
type input "abdulic-om-av"
type input "Abdulic om avs"
type input "abdulic-om-avs"
type input "Abdulic om av"
type input "abdulic-om-av"
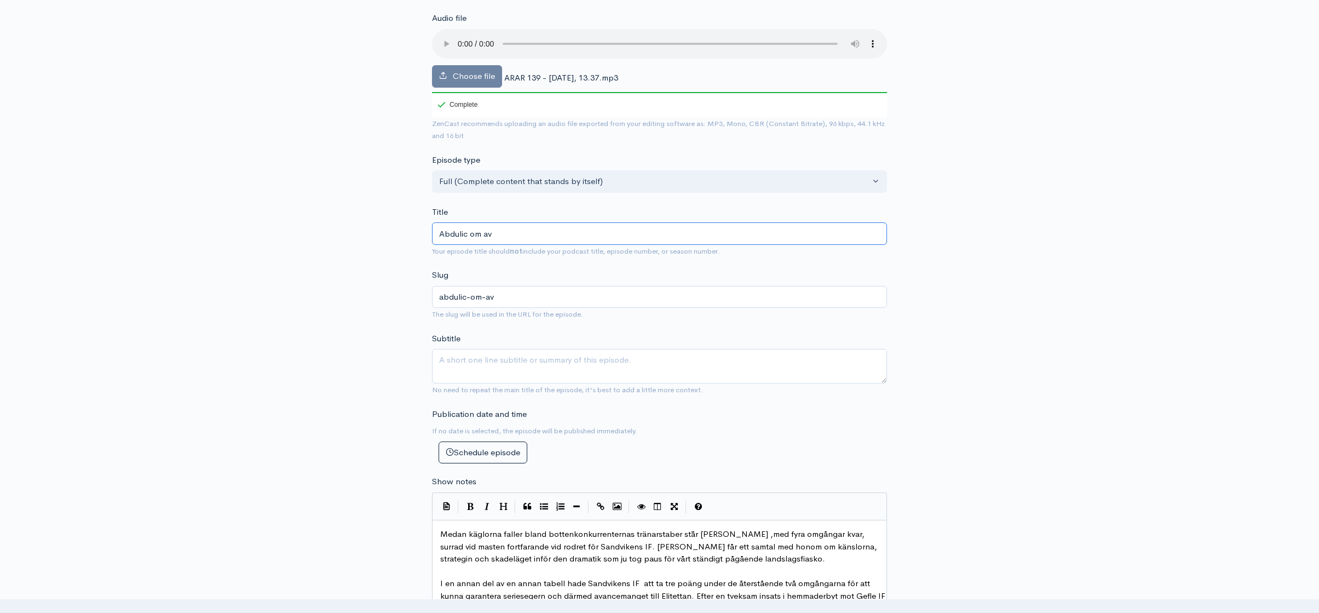
type input "Abdulic om a"
type input "abdulic-om-a"
type input "Abdulic om"
type input "abdulic-om"
type input "Abdulic o"
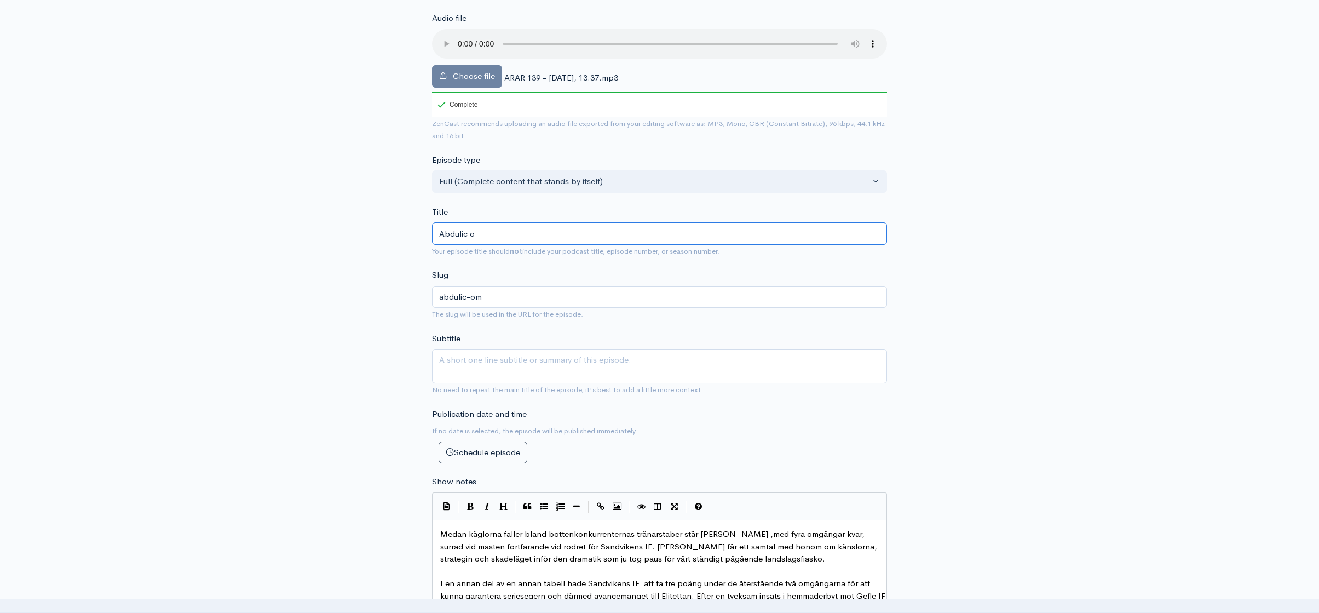
type input "abdulic-o"
type input "Abdulic"
type input "abdulic"
type input "[PERSON_NAME]"
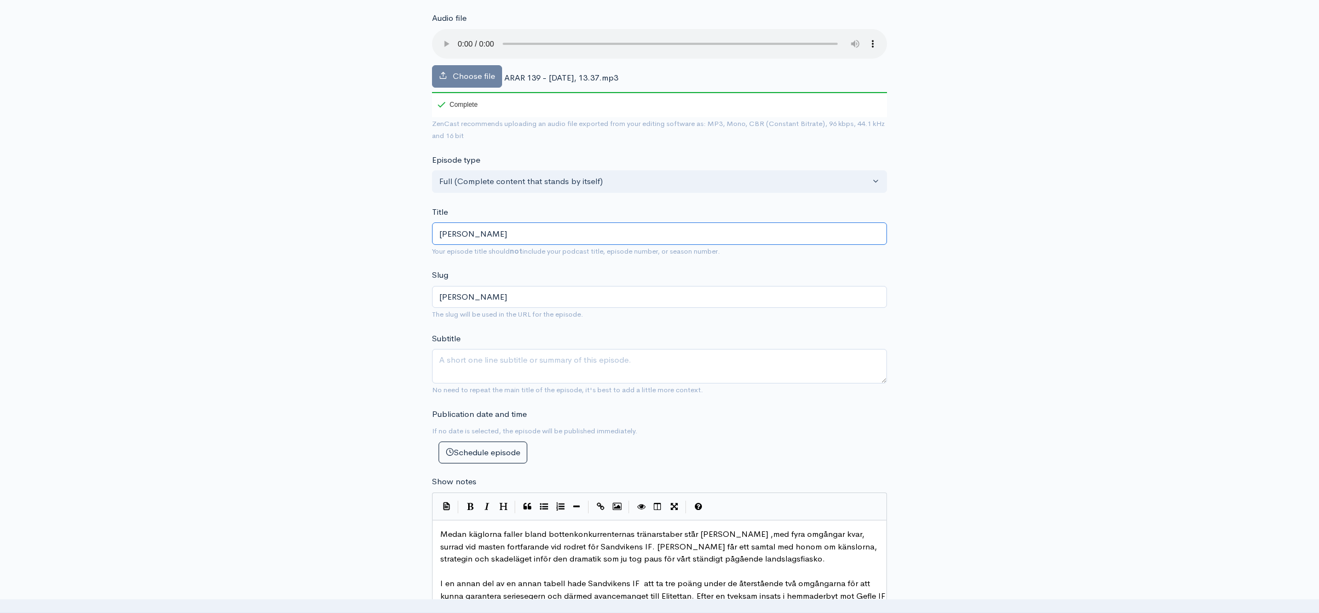
type input "Abdulic"
type input "abdulic"
type input "Abdulic, do"
type input "abdulic-d"
drag, startPoint x: 478, startPoint y: 234, endPoint x: 397, endPoint y: 234, distance: 81.1
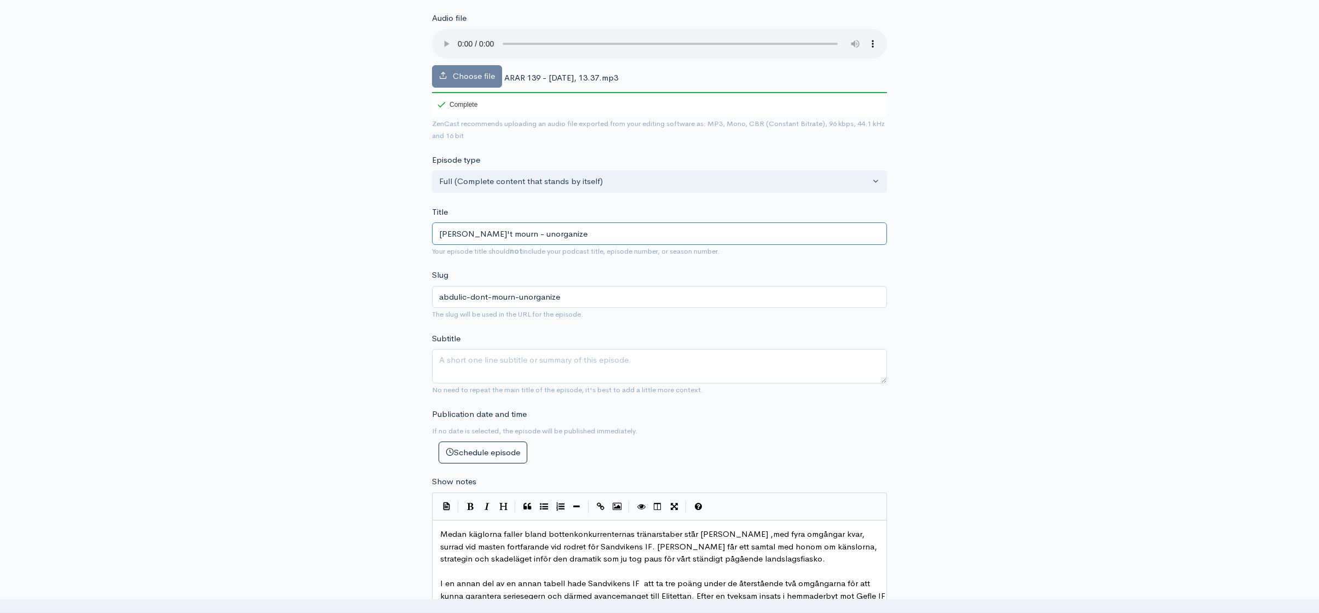
click at [397, 234] on div "New episode Create a new episode Back to episodes Audio file Choose file ARAR 1…" at bounding box center [660, 499] width 624 height 1161
click at [557, 234] on input "Don't mourn - unorganize" at bounding box center [659, 233] width 455 height 22
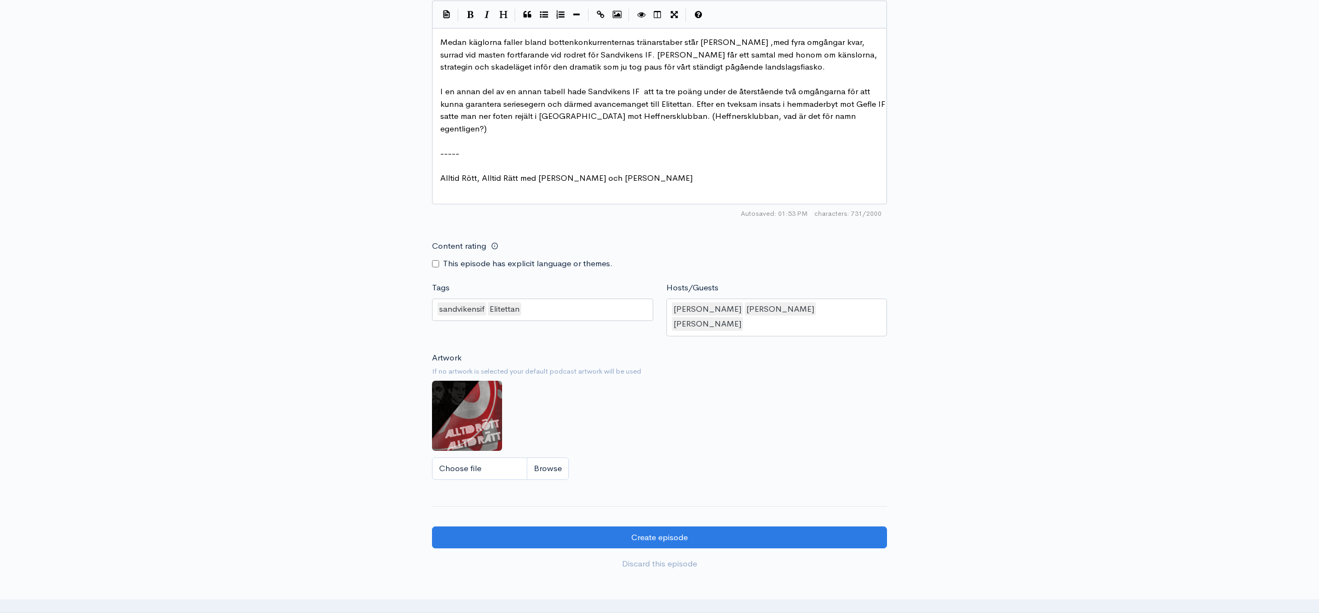
scroll to position [658, 0]
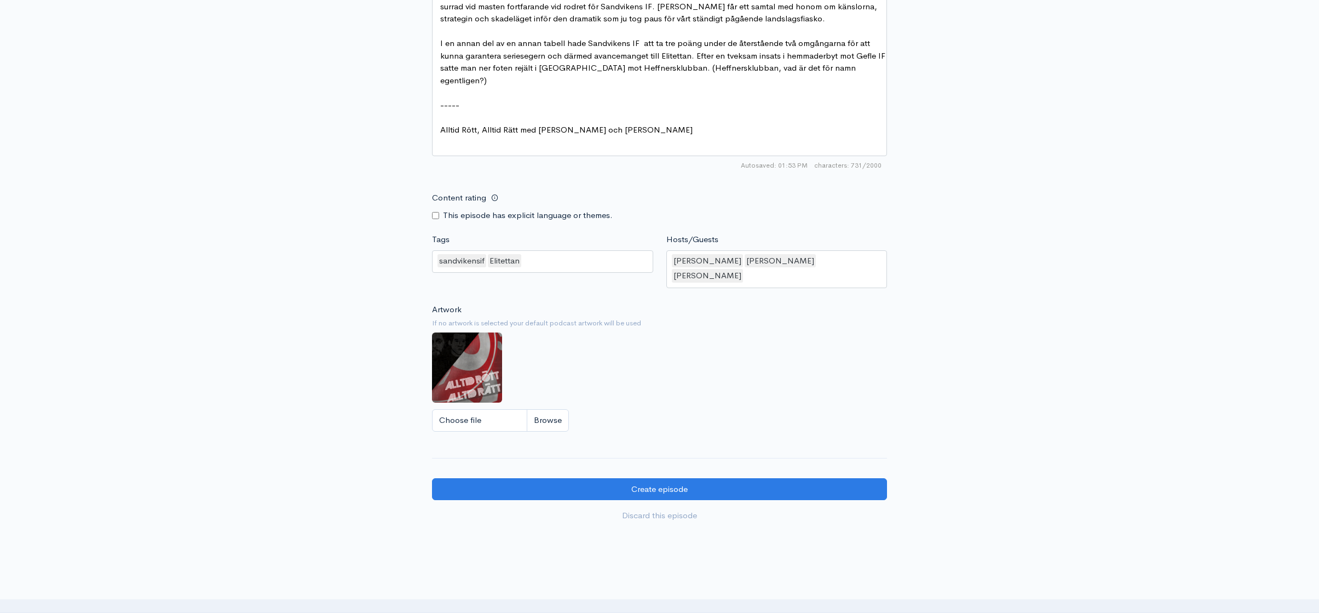
click at [554, 256] on div "sandvikensif Elitettan" at bounding box center [542, 261] width 221 height 23
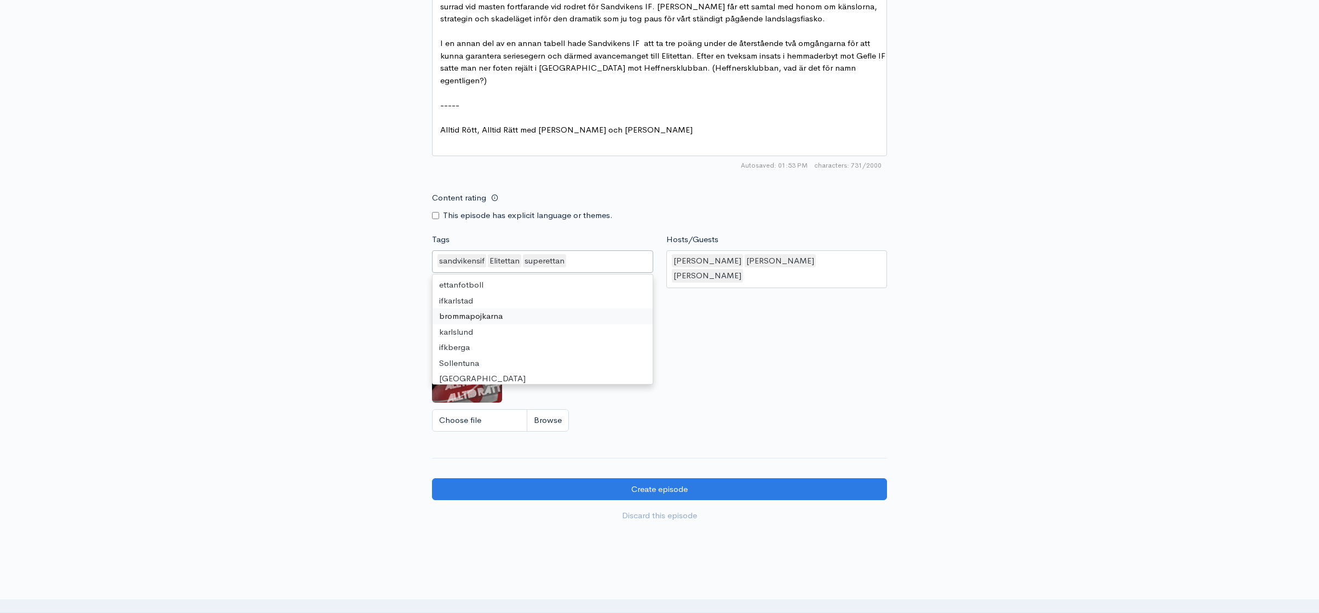
click at [776, 349] on div "Artwork If no artwork is selected your default podcast artwork will be used Cho…" at bounding box center [659, 370] width 455 height 135
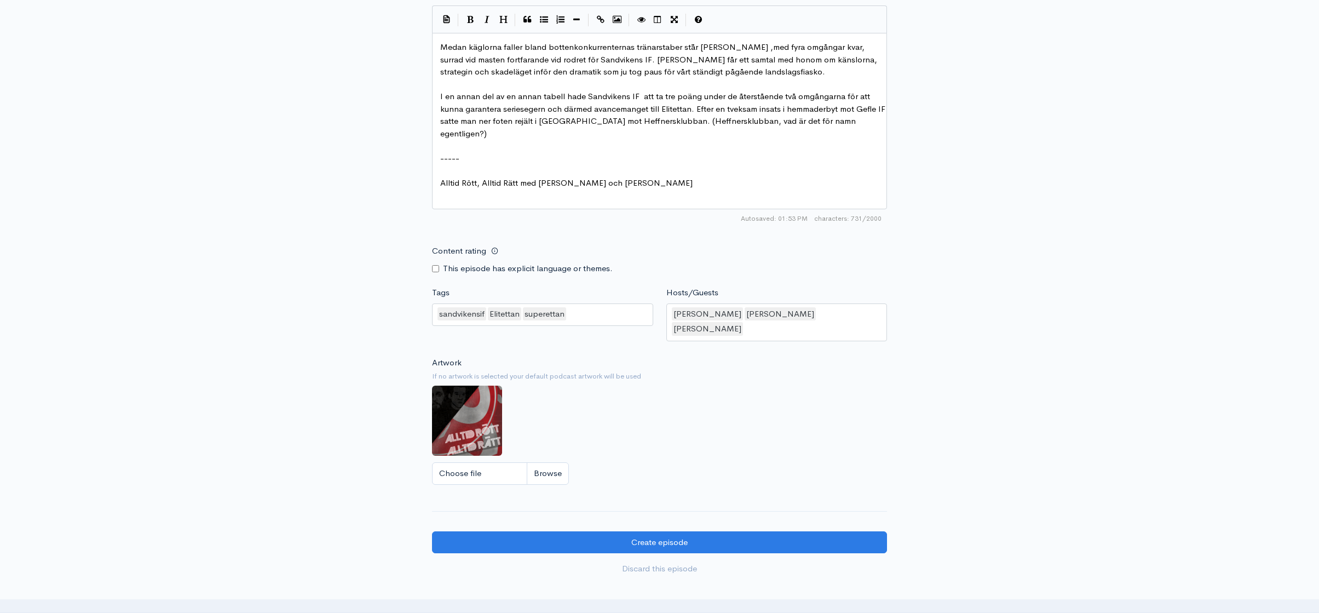
scroll to position [629, 0]
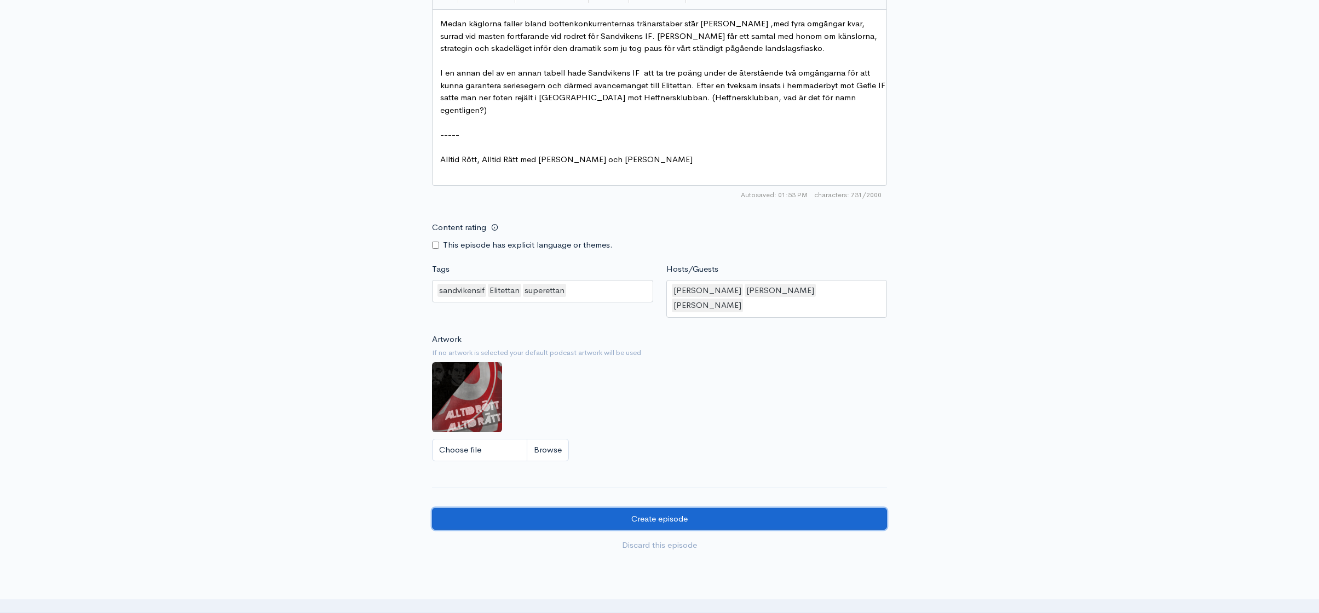
click at [743, 508] on input "Create episode" at bounding box center [659, 519] width 455 height 22
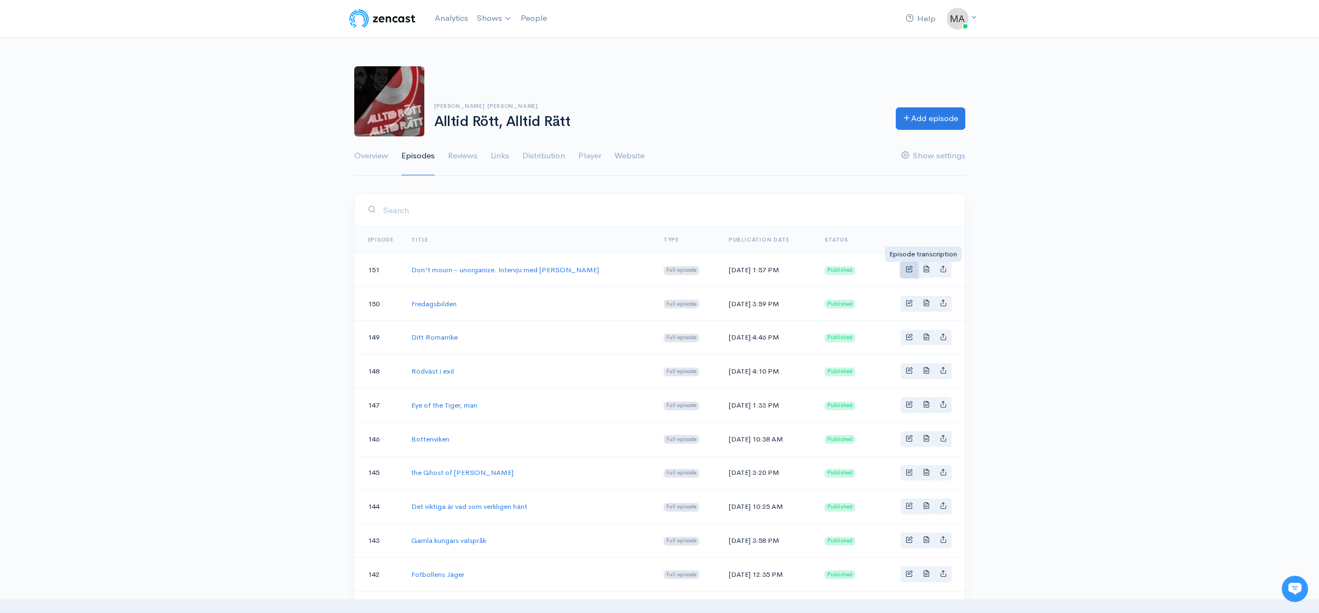
click at [916, 268] on link "Basic example" at bounding box center [909, 270] width 17 height 16
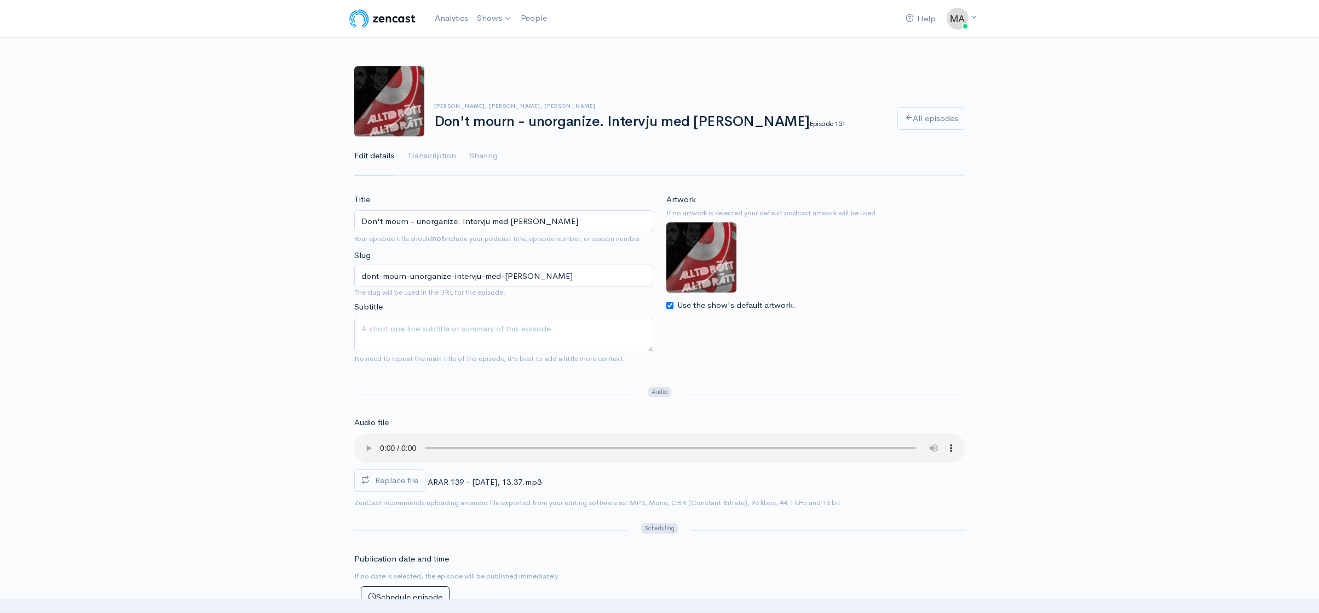
click at [457, 221] on input "Don't mourn - unorganize. Intervju med [PERSON_NAME]" at bounding box center [503, 221] width 299 height 22
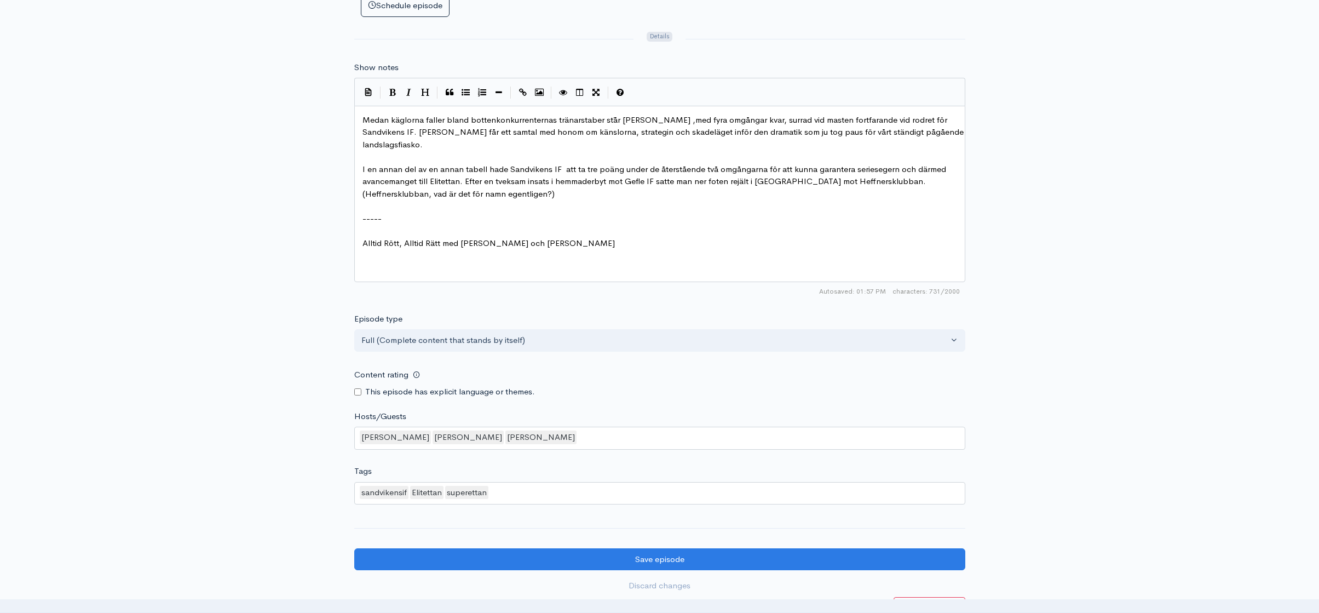
scroll to position [658, 0]
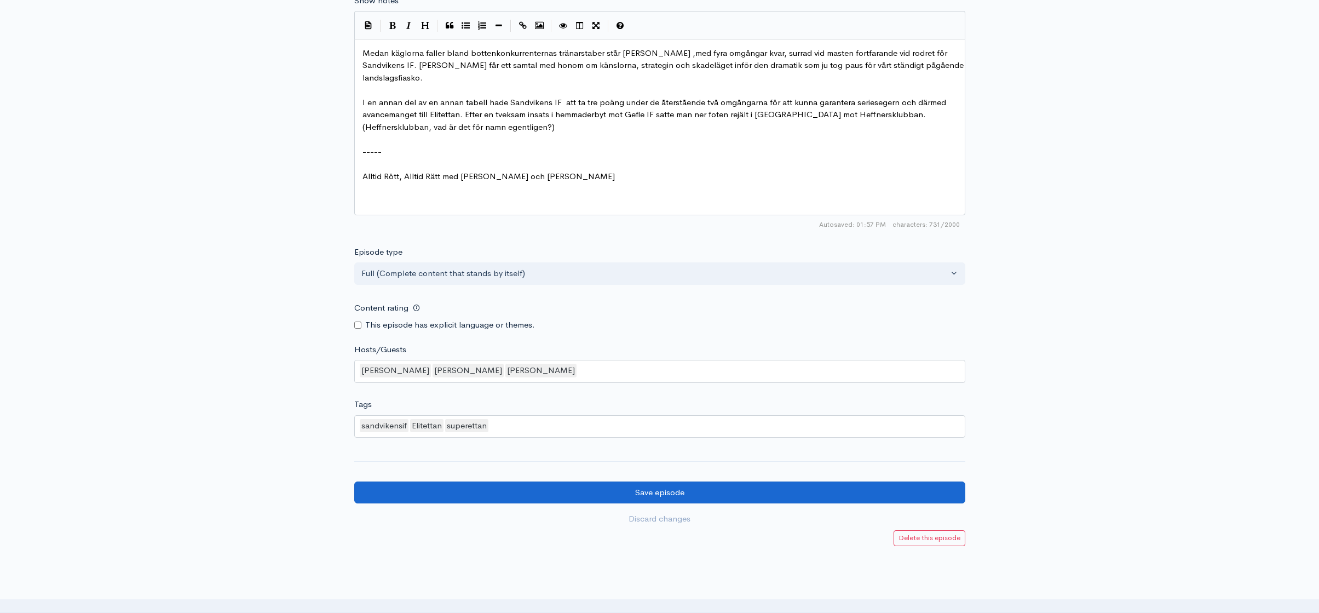
type input "Don't mourn - unorganize! Intervju med Eldar Abdulic"
click at [621, 487] on input "Save episode" at bounding box center [659, 492] width 611 height 22
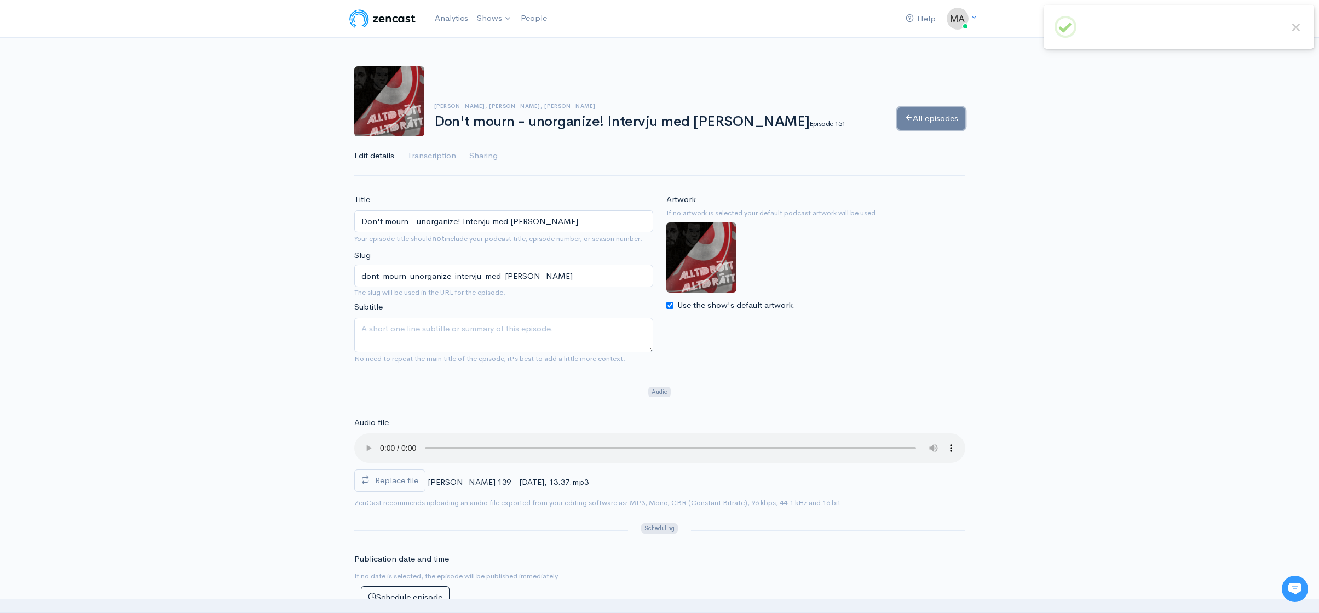
click at [949, 116] on link "All episodes" at bounding box center [932, 118] width 68 height 22
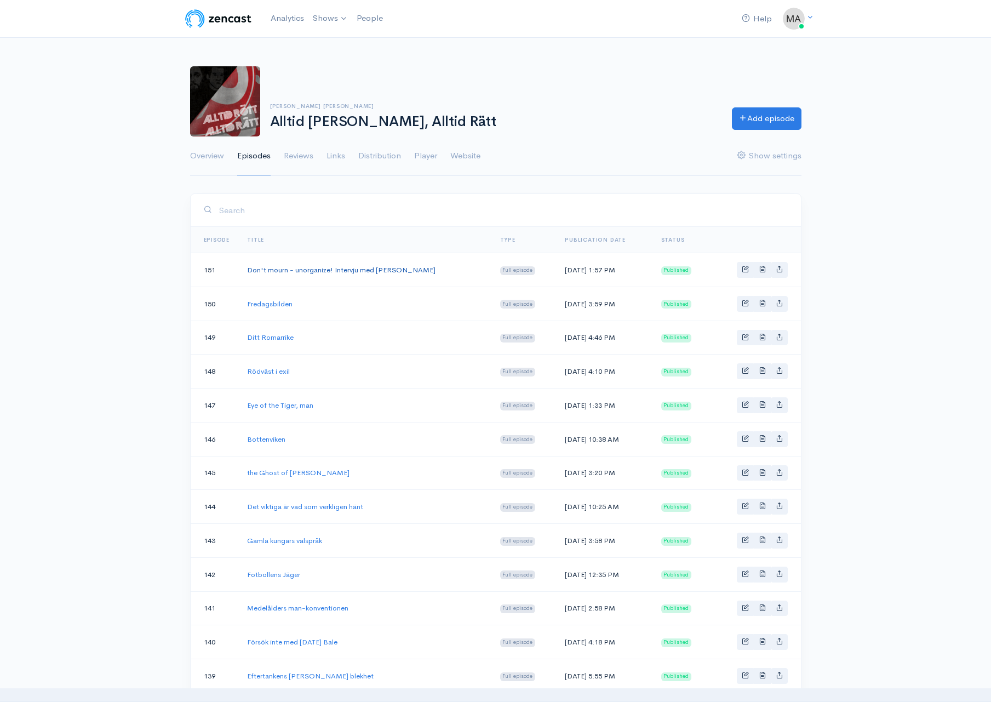
click at [350, 271] on link "Don't mourn - unorganize! Intervju med Eldar Abdulic" at bounding box center [341, 269] width 188 height 9
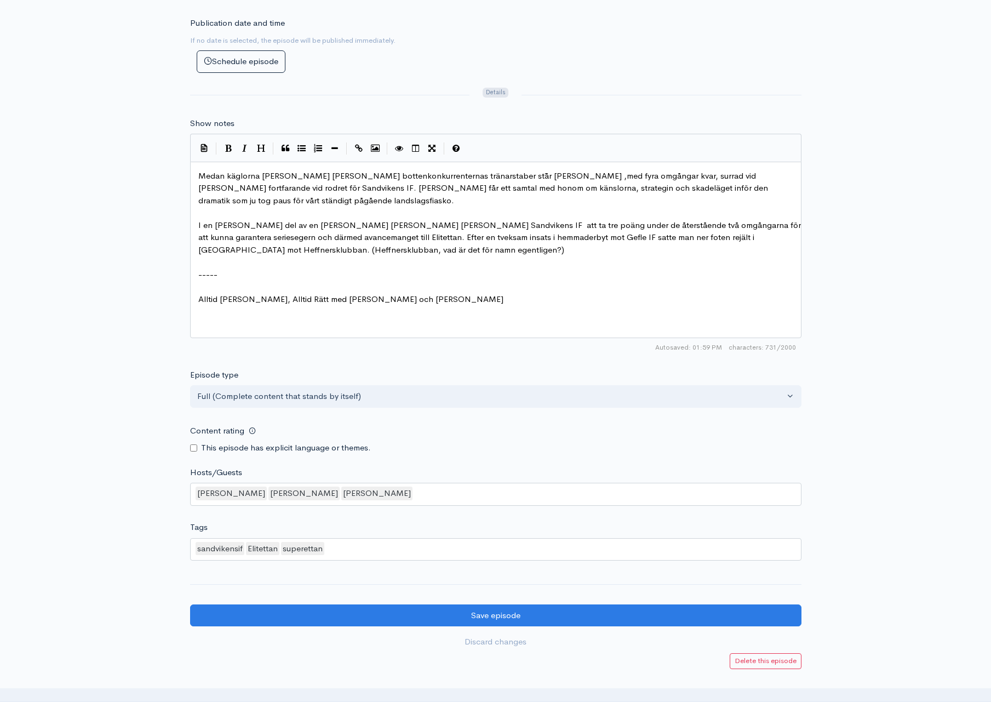
scroll to position [4, 0]
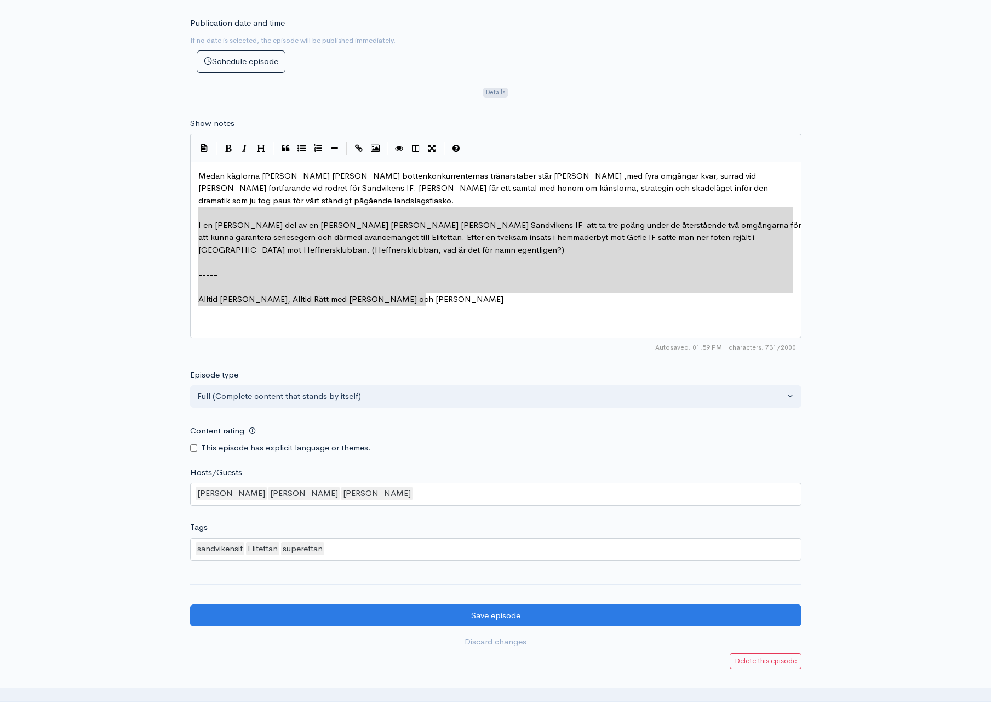
type textarea "Medan käglorna faller bland bottenkonkurrenternas tränarstaber st¨år [PERSON_NA…"
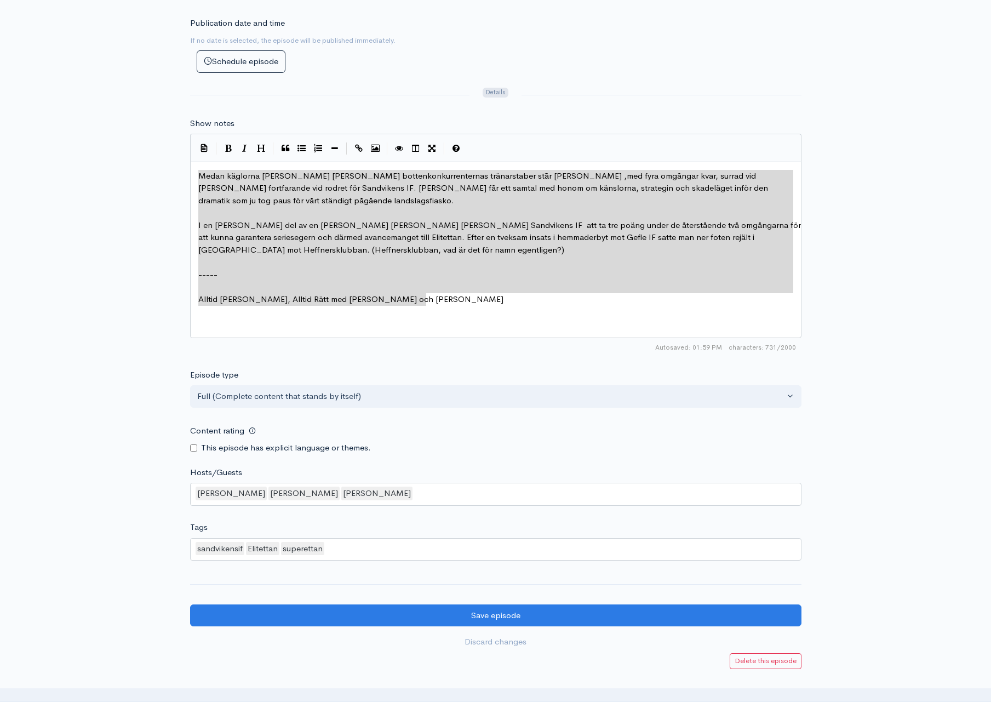
drag, startPoint x: 446, startPoint y: 308, endPoint x: 170, endPoint y: 153, distance: 316.6
click at [170, 153] on div "Title Don't mourn - unorganize! Intervju med Eldar Abdulic Your episode title s…" at bounding box center [495, 163] width 991 height 1011
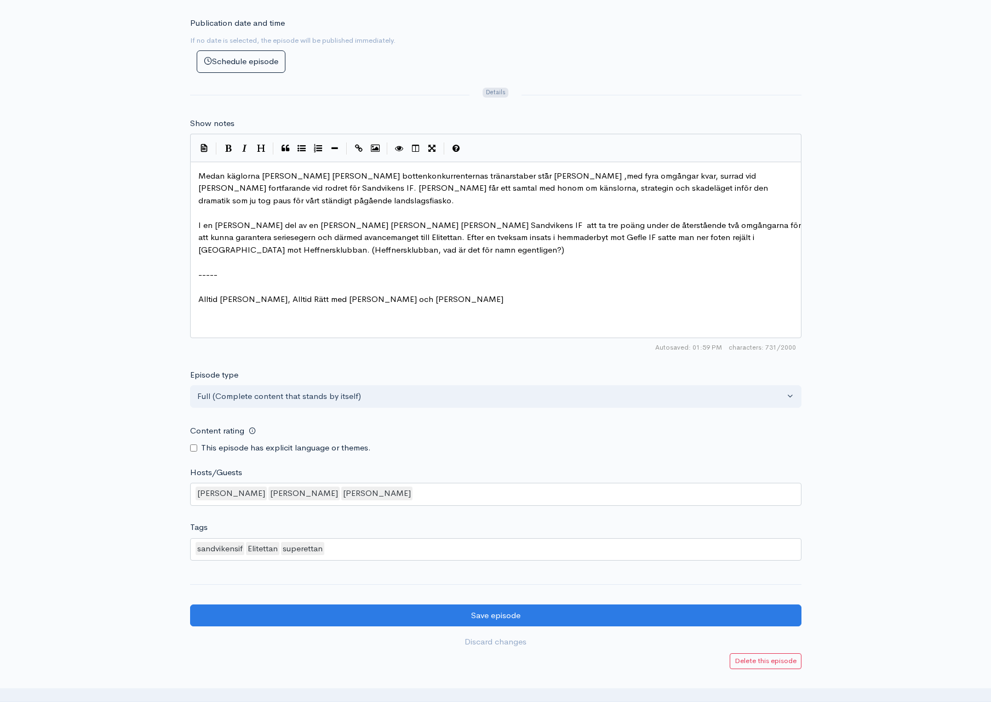
click at [446, 177] on span "Medan käglorna faller bland bottenkonkurrenternas tränarstaber st¨år [PERSON_NA…" at bounding box center [484, 187] width 572 height 35
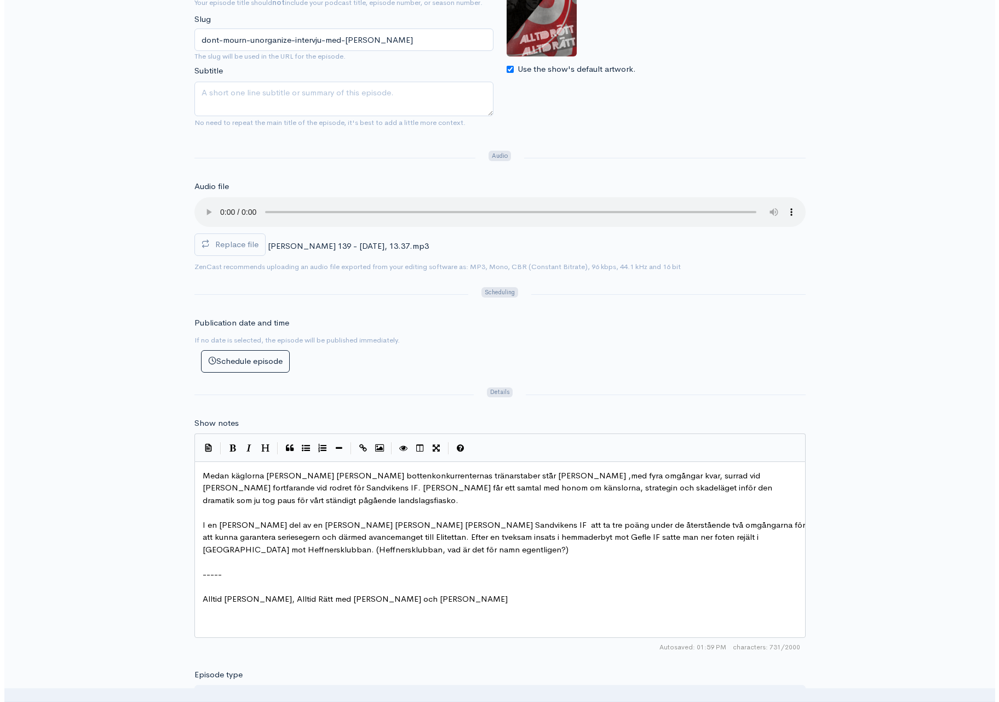
scroll to position [0, 0]
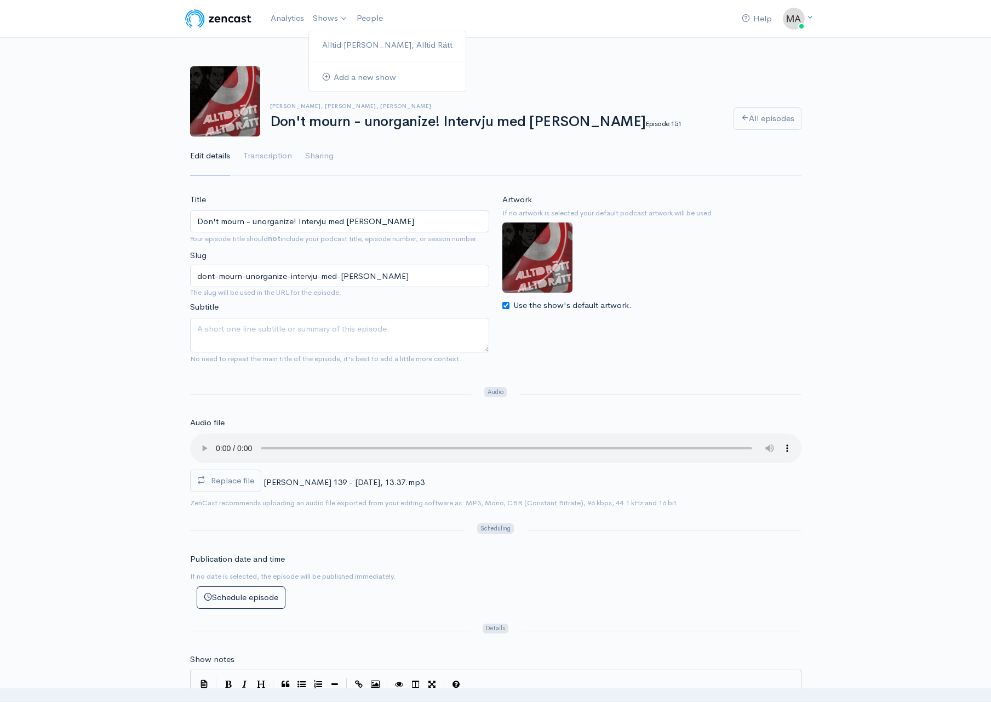
click at [348, 33] on ul "Alltid Rött, Alltid Rätt Add a new show" at bounding box center [387, 61] width 158 height 61
click at [346, 42] on link "Alltid Rött, Alltid Rätt" at bounding box center [387, 45] width 157 height 19
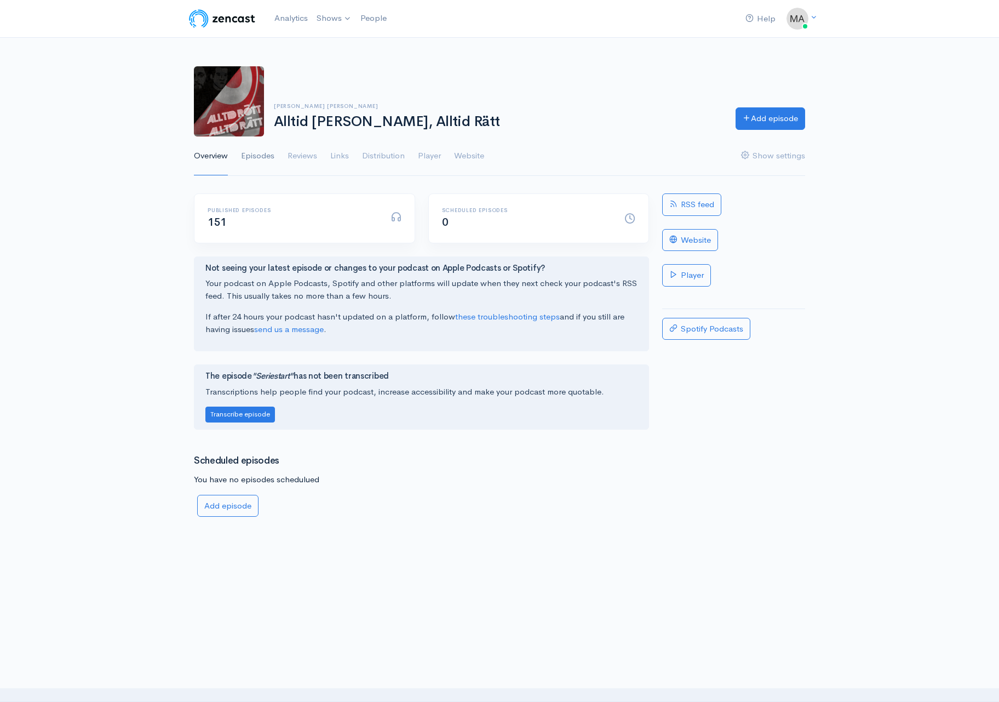
click at [256, 159] on link "Episodes" at bounding box center [257, 155] width 33 height 39
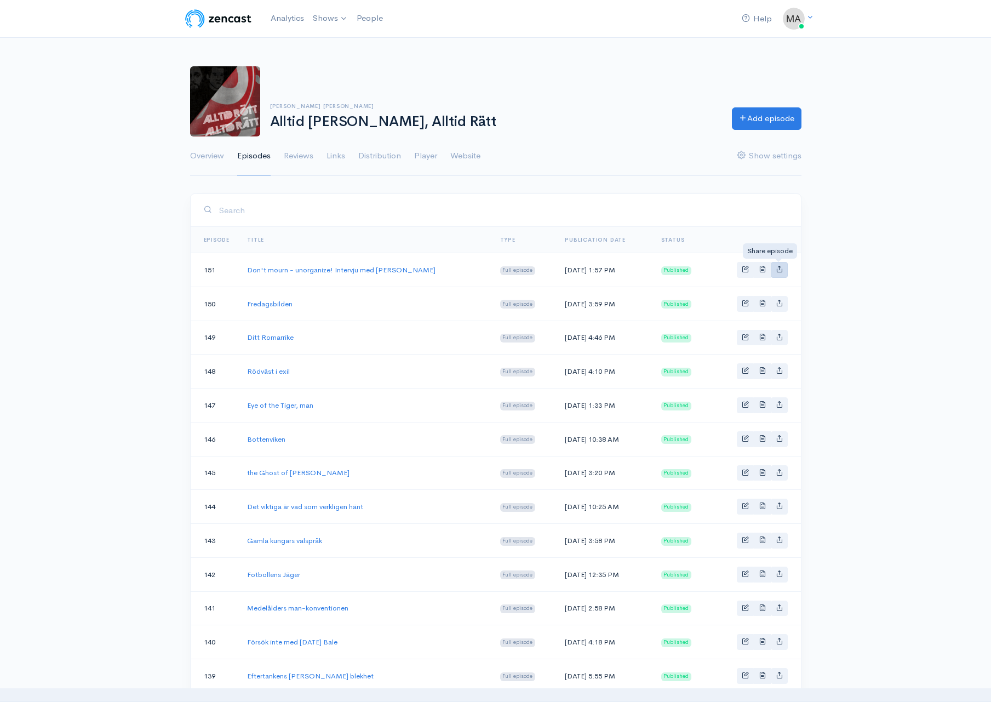
click at [783, 272] on link "Basic example" at bounding box center [779, 270] width 17 height 16
type input "https://test-90839.zencast.website/episodes/dont-mourn-unorganize-intervju-med-…"
type input "https://media.zencast.fm/test-90839/19e010f3-dacc-4721-bc61-7e117f87279e.mp3"
type input "<iframe src='https://share.zencast.fm/embed/episode/19e010f3-dacc-4721-bc61-7e1…"
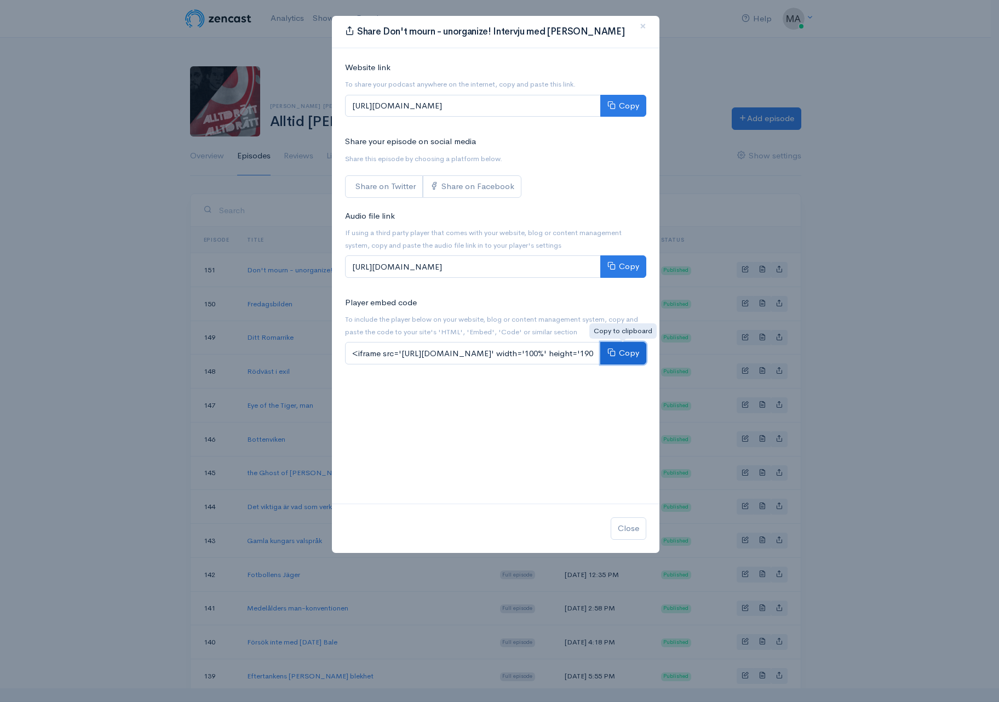
click at [605, 351] on button "Copy" at bounding box center [623, 353] width 46 height 22
